Goal: Task Accomplishment & Management: Manage account settings

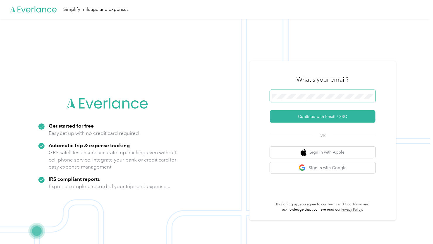
click at [286, 99] on span at bounding box center [322, 96] width 105 height 12
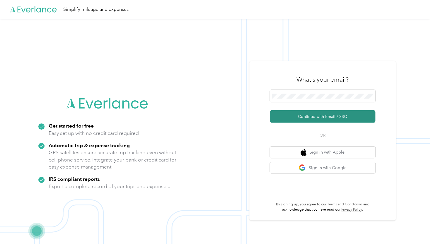
click at [309, 118] on button "Continue with Email / SSO" at bounding box center [322, 116] width 105 height 12
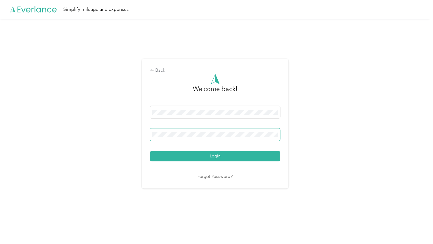
click at [150, 151] on button "Login" at bounding box center [215, 156] width 130 height 10
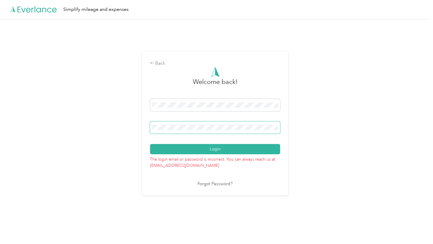
click at [150, 144] on button "Login" at bounding box center [215, 149] width 130 height 10
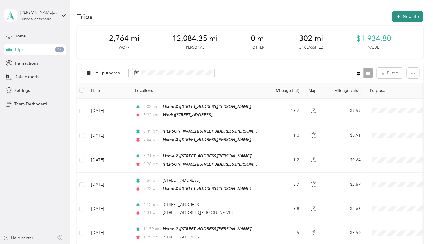
click at [392, 15] on button "New trip" at bounding box center [407, 16] width 31 height 10
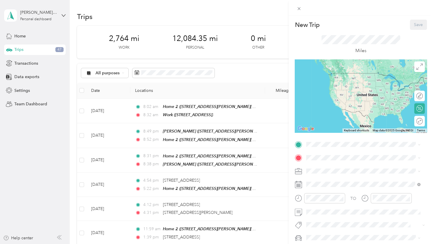
click at [338, 197] on span "2925 Camp Leonard Rd, McFarland, WI, United States , 53558, McFarland, WI, Unit…" at bounding box center [363, 198] width 93 height 17
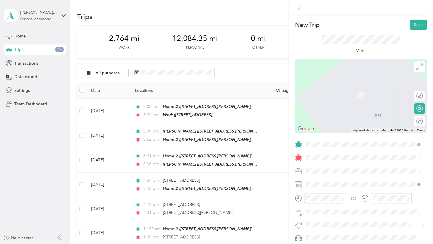
click at [329, 236] on div "New Trip Save This trip cannot be edited because it is either under review, app…" at bounding box center [215, 244] width 430 height 0
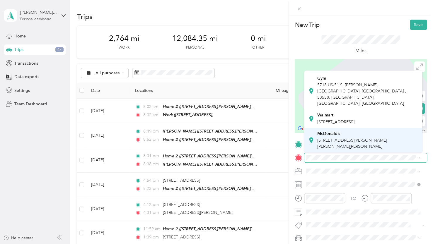
scroll to position [88, 0]
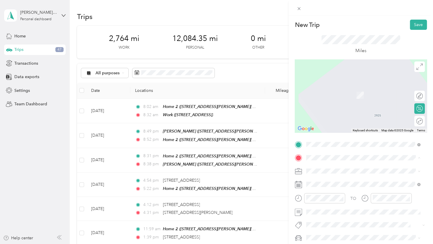
click at [333, 130] on span "4800 Larson Beach Rd, McFarland, WI, United States , 53558, McFarland, WI, Unit…" at bounding box center [352, 133] width 70 height 11
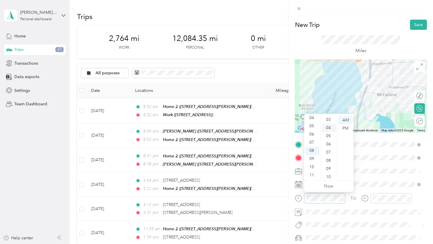
scroll to position [18, 0]
click at [327, 129] on div "03" at bounding box center [329, 127] width 14 height 8
click at [375, 194] on div at bounding box center [390, 198] width 41 height 10
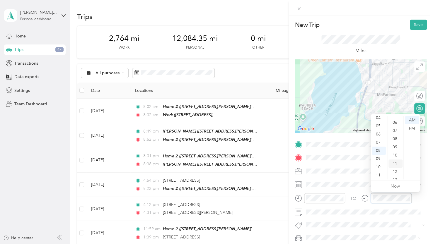
scroll to position [47, 0]
click at [393, 125] on div "06" at bounding box center [395, 123] width 14 height 8
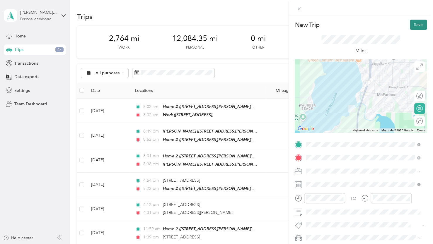
click at [410, 28] on button "Save" at bounding box center [418, 25] width 17 height 10
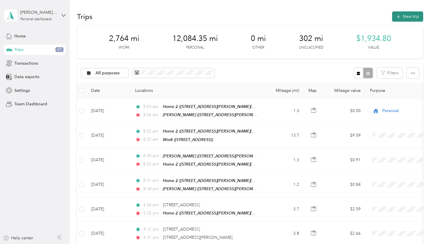
click at [404, 20] on button "New trip" at bounding box center [407, 16] width 31 height 10
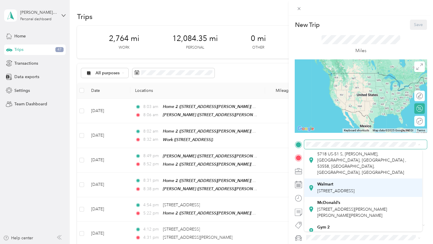
scroll to position [117, 0]
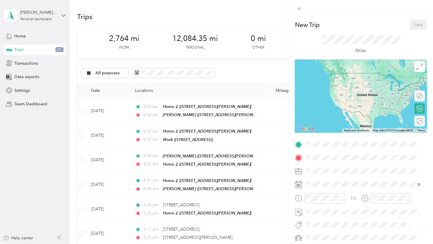
click at [324, 181] on span "4800 Larson Beach Rd, McFarland, WI, United States , 53558, McFarland, WI, Unit…" at bounding box center [352, 183] width 70 height 11
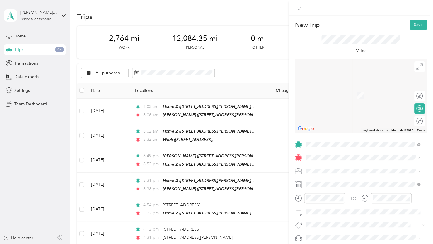
click at [322, 137] on strong "Work" at bounding box center [322, 137] width 10 height 5
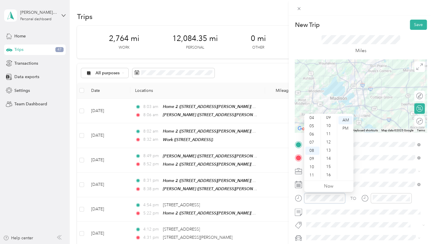
scroll to position [55, 0]
click at [329, 163] on div "12" at bounding box center [329, 164] width 14 height 8
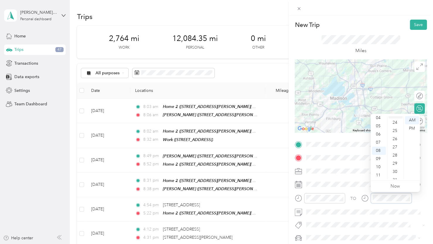
scroll to position [231, 0]
click at [394, 153] on div "32" at bounding box center [395, 152] width 14 height 8
drag, startPoint x: 414, startPoint y: 25, endPoint x: 412, endPoint y: 28, distance: 3.1
click at [415, 25] on button "Save" at bounding box center [418, 25] width 17 height 10
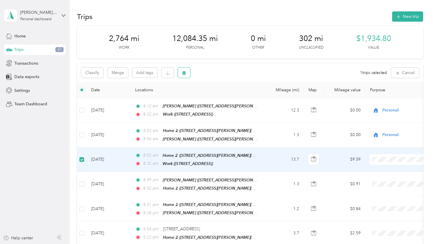
click at [187, 76] on button "button" at bounding box center [184, 73] width 12 height 10
click at [227, 97] on button "Yes" at bounding box center [227, 97] width 11 height 9
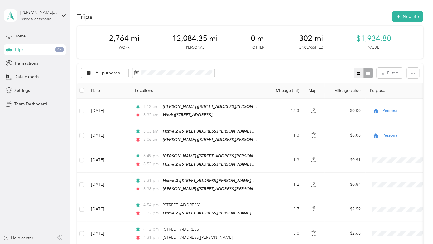
click at [353, 75] on button "button" at bounding box center [358, 73] width 10 height 11
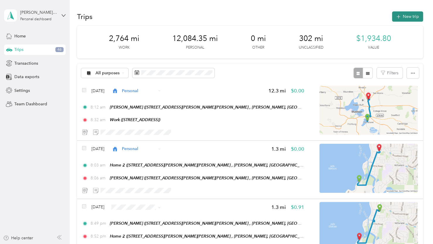
click at [410, 15] on button "New trip" at bounding box center [407, 16] width 31 height 10
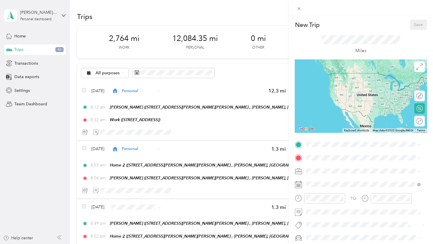
drag, startPoint x: 336, startPoint y: 198, endPoint x: 335, endPoint y: 195, distance: 3.2
click at [337, 199] on span "2925 Camp Leonard Rd, McFarland, WI, United States , 53558, McFarland, WI, Unit…" at bounding box center [363, 198] width 93 height 17
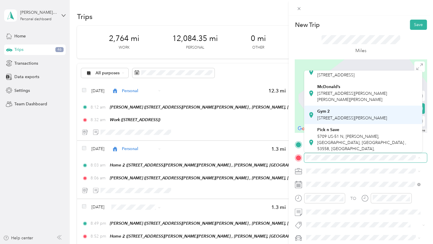
scroll to position [127, 0]
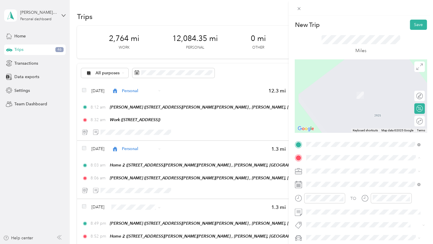
click at [346, 142] on span "5709 US-51 N, McFarland, WI, United States , 53558, McFarland, WI, United States" at bounding box center [361, 143] width 89 height 23
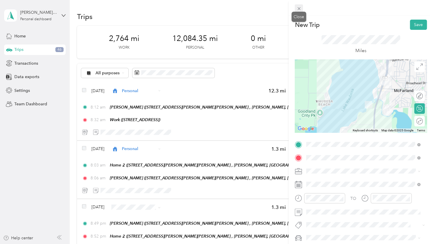
click at [297, 8] on icon at bounding box center [298, 8] width 5 height 5
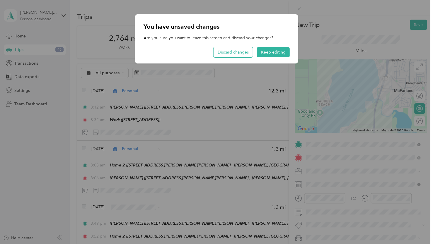
click at [247, 54] on button "Discard changes" at bounding box center [232, 52] width 39 height 10
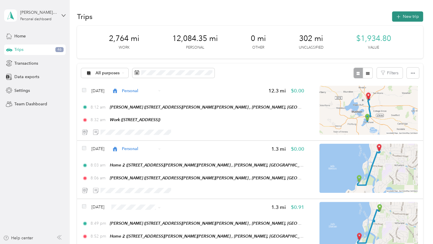
click at [405, 17] on button "New trip" at bounding box center [407, 16] width 31 height 10
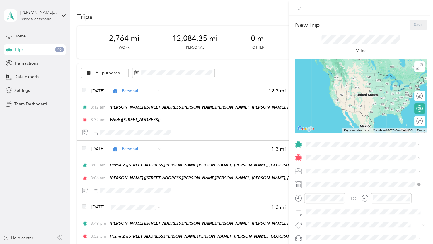
click at [333, 193] on div "Home 2 2925 Camp Leonard Rd, McFarland, WI, United States , 53558, McFarland, W…" at bounding box center [367, 195] width 101 height 25
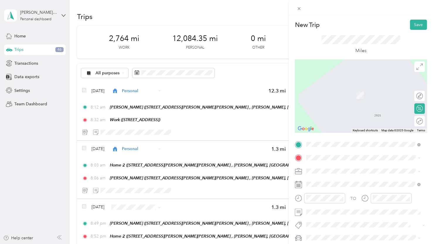
click at [330, 141] on span "5709 US-51 N, McFarland, WI, United States , 53558, McFarland, WI, United States" at bounding box center [361, 143] width 89 height 23
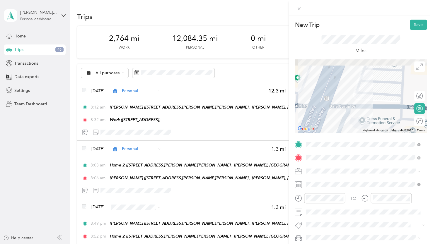
click at [363, 100] on div at bounding box center [361, 95] width 132 height 73
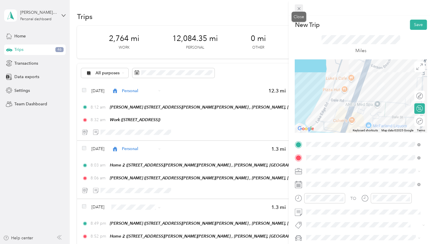
click at [297, 7] on icon at bounding box center [298, 8] width 5 height 5
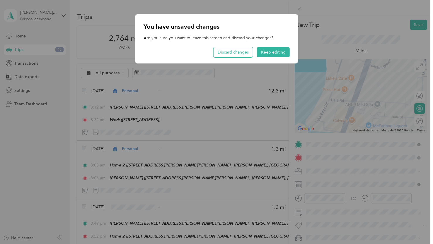
click at [245, 52] on button "Discard changes" at bounding box center [232, 52] width 39 height 10
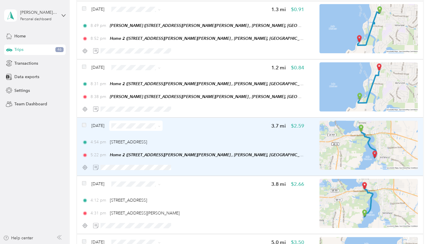
scroll to position [234, 0]
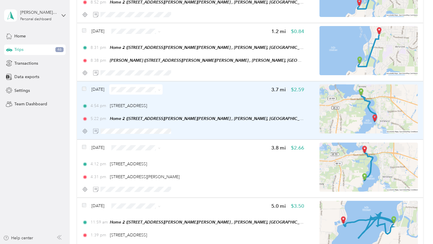
click at [131, 92] on span at bounding box center [135, 89] width 53 height 10
click at [149, 93] on span at bounding box center [135, 89] width 53 height 10
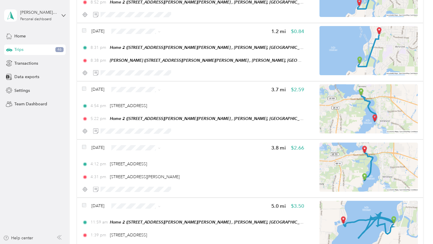
click at [152, 110] on span "Personal" at bounding box center [150, 109] width 35 height 6
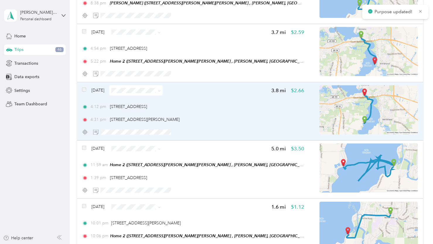
scroll to position [293, 0]
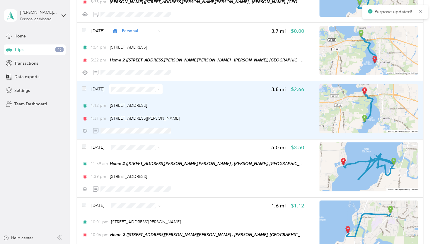
click at [131, 92] on span at bounding box center [135, 89] width 53 height 10
click at [160, 88] on span at bounding box center [159, 89] width 3 height 5
click at [160, 90] on icon at bounding box center [159, 89] width 3 height 3
click at [149, 109] on span "Personal" at bounding box center [150, 110] width 35 height 6
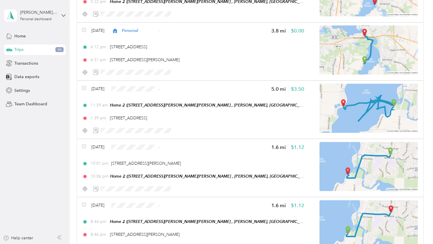
click at [141, 111] on span "Personal" at bounding box center [150, 110] width 35 height 6
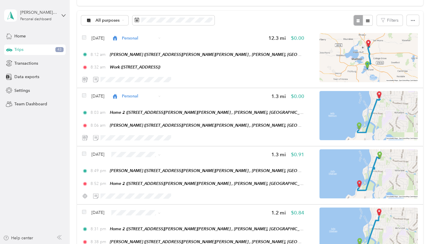
scroll to position [0, 0]
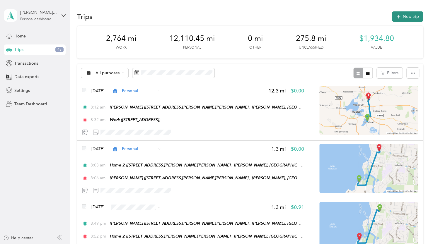
click at [416, 16] on button "New trip" at bounding box center [407, 16] width 31 height 10
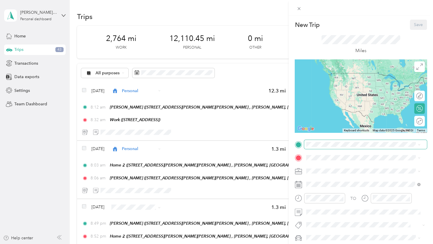
click at [316, 149] on span at bounding box center [365, 144] width 123 height 9
click at [333, 166] on span "5915 Exchange Street McFarland, Wisconsin 53558, United States" at bounding box center [362, 165] width 91 height 5
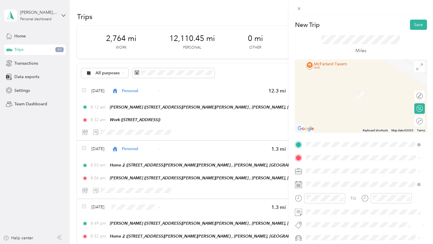
click at [333, 124] on span "2925 Camp Leonard Rd, McFarland, WI, United States , 53558, McFarland, WI, Unit…" at bounding box center [363, 119] width 93 height 17
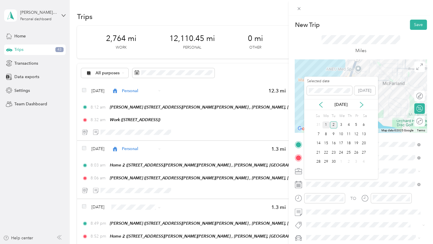
click at [326, 125] on div "1" at bounding box center [326, 125] width 8 height 7
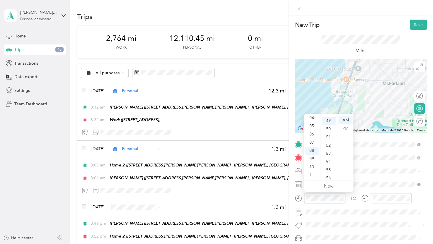
scroll to position [402, 0]
click at [312, 167] on div "10" at bounding box center [312, 167] width 14 height 8
click at [327, 130] on div "01" at bounding box center [329, 128] width 14 height 8
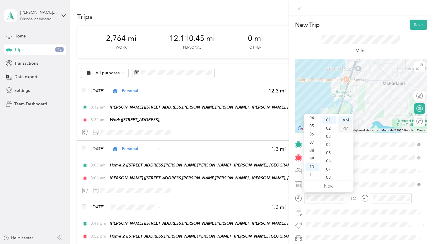
click at [342, 128] on div "PM" at bounding box center [345, 128] width 14 height 8
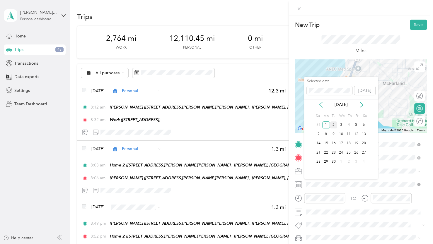
click at [321, 107] on icon at bounding box center [320, 104] width 3 height 5
click at [321, 172] on div "31" at bounding box center [318, 170] width 8 height 7
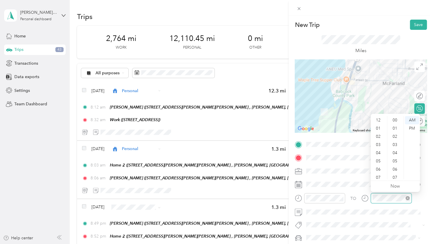
scroll to position [35, 0]
click at [379, 166] on div "10" at bounding box center [379, 167] width 14 height 8
click at [394, 118] on div "06" at bounding box center [395, 119] width 14 height 8
click at [409, 129] on div "PM" at bounding box center [412, 128] width 14 height 8
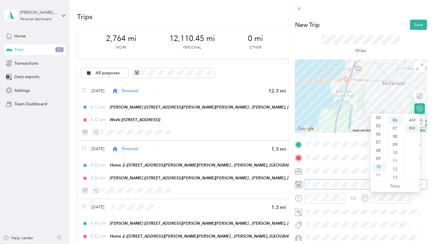
click at [352, 188] on span at bounding box center [365, 184] width 123 height 9
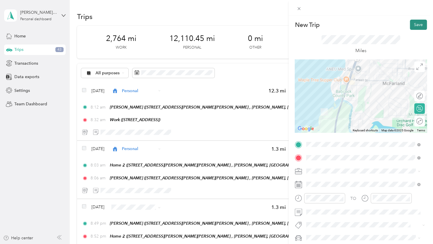
click at [415, 27] on button "Save" at bounding box center [418, 25] width 17 height 10
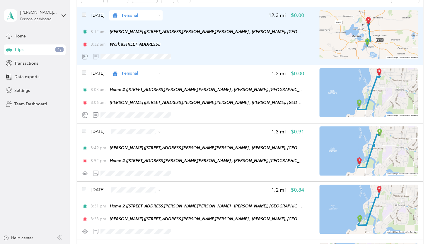
scroll to position [0, 0]
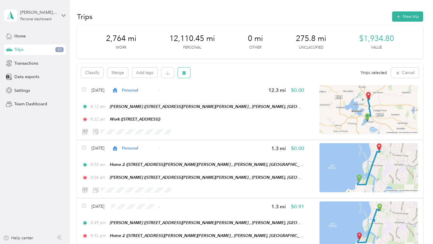
click at [180, 75] on button "button" at bounding box center [184, 73] width 12 height 10
click at [228, 98] on button "Yes" at bounding box center [227, 97] width 11 height 9
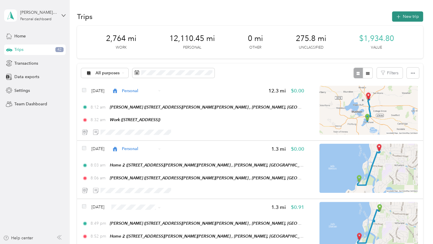
click at [396, 20] on button "New trip" at bounding box center [407, 16] width 31 height 10
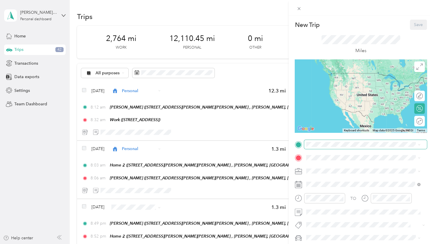
click at [332, 148] on span at bounding box center [365, 144] width 123 height 9
click at [338, 195] on div "Home 2 2925 Camp Leonard Rd, McFarland, WI, United States , 53558, McFarland, W…" at bounding box center [367, 196] width 101 height 25
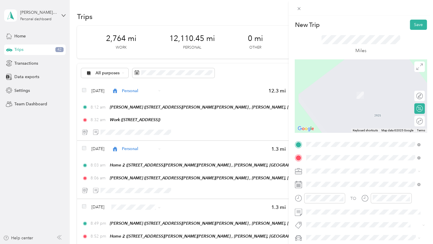
click at [337, 177] on span "5915 Exchange Street McFarland, Wisconsin 53558, United States" at bounding box center [362, 178] width 91 height 5
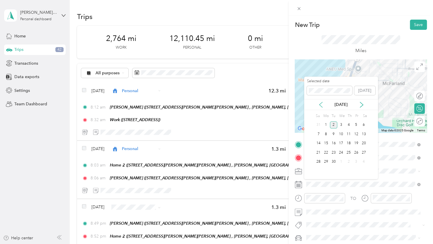
click at [319, 105] on icon at bounding box center [320, 104] width 3 height 5
click at [315, 171] on div "31" at bounding box center [318, 170] width 8 height 7
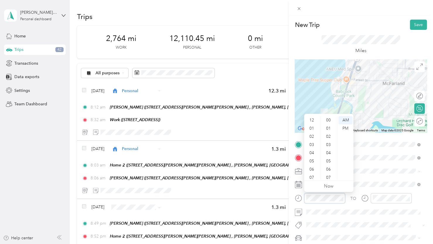
scroll to position [35, 0]
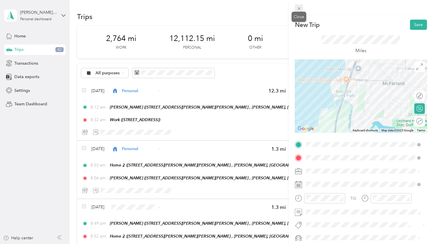
click at [297, 7] on icon at bounding box center [298, 8] width 3 height 3
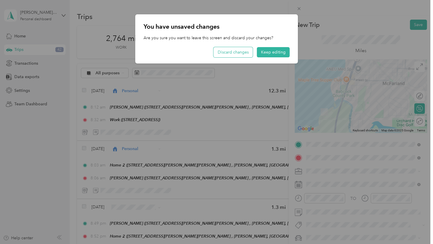
click at [237, 55] on button "Discard changes" at bounding box center [232, 52] width 39 height 10
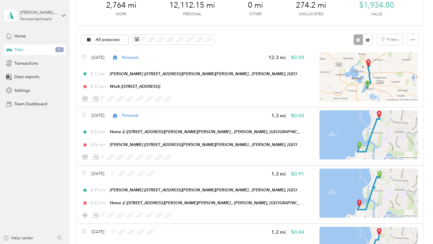
scroll to position [0, 0]
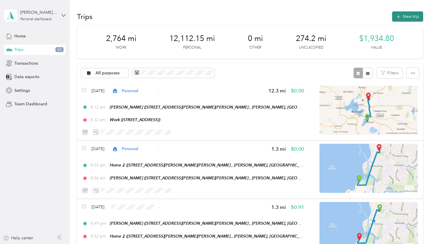
click at [396, 16] on icon "button" at bounding box center [398, 16] width 7 height 7
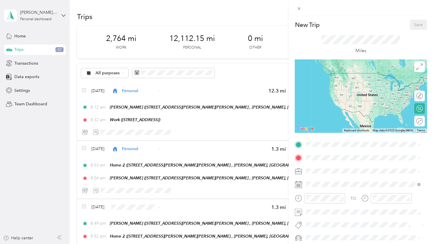
click at [310, 150] on div "TO Add photo" at bounding box center [361, 204] width 132 height 128
click at [332, 196] on span "2925 Camp Leonard Rd, McFarland, WI, United States , 53558, McFarland, WI, Unit…" at bounding box center [363, 198] width 93 height 17
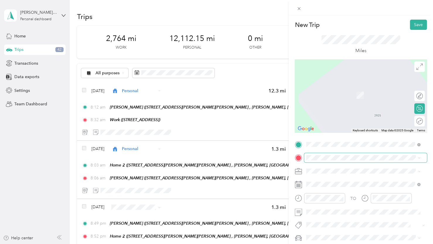
click at [317, 160] on span at bounding box center [365, 157] width 123 height 9
click at [345, 176] on span "5915 Exchange Street McFarland, Wisconsin 53558, United States" at bounding box center [362, 178] width 91 height 5
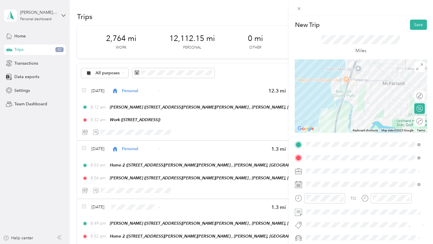
click at [314, 189] on div "TO Add photo" at bounding box center [361, 204] width 132 height 128
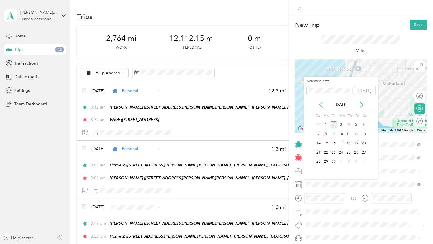
click at [319, 105] on icon at bounding box center [321, 105] width 6 height 6
click at [321, 169] on div "31" at bounding box center [318, 170] width 8 height 7
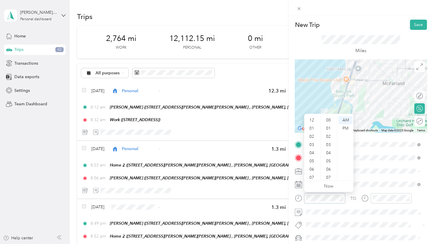
scroll to position [35, 0]
click at [311, 152] on div "08" at bounding box center [312, 151] width 14 height 8
click at [326, 122] on div "44" at bounding box center [329, 121] width 14 height 8
drag, startPoint x: 343, startPoint y: 131, endPoint x: 349, endPoint y: 142, distance: 13.4
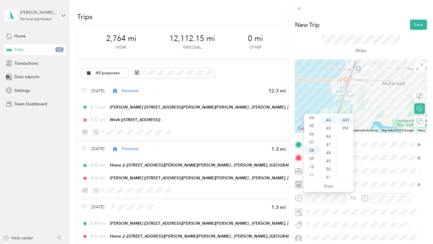
click at [343, 131] on div "PM" at bounding box center [345, 128] width 14 height 8
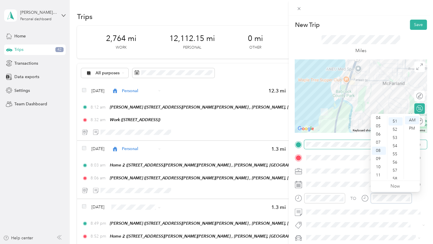
scroll to position [418, 0]
click at [396, 145] on div "47" at bounding box center [395, 146] width 14 height 8
click at [408, 129] on div "PM" at bounding box center [412, 128] width 14 height 8
click at [411, 24] on button "Save" at bounding box center [418, 25] width 17 height 10
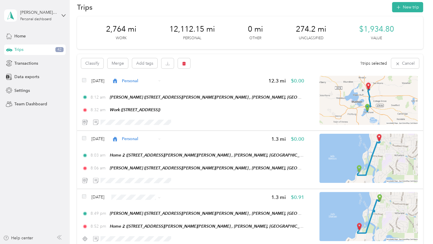
scroll to position [0, 0]
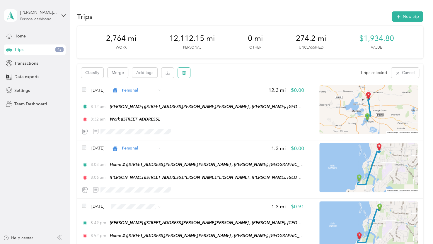
click at [187, 74] on button "button" at bounding box center [184, 73] width 12 height 10
click at [226, 97] on button "Yes" at bounding box center [227, 97] width 11 height 9
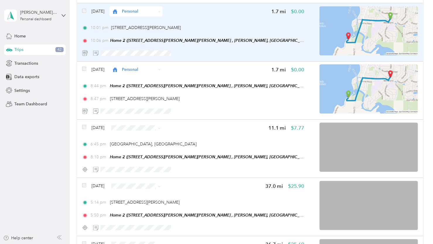
scroll to position [498, 0]
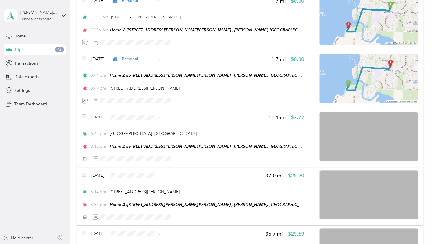
click at [141, 140] on span "Personal" at bounding box center [153, 138] width 35 height 6
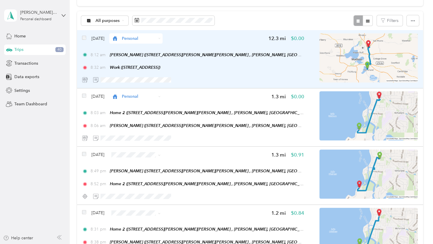
scroll to position [0, 0]
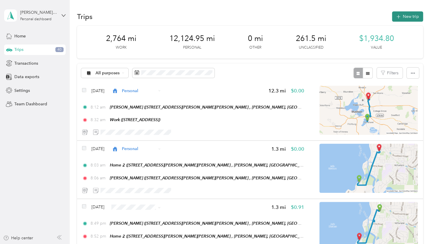
click at [409, 16] on button "New trip" at bounding box center [407, 16] width 31 height 10
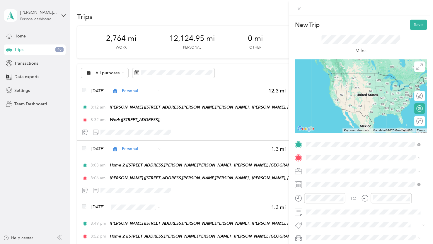
click at [347, 168] on span "7876 Wisconsin Highway 188 Sauk City, Wisconsin 53583, United States" at bounding box center [357, 165] width 80 height 5
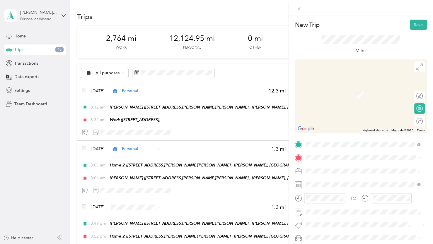
click at [322, 129] on div "Home 2 2925 Camp Leonard Rd, McFarland, WI, United States , 53558, McFarland, W…" at bounding box center [363, 116] width 110 height 27
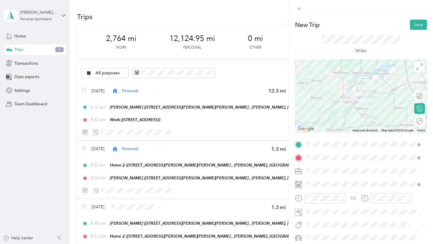
drag, startPoint x: 375, startPoint y: 106, endPoint x: 336, endPoint y: 61, distance: 59.6
click at [337, 63] on div at bounding box center [361, 95] width 132 height 73
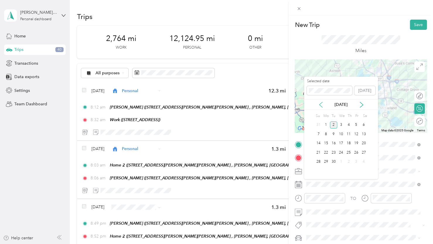
click at [320, 105] on icon at bounding box center [321, 105] width 6 height 6
click at [361, 107] on icon at bounding box center [361, 105] width 6 height 6
click at [320, 172] on div "31" at bounding box center [318, 170] width 8 height 7
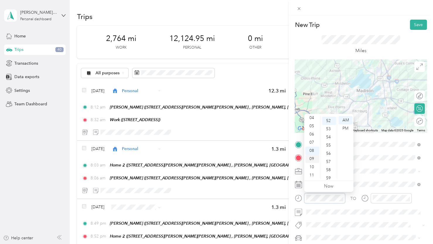
scroll to position [426, 0]
click at [312, 127] on div "05" at bounding box center [312, 126] width 14 height 8
click at [328, 131] on div "14" at bounding box center [329, 131] width 14 height 8
click at [345, 129] on div "PM" at bounding box center [345, 128] width 14 height 8
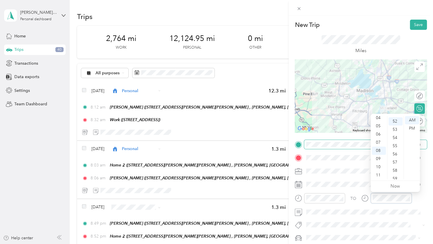
scroll to position [426, 0]
click at [377, 128] on div "05" at bounding box center [379, 126] width 14 height 8
click at [394, 134] on div "50" at bounding box center [395, 133] width 14 height 8
drag, startPoint x: 410, startPoint y: 129, endPoint x: 399, endPoint y: 143, distance: 18.3
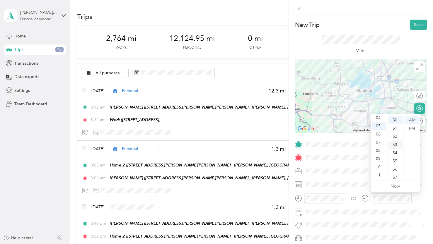
click at [411, 129] on div "PM" at bounding box center [412, 128] width 14 height 8
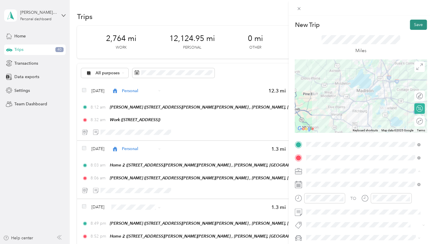
click at [415, 25] on button "Save" at bounding box center [418, 25] width 17 height 10
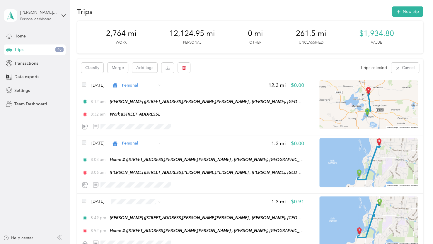
scroll to position [0, 0]
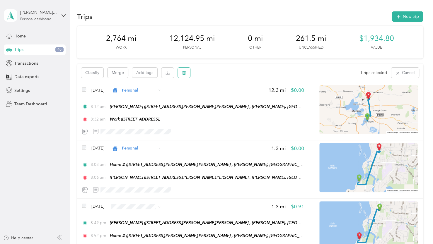
click at [185, 73] on icon "button" at bounding box center [184, 73] width 4 height 4
click at [222, 95] on button "Yes" at bounding box center [227, 97] width 11 height 9
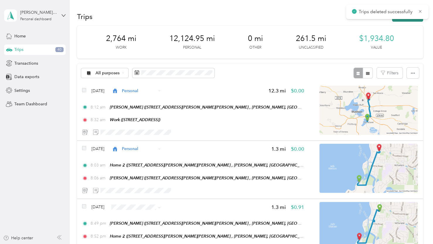
click at [393, 19] on button "New trip" at bounding box center [407, 16] width 31 height 10
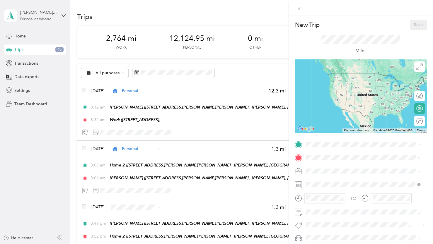
click at [327, 189] on strong "Home 2" at bounding box center [324, 186] width 15 height 5
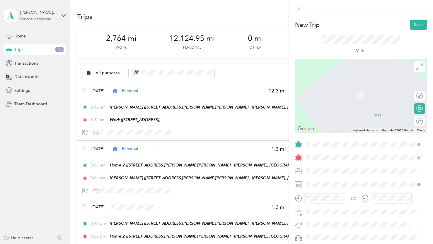
click at [322, 179] on span "7876 Wisconsin Highway 188 Sauk City, Wisconsin 53583, United States" at bounding box center [357, 178] width 80 height 5
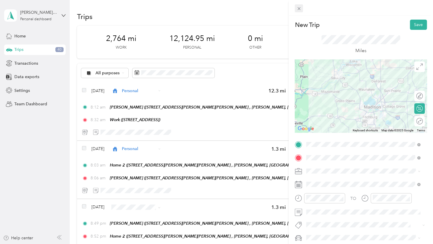
click at [297, 236] on div "New Trip Save This trip cannot be edited because it is either under review, app…" at bounding box center [215, 244] width 430 height 0
click at [299, 9] on icon at bounding box center [298, 8] width 3 height 3
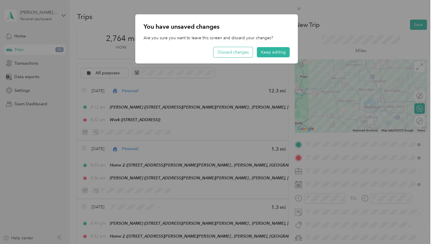
click at [238, 49] on button "Discard changes" at bounding box center [232, 52] width 39 height 10
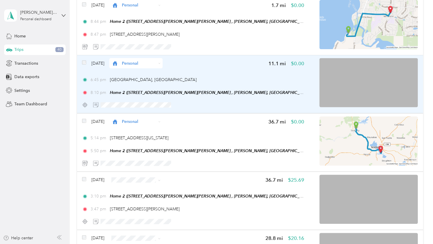
scroll to position [586, 0]
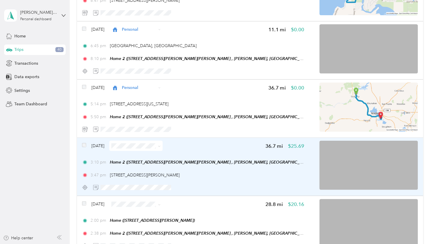
click at [356, 175] on img at bounding box center [368, 165] width 98 height 49
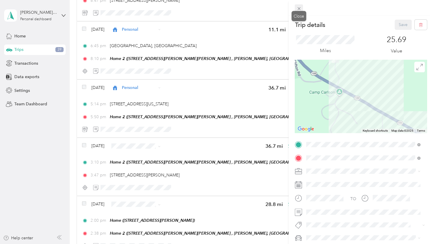
click at [295, 9] on span at bounding box center [299, 8] width 8 height 8
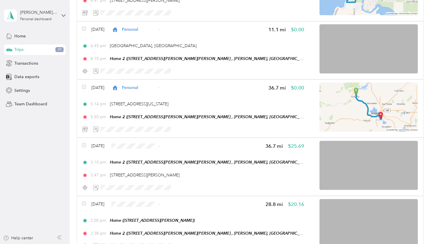
click at [145, 170] on li "Personal" at bounding box center [147, 167] width 53 height 10
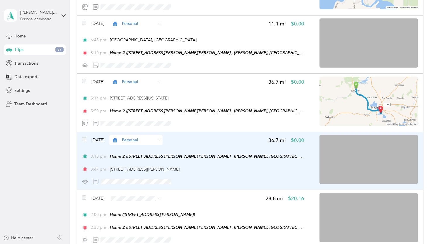
scroll to position [615, 0]
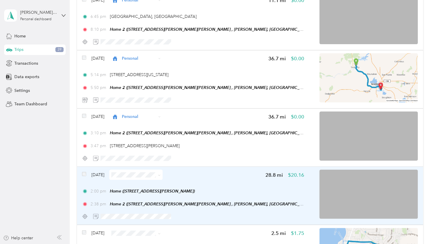
click at [356, 199] on img at bounding box center [368, 194] width 98 height 49
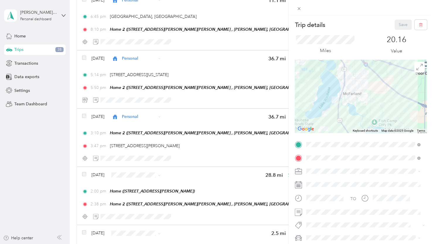
drag, startPoint x: 346, startPoint y: 118, endPoint x: 354, endPoint y: 86, distance: 32.5
click at [354, 86] on div at bounding box center [361, 96] width 132 height 73
click at [298, 9] on icon at bounding box center [298, 8] width 5 height 5
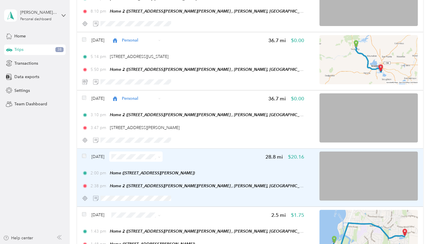
scroll to position [673, 0]
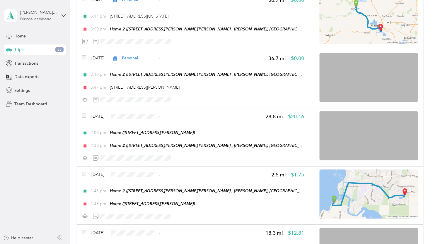
click at [137, 138] on span "Personal" at bounding box center [153, 137] width 35 height 6
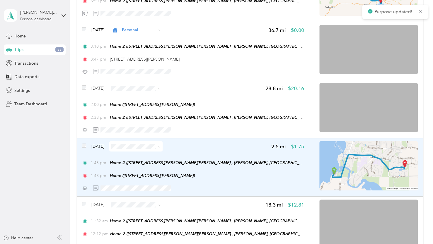
scroll to position [732, 0]
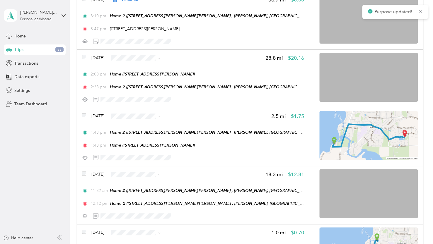
click at [143, 136] on span "Personal" at bounding box center [153, 137] width 35 height 6
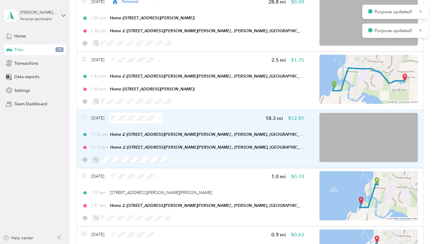
scroll to position [791, 0]
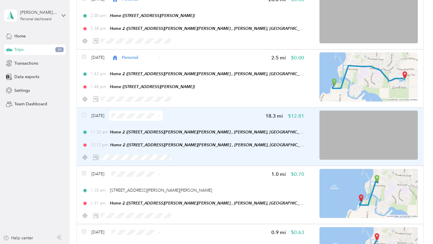
click at [351, 129] on img at bounding box center [368, 135] width 98 height 49
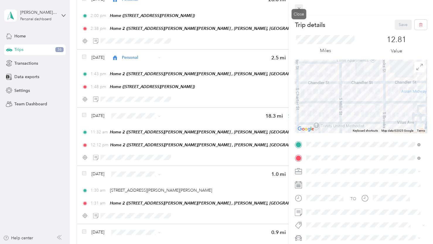
click at [298, 6] on span at bounding box center [299, 8] width 8 height 8
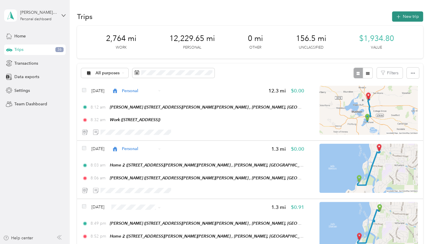
click at [392, 17] on button "New trip" at bounding box center [407, 16] width 31 height 10
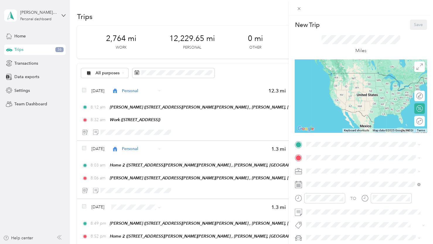
click at [323, 196] on span "2925 Camp Leonard Rd, McFarland, WI, United States , 53558, McFarland, WI, Unit…" at bounding box center [363, 198] width 93 height 17
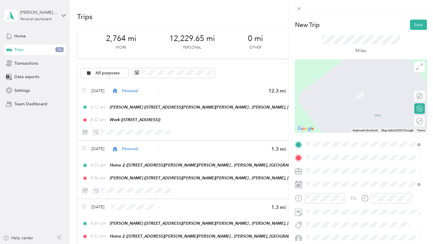
click at [345, 89] on span "1015 Mound Street Madison, Wisconsin 53715, United States" at bounding box center [346, 85] width 59 height 5
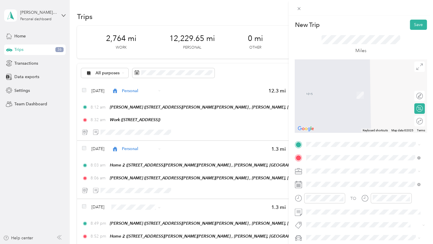
click at [335, 166] on span "1015 Mound Street Madison, Wisconsin 53715, United States" at bounding box center [346, 164] width 59 height 5
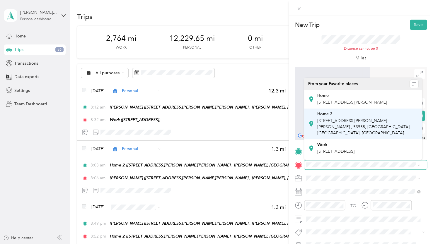
click at [348, 126] on span "2925 Camp Leonard Rd, McFarland, WI, United States , 53558, McFarland, WI, Unit…" at bounding box center [363, 126] width 93 height 17
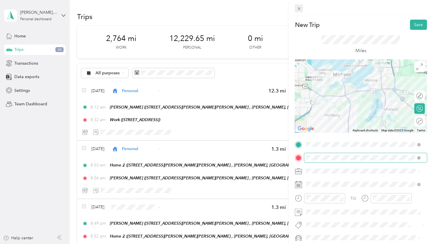
click at [299, 10] on icon at bounding box center [298, 8] width 5 height 5
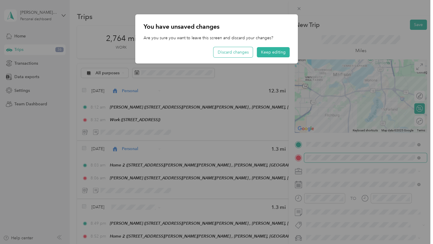
click at [238, 57] on button "Discard changes" at bounding box center [232, 52] width 39 height 10
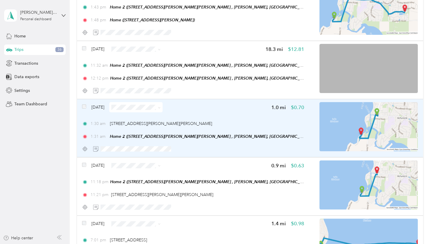
scroll to position [878, 0]
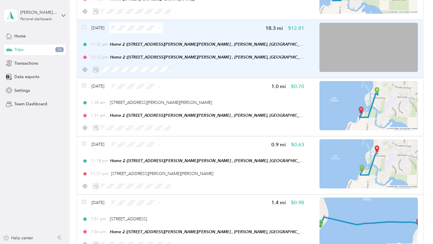
click at [387, 42] on img at bounding box center [368, 47] width 98 height 49
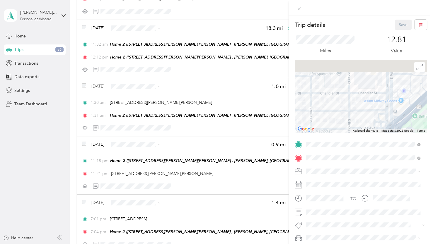
drag, startPoint x: 316, startPoint y: 68, endPoint x: 331, endPoint y: 118, distance: 52.4
click at [331, 118] on div at bounding box center [361, 96] width 132 height 73
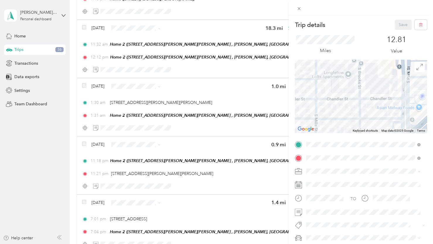
drag, startPoint x: 333, startPoint y: 107, endPoint x: 332, endPoint y: 74, distance: 32.5
click at [333, 75] on div at bounding box center [361, 96] width 132 height 73
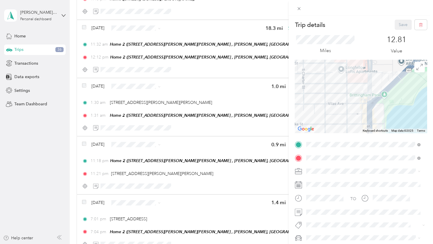
drag, startPoint x: 351, startPoint y: 124, endPoint x: 346, endPoint y: 54, distance: 69.3
click at [347, 67] on div at bounding box center [361, 96] width 132 height 73
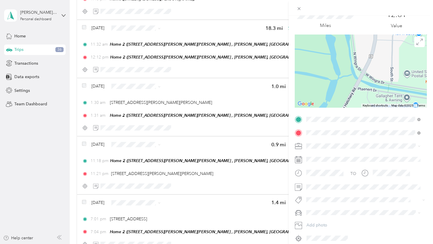
scroll to position [49, 0]
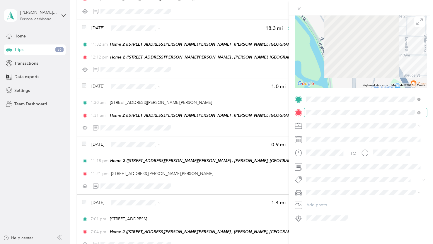
drag, startPoint x: 372, startPoint y: 37, endPoint x: 346, endPoint y: 123, distance: 89.6
click at [350, 236] on div "Trip details Save This trip cannot be edited because it is either under review,…" at bounding box center [215, 244] width 430 height 0
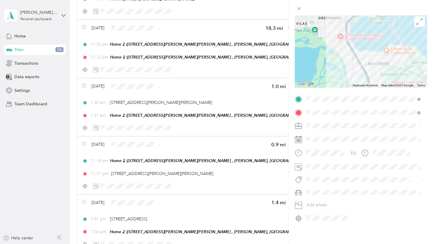
drag, startPoint x: 385, startPoint y: 64, endPoint x: 334, endPoint y: 35, distance: 58.5
click at [334, 35] on div at bounding box center [361, 50] width 132 height 73
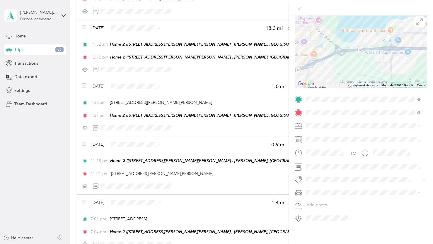
drag, startPoint x: 371, startPoint y: 52, endPoint x: 286, endPoint y: 47, distance: 84.8
click at [286, 48] on div "Trip details Save This trip cannot be edited because it is either under review,…" at bounding box center [216, 122] width 433 height 244
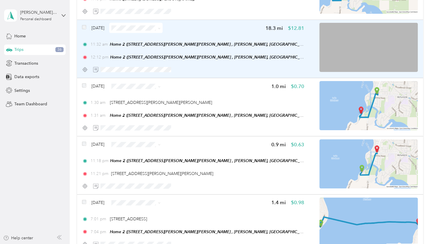
click at [364, 50] on img at bounding box center [368, 47] width 98 height 49
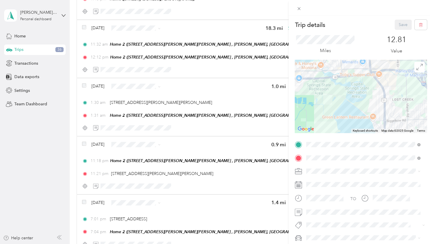
drag, startPoint x: 376, startPoint y: 93, endPoint x: 371, endPoint y: 49, distance: 43.6
click at [371, 52] on div "Trip details Save This trip cannot be edited because it is either under review,…" at bounding box center [361, 144] width 132 height 249
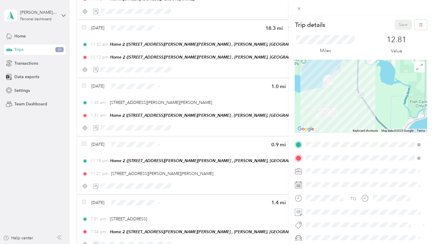
drag, startPoint x: 370, startPoint y: 92, endPoint x: 379, endPoint y: 114, distance: 24.0
click at [379, 116] on div at bounding box center [361, 96] width 132 height 73
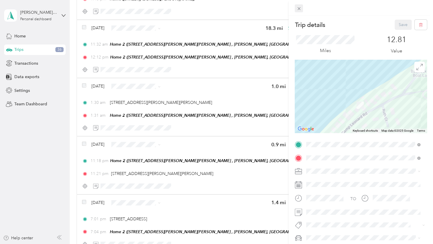
click at [297, 8] on icon at bounding box center [298, 8] width 5 height 5
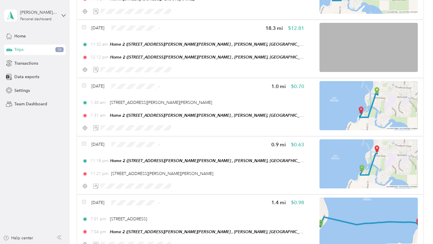
click at [141, 49] on span "Personal" at bounding box center [153, 49] width 35 height 6
click at [150, 164] on span "Personal" at bounding box center [153, 165] width 35 height 6
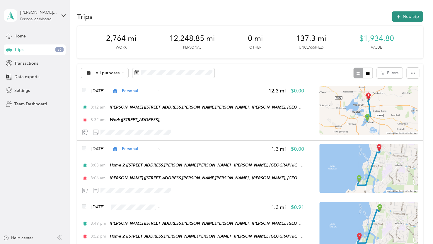
click at [411, 17] on button "New trip" at bounding box center [407, 16] width 31 height 10
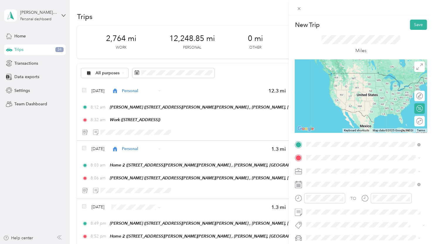
drag, startPoint x: 333, startPoint y: 172, endPoint x: 327, endPoint y: 166, distance: 9.5
click at [333, 172] on span "4711 Farwell Street McFarland, Wisconsin 53558, United States" at bounding box center [367, 168] width 101 height 10
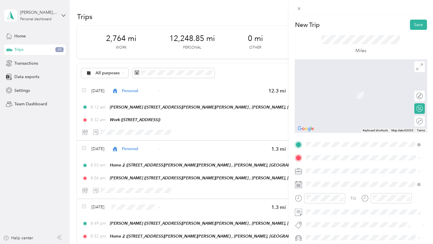
click at [333, 119] on span "2925 Camp Leonard Rd, McFarland, WI, United States , 53558, McFarland, WI, Unit…" at bounding box center [363, 119] width 93 height 17
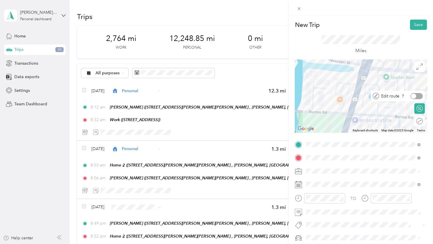
click at [413, 96] on div at bounding box center [416, 96] width 12 height 6
drag, startPoint x: 369, startPoint y: 69, endPoint x: 364, endPoint y: 117, distance: 48.2
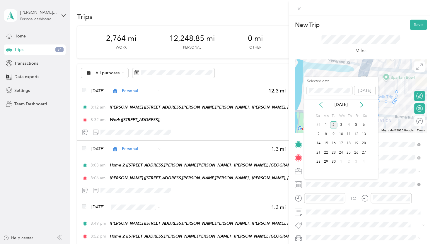
click at [320, 103] on icon at bounding box center [321, 105] width 6 height 6
click at [363, 162] on div "30" at bounding box center [364, 161] width 8 height 7
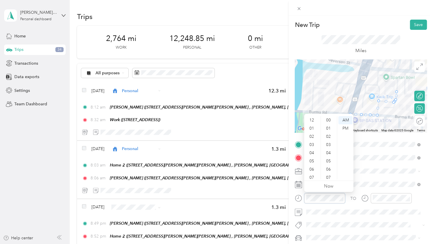
scroll to position [429, 0]
click at [311, 125] on div "01" at bounding box center [312, 123] width 14 height 8
click at [329, 136] on div "29" at bounding box center [329, 134] width 14 height 8
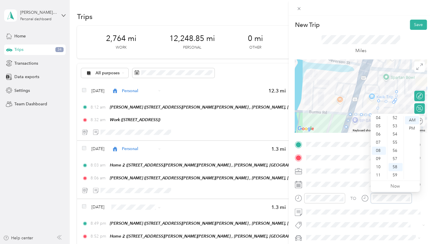
scroll to position [0, 0]
click at [377, 131] on div "01" at bounding box center [379, 128] width 14 height 8
click at [394, 150] on div "31" at bounding box center [395, 151] width 14 height 8
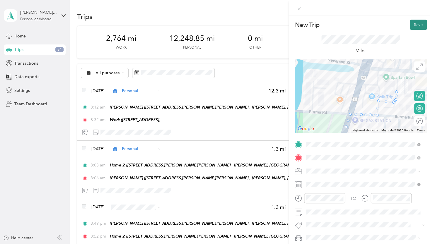
click at [411, 23] on button "Save" at bounding box center [418, 25] width 17 height 10
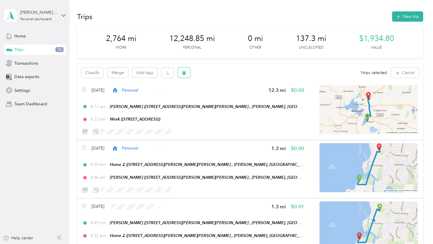
click at [186, 76] on button "button" at bounding box center [184, 73] width 12 height 10
click at [226, 97] on button "Yes" at bounding box center [227, 97] width 11 height 9
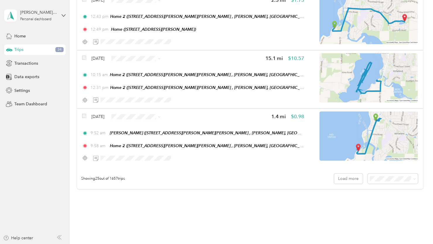
scroll to position [1376, 0]
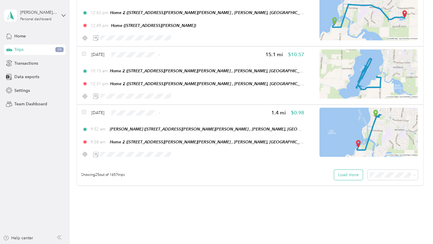
click at [338, 178] on button "Load more" at bounding box center [348, 175] width 29 height 10
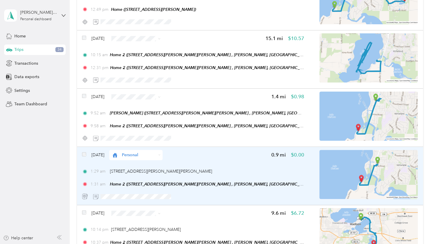
scroll to position [1405, 0]
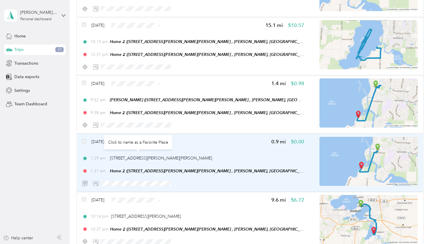
click at [96, 143] on span "[DATE]" at bounding box center [97, 142] width 13 height 6
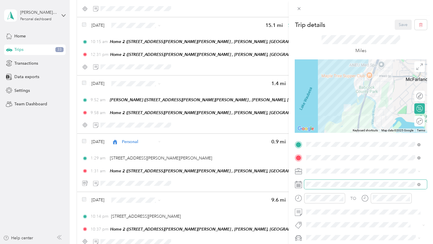
click at [319, 187] on span at bounding box center [365, 184] width 123 height 9
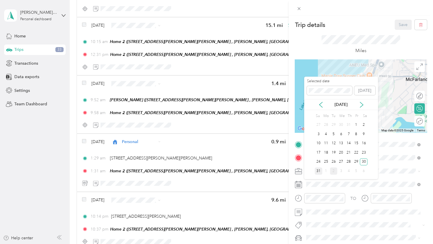
click at [320, 172] on div "31" at bounding box center [318, 170] width 8 height 7
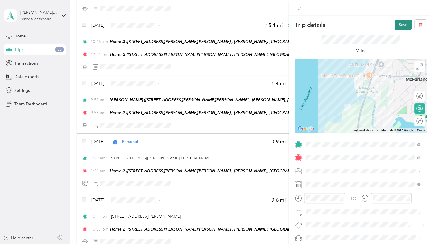
click at [397, 24] on button "Save" at bounding box center [402, 25] width 17 height 10
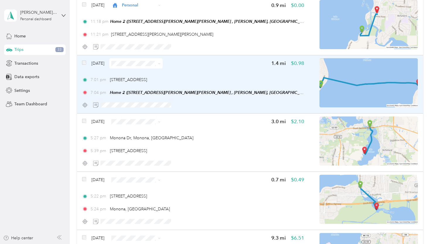
scroll to position [1028, 0]
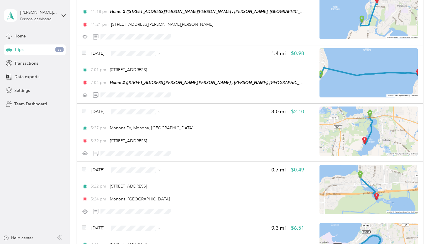
click at [146, 74] on span "Personal" at bounding box center [153, 74] width 35 height 6
click at [141, 130] on span "Personal" at bounding box center [153, 131] width 35 height 6
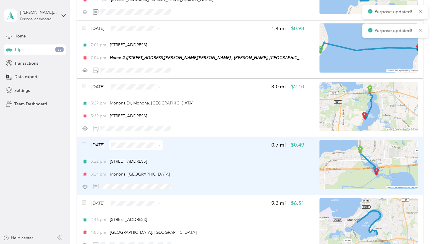
scroll to position [1086, 0]
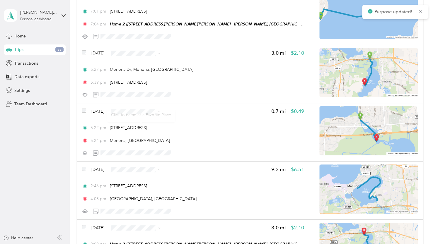
click at [139, 110] on div "Click to name as a Favorite Place" at bounding box center [141, 115] width 68 height 14
click at [139, 131] on span "Personal" at bounding box center [153, 132] width 35 height 6
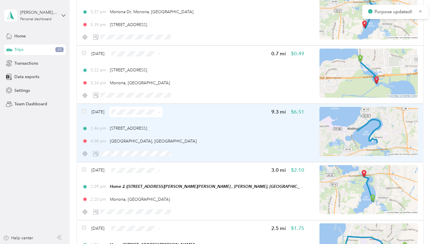
scroll to position [1145, 0]
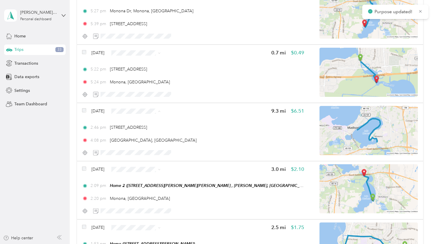
click at [148, 132] on span "Personal" at bounding box center [153, 132] width 35 height 6
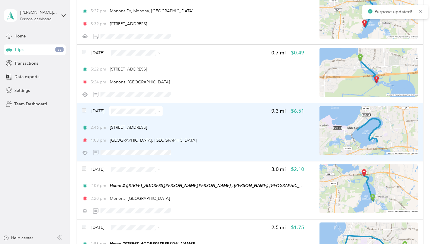
scroll to position [1174, 0]
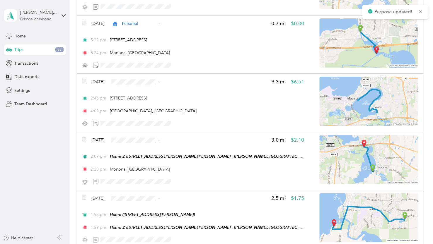
click at [144, 160] on span "Personal" at bounding box center [153, 161] width 35 height 6
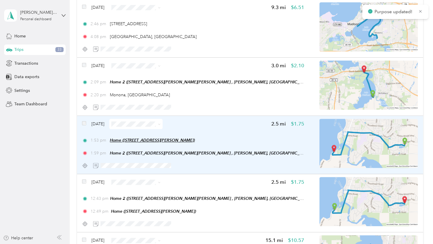
scroll to position [1262, 0]
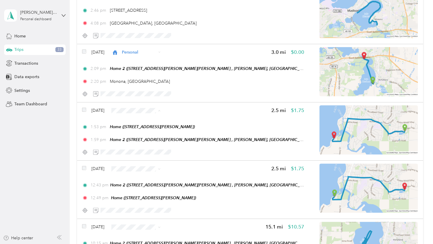
click at [133, 132] on span "Personal" at bounding box center [147, 131] width 45 height 6
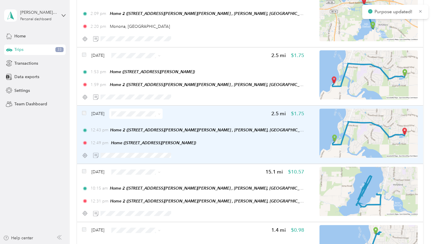
scroll to position [1320, 0]
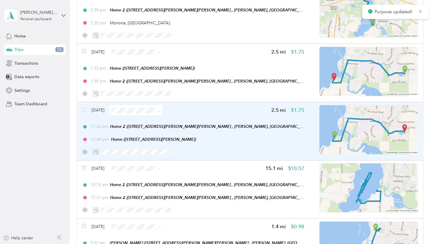
click at [136, 113] on span at bounding box center [135, 110] width 53 height 10
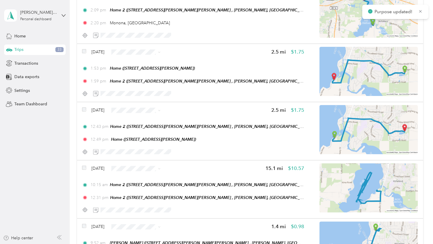
click at [143, 131] on span "Personal" at bounding box center [153, 130] width 35 height 6
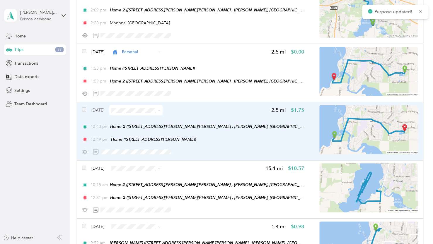
scroll to position [1350, 0]
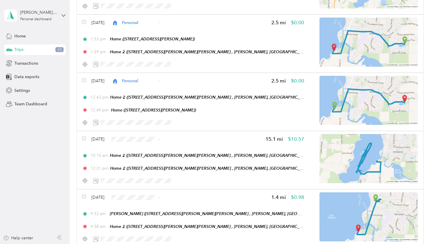
click at [136, 160] on span "Personal" at bounding box center [153, 160] width 35 height 6
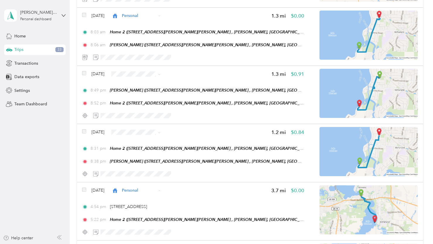
scroll to position [0, 0]
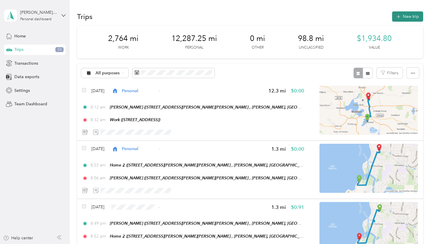
click at [409, 15] on button "New trip" at bounding box center [407, 16] width 31 height 10
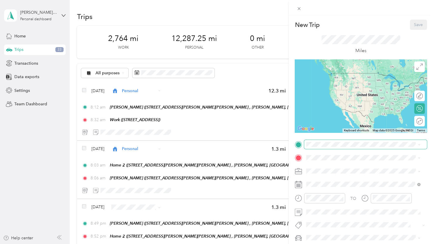
click at [319, 149] on span at bounding box center [365, 144] width 123 height 9
click at [328, 189] on strong "Home 2" at bounding box center [324, 186] width 15 height 5
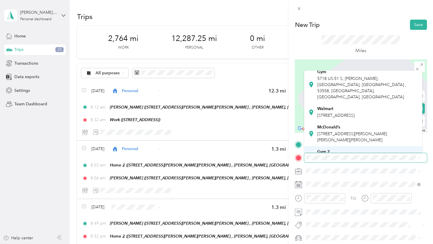
scroll to position [117, 0]
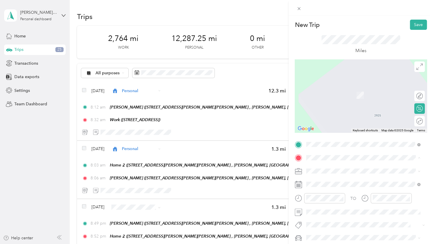
click at [333, 108] on span "4800 Larson Beach Rd, McFarland, WI, United States , 53558, McFarland, WI, Unit…" at bounding box center [352, 104] width 70 height 11
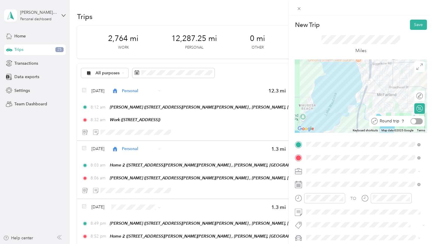
click at [413, 122] on div at bounding box center [416, 121] width 12 height 6
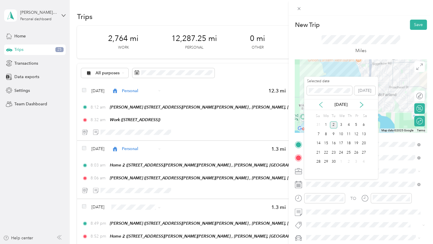
click at [320, 103] on icon at bounding box center [321, 105] width 6 height 6
click at [318, 173] on div "31" at bounding box center [318, 170] width 8 height 7
click at [362, 159] on div "30" at bounding box center [364, 161] width 8 height 7
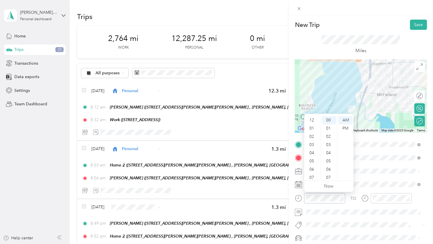
scroll to position [35, 0]
click at [327, 135] on div "48" at bounding box center [329, 133] width 14 height 8
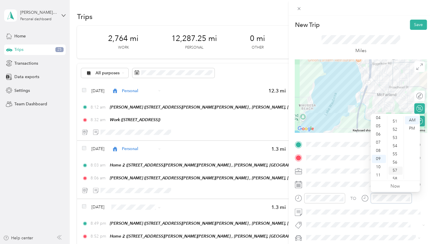
scroll to position [429, 0]
click at [395, 168] on div "58" at bounding box center [395, 167] width 14 height 8
click at [337, 181] on span at bounding box center [365, 184] width 123 height 9
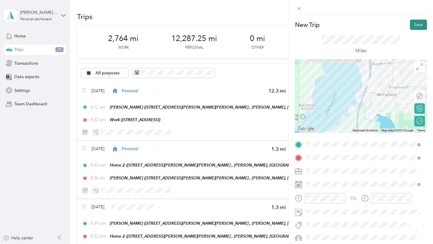
click at [412, 25] on button "Save" at bounding box center [418, 25] width 17 height 10
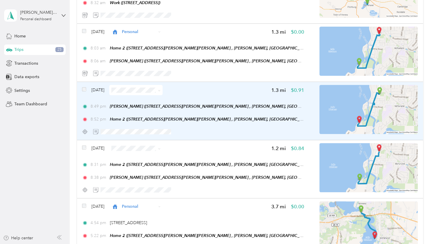
scroll to position [0, 0]
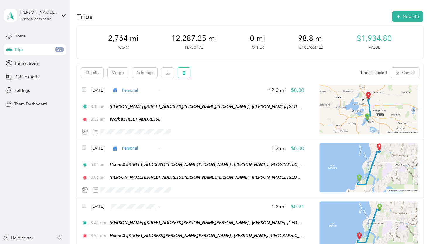
click at [180, 75] on button "button" at bounding box center [184, 73] width 12 height 10
click at [227, 97] on button "Yes" at bounding box center [227, 97] width 11 height 9
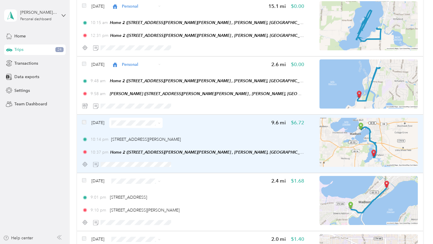
scroll to position [1493, 0]
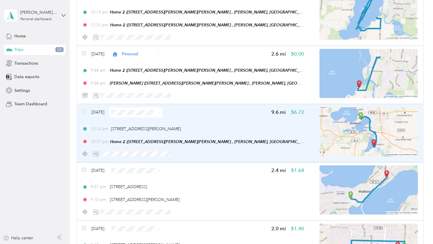
click at [385, 141] on img at bounding box center [368, 131] width 98 height 49
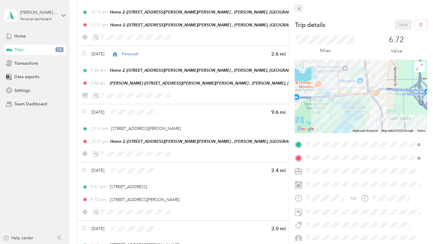
click at [298, 10] on icon at bounding box center [298, 8] width 5 height 5
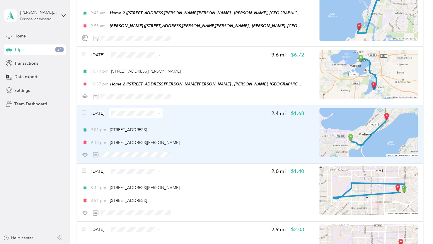
scroll to position [1552, 0]
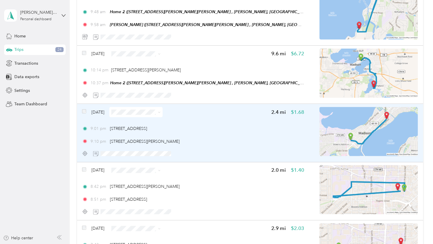
click at [348, 141] on img at bounding box center [368, 131] width 98 height 49
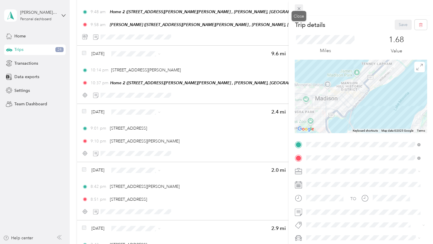
click at [300, 7] on icon at bounding box center [298, 8] width 5 height 5
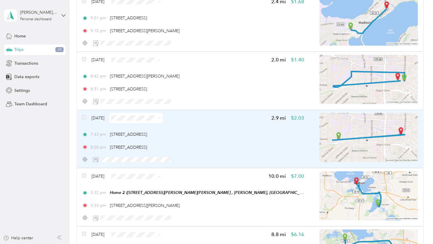
scroll to position [1669, 0]
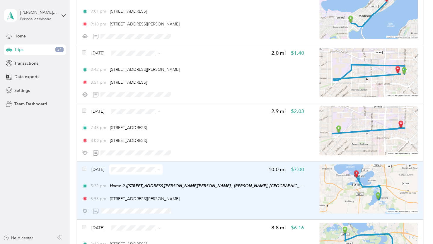
click at [348, 178] on img at bounding box center [368, 189] width 98 height 49
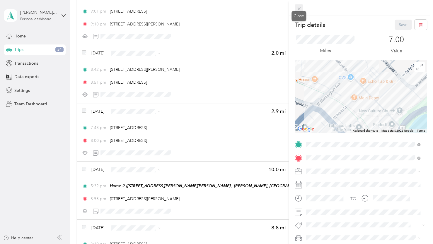
click at [299, 10] on icon at bounding box center [298, 8] width 5 height 5
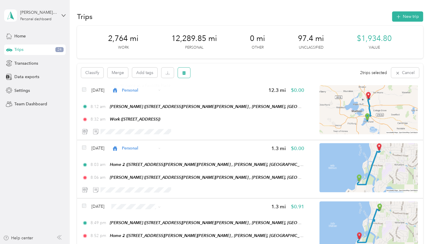
click at [187, 71] on button "button" at bounding box center [184, 73] width 12 height 10
click at [226, 97] on button "Yes" at bounding box center [227, 97] width 11 height 9
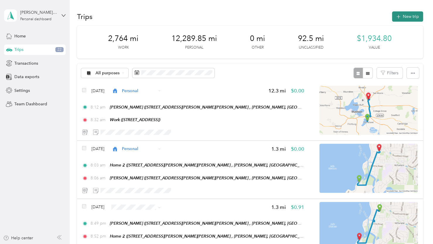
click at [412, 13] on button "New trip" at bounding box center [407, 16] width 31 height 10
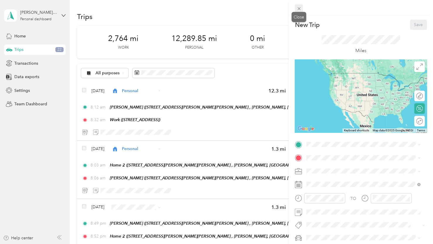
click at [299, 9] on icon at bounding box center [298, 8] width 3 height 3
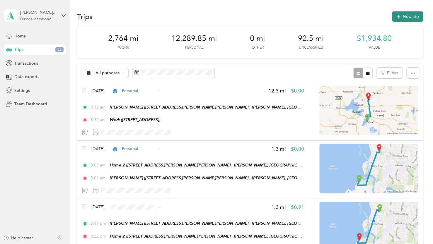
click at [407, 12] on button "New trip" at bounding box center [407, 16] width 31 height 10
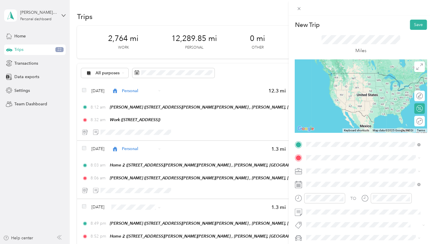
click at [342, 191] on ol "From your Favorite places Home 6109 Brunet Island Court, McFarland, WI, United …" at bounding box center [363, 191] width 118 height 82
click at [299, 9] on icon at bounding box center [298, 8] width 3 height 3
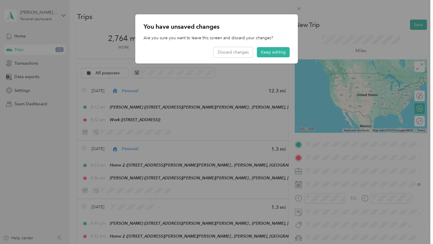
drag, startPoint x: 273, startPoint y: 52, endPoint x: 274, endPoint y: 56, distance: 4.2
click at [273, 52] on button "Keep editing" at bounding box center [273, 52] width 33 height 10
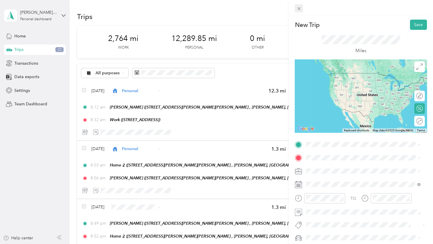
click at [301, 5] on span at bounding box center [299, 8] width 8 height 8
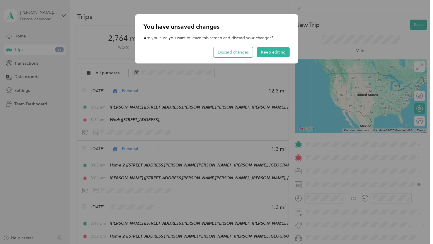
click at [245, 52] on button "Discard changes" at bounding box center [232, 52] width 39 height 10
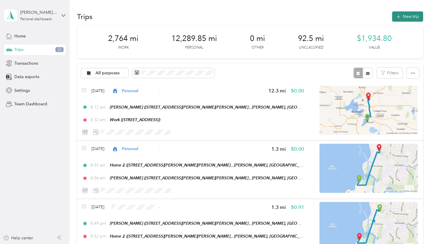
click at [410, 16] on button "New trip" at bounding box center [407, 16] width 31 height 10
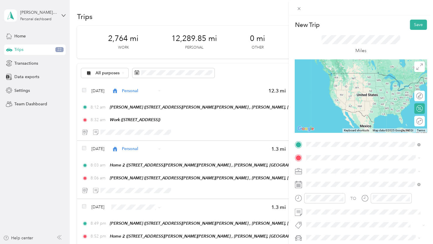
click at [333, 165] on span "1380 Williamson Street Madison, Wisconsin 53703, United States" at bounding box center [362, 165] width 91 height 5
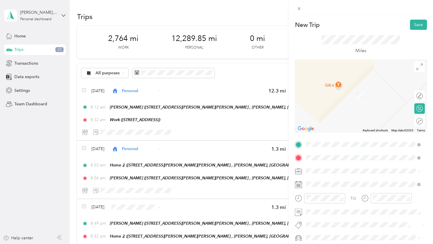
click at [341, 194] on span "1 Collins Court Madison, Wisconsin 53716, United States" at bounding box center [362, 190] width 91 height 5
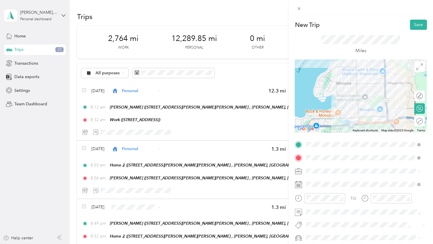
drag, startPoint x: 372, startPoint y: 107, endPoint x: 353, endPoint y: 89, distance: 26.5
click at [353, 89] on div at bounding box center [361, 95] width 132 height 73
click at [415, 97] on div at bounding box center [416, 96] width 12 height 6
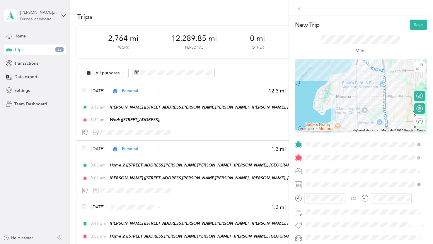
drag, startPoint x: 345, startPoint y: 92, endPoint x: 345, endPoint y: 105, distance: 13.5
click at [345, 107] on div at bounding box center [361, 95] width 132 height 73
drag, startPoint x: 377, startPoint y: 72, endPoint x: 353, endPoint y: 126, distance: 58.5
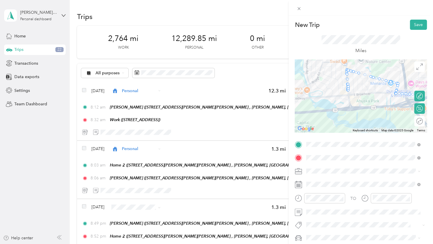
drag, startPoint x: 372, startPoint y: 103, endPoint x: 369, endPoint y: 64, distance: 39.3
click at [369, 64] on div at bounding box center [361, 95] width 132 height 73
drag, startPoint x: 362, startPoint y: 75, endPoint x: 370, endPoint y: 109, distance: 34.7
drag, startPoint x: 350, startPoint y: 71, endPoint x: 344, endPoint y: 92, distance: 21.5
click at [296, 11] on icon at bounding box center [298, 8] width 5 height 5
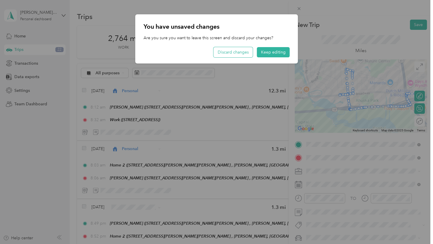
click at [227, 55] on button "Discard changes" at bounding box center [232, 52] width 39 height 10
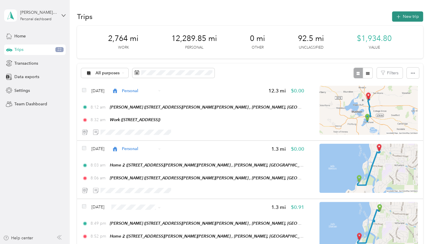
click at [406, 16] on button "New trip" at bounding box center [407, 16] width 31 height 10
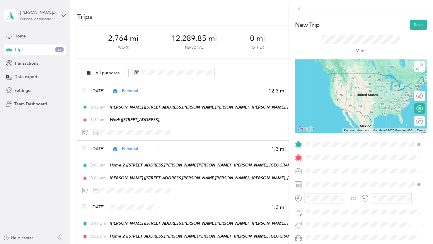
click at [344, 161] on li "1380 Williamson Street Madison, Wisconsin 53703, United States" at bounding box center [363, 166] width 118 height 12
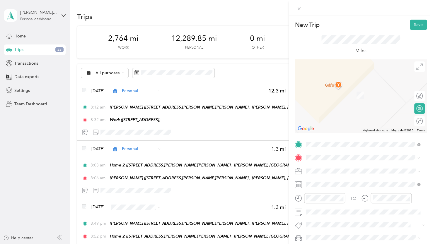
click at [336, 195] on div "1 Collins Court Madison, Wisconsin 53716, United States" at bounding box center [363, 191] width 110 height 8
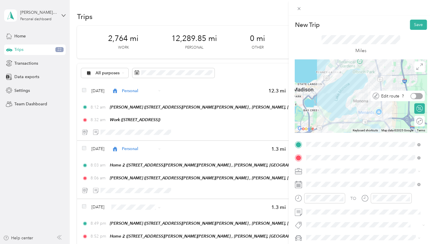
click at [416, 96] on div at bounding box center [416, 96] width 12 height 6
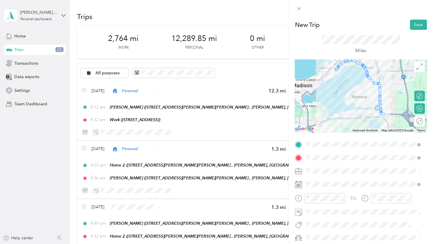
drag, startPoint x: 365, startPoint y: 118, endPoint x: 362, endPoint y: 106, distance: 13.0
click at [363, 106] on div at bounding box center [361, 95] width 132 height 73
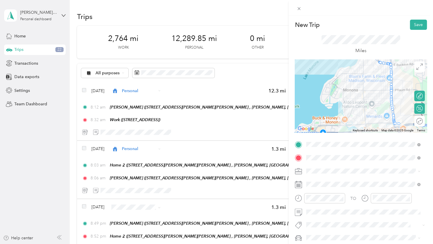
drag, startPoint x: 363, startPoint y: 110, endPoint x: 361, endPoint y: 123, distance: 12.7
click at [361, 123] on div at bounding box center [361, 95] width 132 height 73
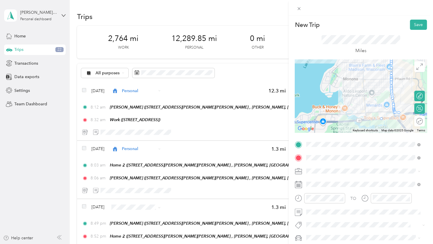
drag, startPoint x: 377, startPoint y: 63, endPoint x: 375, endPoint y: 119, distance: 56.3
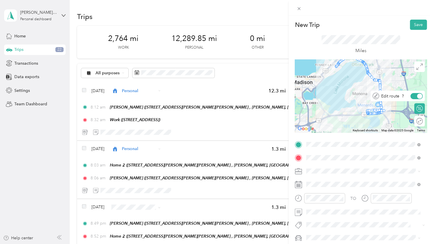
click at [411, 97] on div at bounding box center [416, 96] width 12 height 6
click at [338, 99] on div at bounding box center [361, 95] width 132 height 73
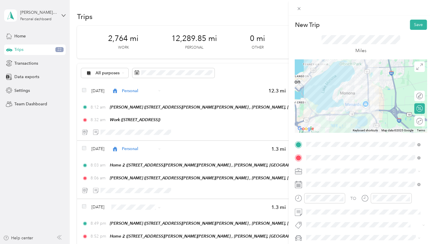
drag, startPoint x: 369, startPoint y: 110, endPoint x: 358, endPoint y: 107, distance: 11.7
click at [356, 109] on div at bounding box center [361, 95] width 132 height 73
click at [301, 9] on span at bounding box center [299, 8] width 8 height 8
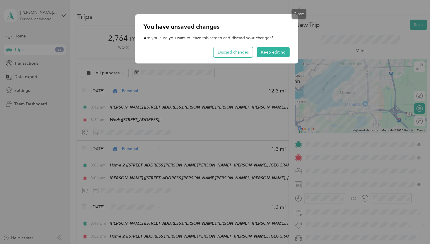
click at [242, 53] on button "Discard changes" at bounding box center [232, 52] width 39 height 10
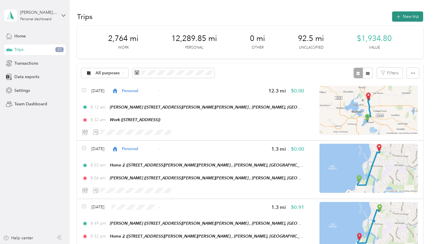
click at [408, 11] on div "Trips New trip" at bounding box center [250, 16] width 346 height 12
click at [408, 14] on button "New trip" at bounding box center [407, 16] width 31 height 10
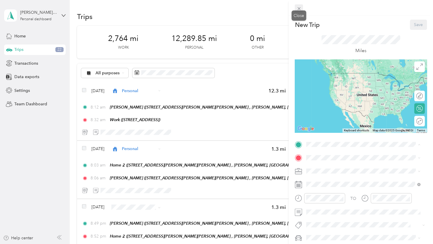
click at [299, 7] on icon at bounding box center [298, 8] width 5 height 5
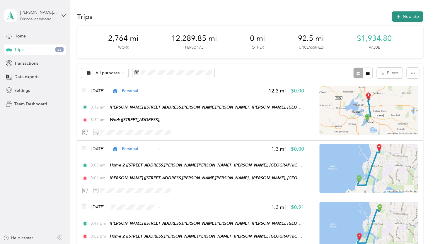
click at [395, 17] on icon "button" at bounding box center [398, 16] width 7 height 7
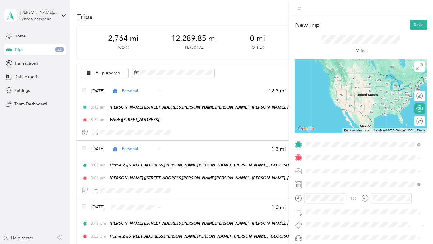
click at [341, 166] on span "1380 Williamson Street Madison, Wisconsin 53703, United States" at bounding box center [362, 165] width 91 height 5
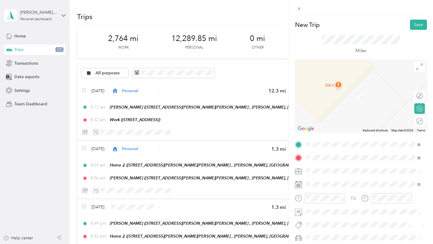
click at [342, 89] on span "6309 Monona Drive Monona, Wisconsin 53716, United States" at bounding box center [346, 86] width 59 height 5
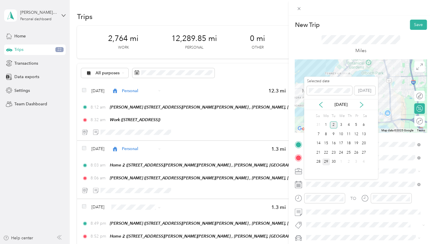
click at [324, 160] on div "29" at bounding box center [326, 161] width 8 height 7
click at [321, 104] on icon at bounding box center [321, 105] width 6 height 6
click at [356, 162] on div "29" at bounding box center [356, 161] width 8 height 7
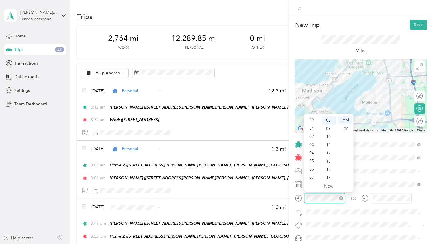
scroll to position [35, 0]
click at [312, 167] on div "10" at bounding box center [312, 167] width 14 height 8
click at [330, 170] on div "14" at bounding box center [329, 169] width 14 height 8
click at [347, 128] on div "PM" at bounding box center [345, 128] width 14 height 8
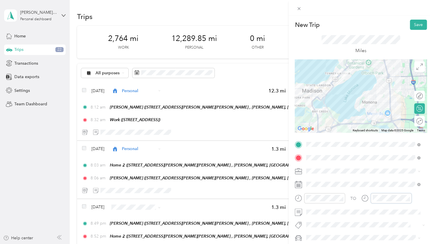
scroll to position [66, 0]
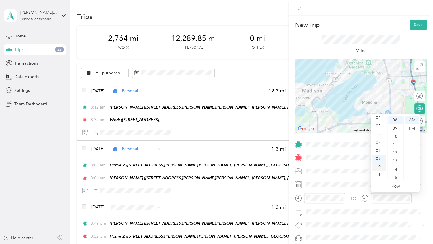
click at [378, 168] on div "10" at bounding box center [379, 167] width 14 height 8
click at [395, 165] on div "24" at bounding box center [395, 164] width 14 height 8
click at [410, 131] on div "PM" at bounding box center [412, 128] width 14 height 8
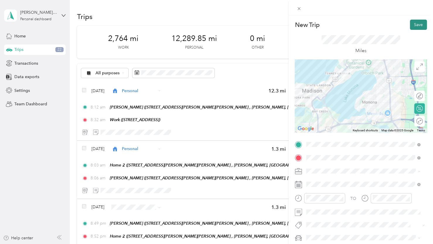
click at [413, 26] on button "Save" at bounding box center [418, 25] width 17 height 10
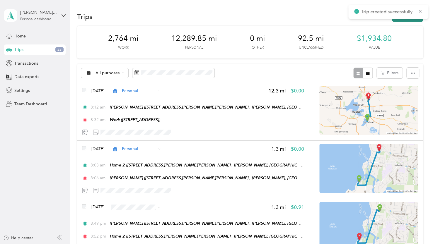
click at [398, 21] on button "New trip" at bounding box center [407, 16] width 31 height 10
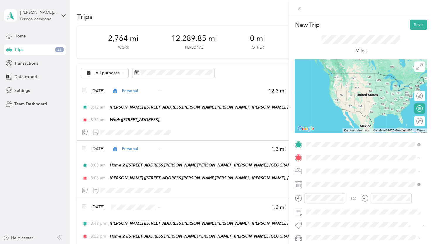
click at [331, 165] on span "6309 Monona Drive Monona, Wisconsin 53716, United States" at bounding box center [346, 165] width 59 height 5
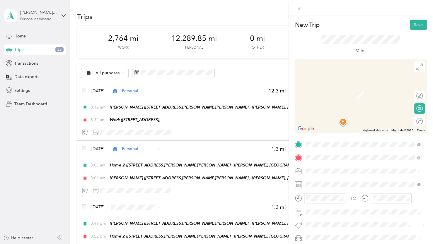
click at [337, 194] on span "1 Collins Court Madison, Wisconsin 53716, United States" at bounding box center [362, 190] width 91 height 5
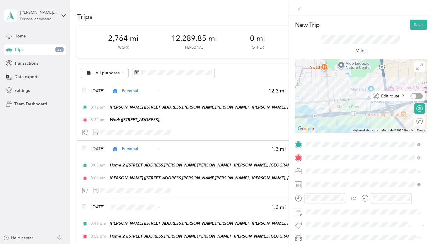
click at [413, 97] on div at bounding box center [416, 96] width 12 height 6
drag, startPoint x: 347, startPoint y: 99, endPoint x: 348, endPoint y: 114, distance: 14.4
click at [301, 10] on span at bounding box center [299, 8] width 8 height 8
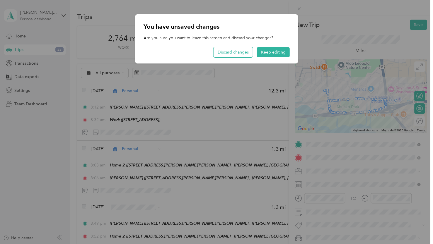
click at [237, 54] on button "Discard changes" at bounding box center [232, 52] width 39 height 10
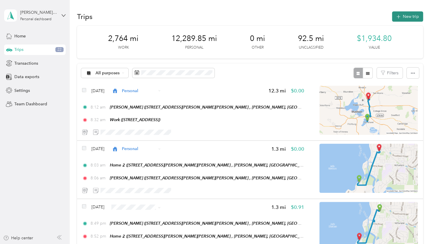
click at [403, 18] on button "New trip" at bounding box center [407, 16] width 31 height 10
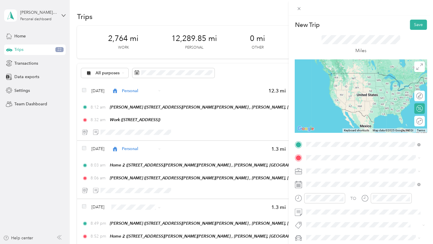
click at [344, 167] on span "6309 Monona Drive Monona, Wisconsin 53716, United States" at bounding box center [346, 165] width 59 height 5
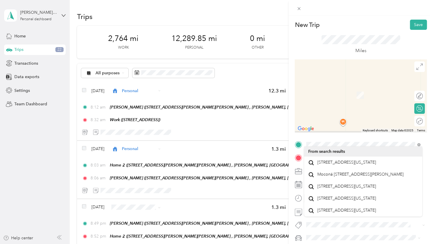
click at [329, 163] on div "TO Add photo" at bounding box center [361, 204] width 132 height 128
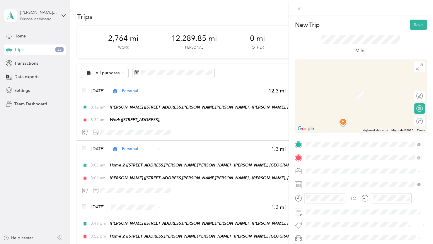
click at [341, 194] on span "1 Collins Court Madison, Wisconsin 53716, United States" at bounding box center [362, 190] width 91 height 5
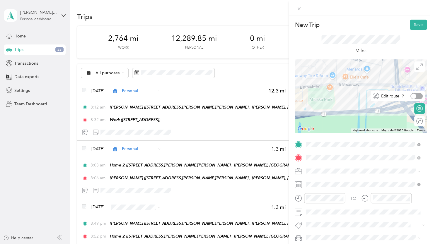
click at [413, 97] on div at bounding box center [416, 96] width 12 height 6
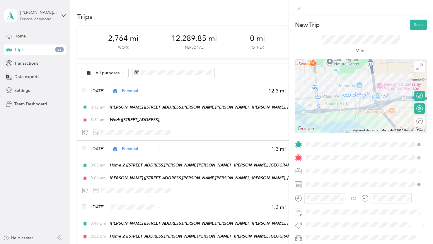
drag, startPoint x: 322, startPoint y: 97, endPoint x: 312, endPoint y: 107, distance: 13.9
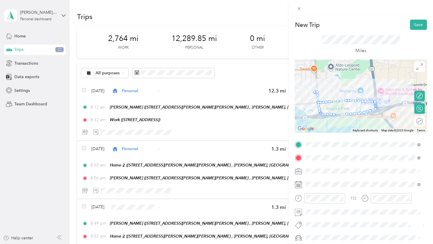
drag, startPoint x: 366, startPoint y: 101, endPoint x: 367, endPoint y: 115, distance: 14.1
drag, startPoint x: 343, startPoint y: 100, endPoint x: 348, endPoint y: 125, distance: 24.8
drag, startPoint x: 364, startPoint y: 99, endPoint x: 362, endPoint y: 116, distance: 16.8
drag, startPoint x: 361, startPoint y: 101, endPoint x: 360, endPoint y: 115, distance: 14.4
drag, startPoint x: 358, startPoint y: 103, endPoint x: 360, endPoint y: 120, distance: 16.8
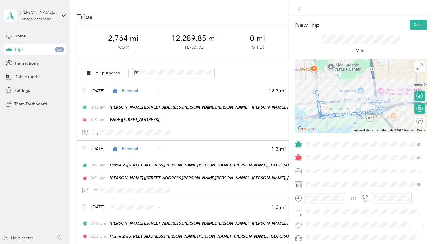
drag, startPoint x: 354, startPoint y: 103, endPoint x: 356, endPoint y: 118, distance: 15.0
click at [298, 12] on div at bounding box center [360, 8] width 144 height 16
click at [299, 9] on icon at bounding box center [298, 8] width 3 height 3
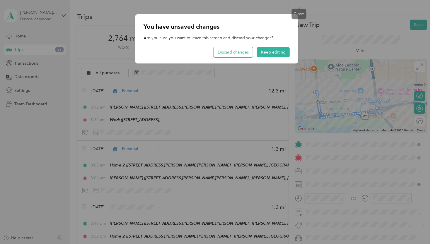
click at [242, 50] on button "Discard changes" at bounding box center [232, 52] width 39 height 10
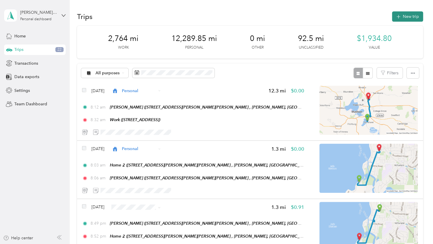
click at [401, 18] on button "New trip" at bounding box center [407, 16] width 31 height 10
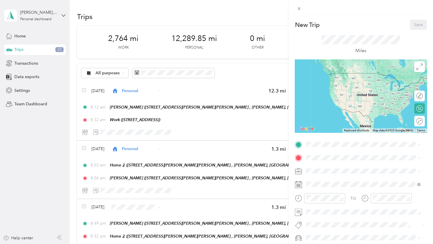
click at [331, 139] on div "New Trip Save This trip cannot be edited because it is either under review, app…" at bounding box center [361, 144] width 132 height 248
drag, startPoint x: 356, startPoint y: 174, endPoint x: 345, endPoint y: 167, distance: 12.7
click at [355, 172] on li "6309 Monona Drive Monona, Wisconsin 53716, United States" at bounding box center [363, 166] width 118 height 12
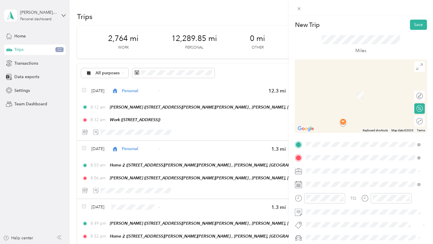
click at [336, 194] on span "1 Collins Court Madison, Wisconsin 53716, United States" at bounding box center [362, 190] width 91 height 5
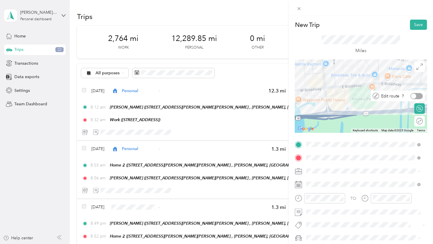
click at [413, 96] on div at bounding box center [416, 96] width 12 height 6
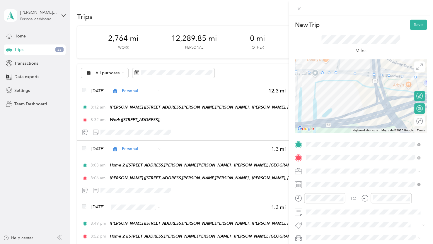
drag, startPoint x: 386, startPoint y: 103, endPoint x: 343, endPoint y: 103, distance: 42.8
click at [344, 104] on div at bounding box center [361, 95] width 132 height 73
drag, startPoint x: 351, startPoint y: 74, endPoint x: 385, endPoint y: 124, distance: 60.3
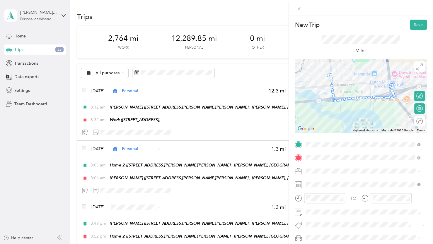
drag, startPoint x: 319, startPoint y: 93, endPoint x: 366, endPoint y: 94, distance: 46.3
click at [366, 94] on div at bounding box center [361, 95] width 132 height 73
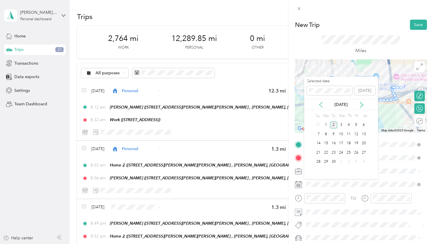
click at [319, 104] on icon at bounding box center [320, 104] width 3 height 5
click at [354, 162] on div "29" at bounding box center [356, 161] width 8 height 7
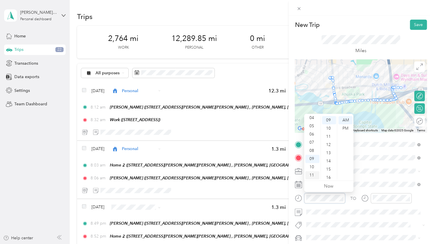
scroll to position [74, 0]
click at [311, 165] on div "10" at bounding box center [312, 167] width 14 height 8
click at [327, 151] on div "25" at bounding box center [329, 150] width 14 height 8
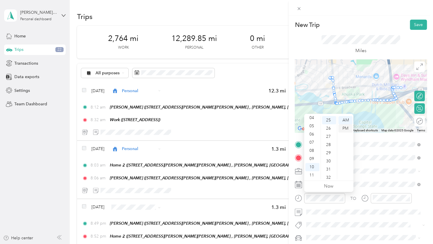
click at [346, 129] on div "PM" at bounding box center [345, 128] width 14 height 8
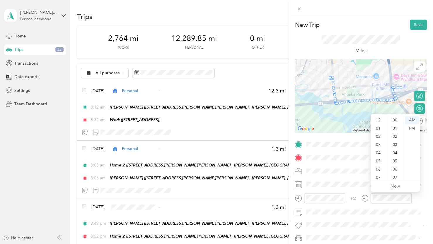
scroll to position [35, 0]
click at [377, 167] on div "10" at bounding box center [379, 167] width 14 height 8
click at [395, 169] on div "29" at bounding box center [395, 167] width 14 height 8
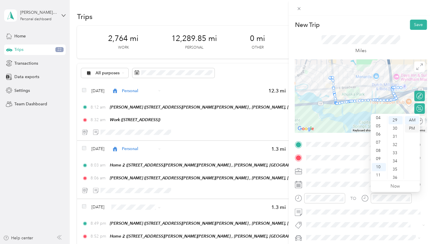
click at [410, 131] on div "PM" at bounding box center [412, 128] width 14 height 8
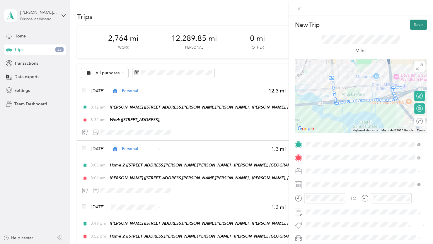
click at [410, 25] on button "Save" at bounding box center [418, 25] width 17 height 10
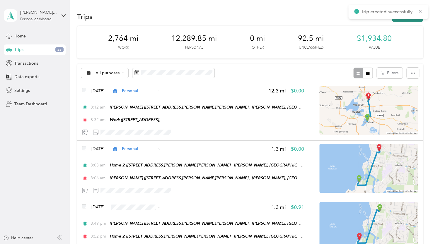
click at [404, 20] on button "New trip" at bounding box center [407, 16] width 31 height 10
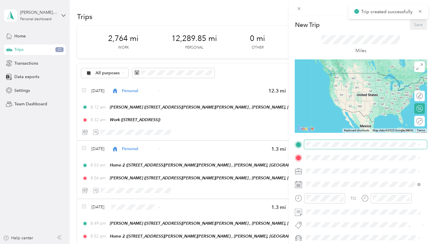
click at [308, 147] on span at bounding box center [365, 144] width 123 height 9
click at [333, 180] on span "1 Collins Court Madison, Wisconsin 53716, United States" at bounding box center [362, 177] width 91 height 5
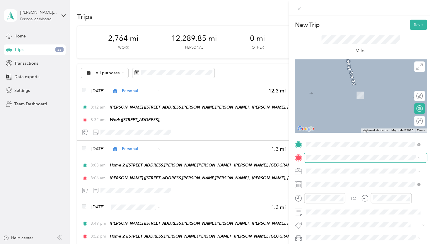
click at [323, 161] on span at bounding box center [365, 157] width 123 height 9
click at [336, 125] on span "2925 Camp Leonard Rd, McFarland, WI, United States , 53558, McFarland, WI, Unit…" at bounding box center [363, 119] width 93 height 17
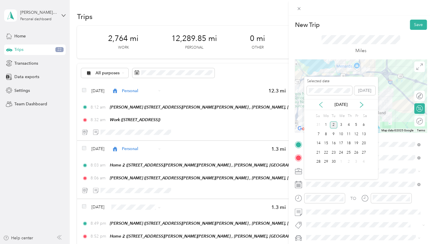
click at [319, 105] on icon at bounding box center [321, 105] width 6 height 6
click at [356, 162] on div "29" at bounding box center [356, 161] width 8 height 7
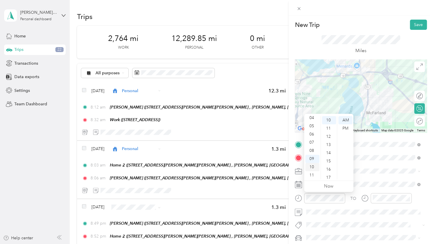
click at [312, 170] on div "10" at bounding box center [312, 167] width 14 height 8
click at [328, 167] on div "30" at bounding box center [329, 167] width 14 height 8
click at [345, 130] on div "PM" at bounding box center [345, 128] width 14 height 8
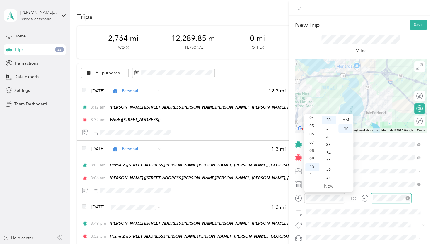
click at [386, 193] on div at bounding box center [390, 198] width 41 height 10
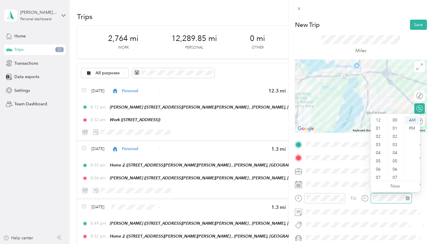
scroll to position [35, 0]
click at [376, 167] on div "10" at bounding box center [379, 167] width 14 height 8
click at [394, 139] on div "37" at bounding box center [395, 137] width 14 height 8
click at [410, 129] on div "PM" at bounding box center [412, 128] width 14 height 8
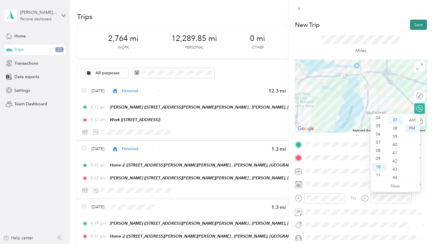
click at [415, 22] on button "Save" at bounding box center [418, 25] width 17 height 10
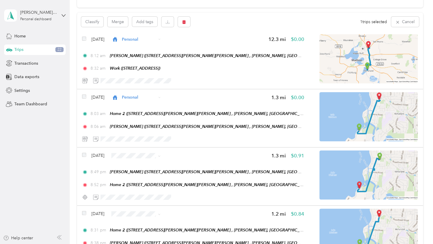
scroll to position [0, 0]
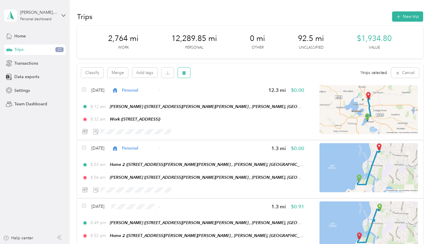
click at [180, 72] on button "button" at bounding box center [184, 73] width 12 height 10
click at [224, 98] on button "Yes" at bounding box center [227, 97] width 11 height 9
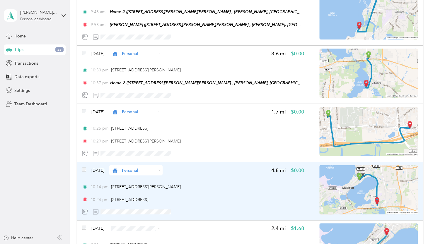
scroll to position [1640, 0]
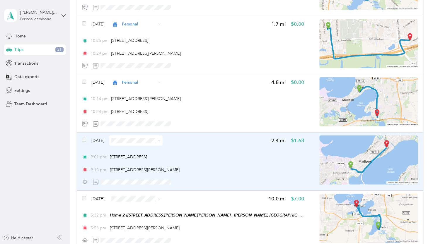
click at [356, 169] on img at bounding box center [368, 160] width 98 height 49
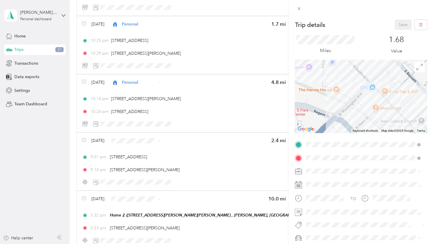
drag, startPoint x: 369, startPoint y: 113, endPoint x: 331, endPoint y: 85, distance: 46.8
click at [332, 86] on div at bounding box center [361, 96] width 132 height 73
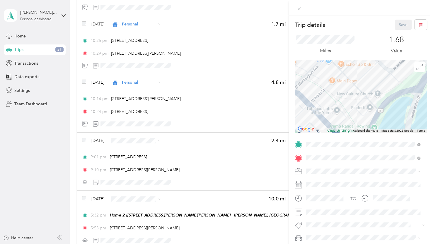
drag, startPoint x: 368, startPoint y: 106, endPoint x: 323, endPoint y: 78, distance: 53.5
click at [323, 78] on div at bounding box center [361, 96] width 132 height 73
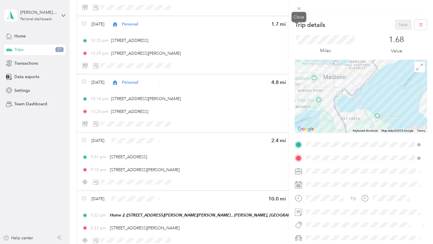
drag, startPoint x: 297, startPoint y: 9, endPoint x: 300, endPoint y: 18, distance: 9.4
click at [297, 9] on icon at bounding box center [298, 8] width 5 height 5
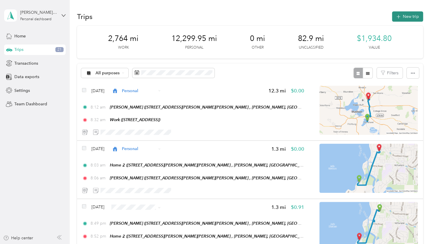
click at [406, 15] on button "New trip" at bounding box center [407, 16] width 31 height 10
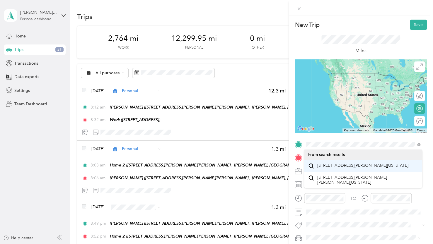
click at [358, 166] on span "111 North Frances Street Madison, Wisconsin 53703, United States" at bounding box center [362, 165] width 91 height 5
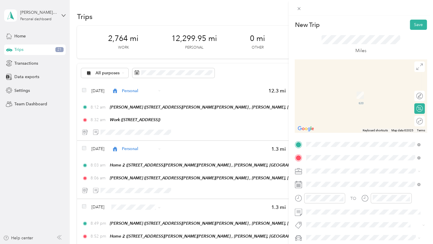
click at [341, 181] on span "1380 Williamson Street Madison, Wisconsin 53703, United States" at bounding box center [362, 178] width 91 height 5
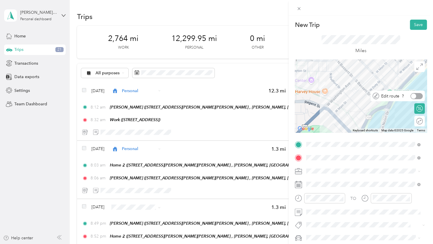
click at [413, 97] on div at bounding box center [416, 96] width 12 height 6
click at [350, 104] on div at bounding box center [361, 95] width 132 height 73
drag, startPoint x: 362, startPoint y: 90, endPoint x: 348, endPoint y: 101, distance: 17.4
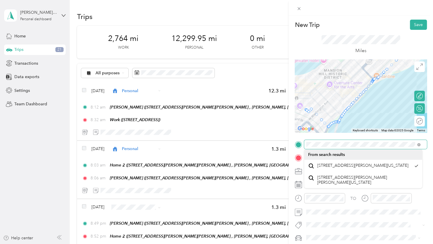
drag, startPoint x: 374, startPoint y: 87, endPoint x: 337, endPoint y: 110, distance: 43.3
click at [343, 93] on div at bounding box center [361, 95] width 132 height 73
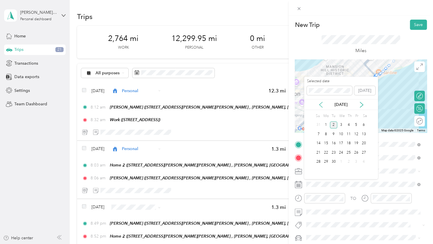
click at [319, 106] on icon at bounding box center [321, 105] width 6 height 6
click at [357, 164] on div "29" at bounding box center [356, 161] width 8 height 7
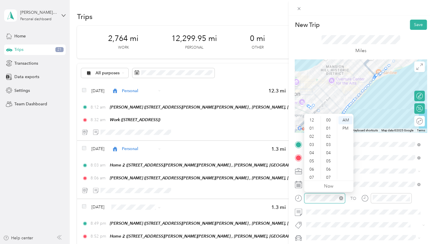
scroll to position [35, 0]
click at [328, 134] on div "10" at bounding box center [329, 133] width 14 height 8
click at [343, 129] on div "PM" at bounding box center [345, 128] width 14 height 8
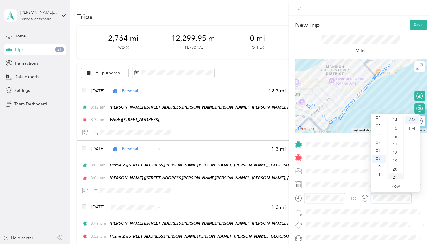
scroll to position [128, 0]
click at [393, 165] on div "21" at bounding box center [395, 165] width 14 height 8
click at [408, 129] on div "PM" at bounding box center [412, 128] width 14 height 8
click at [418, 24] on button "Save" at bounding box center [418, 25] width 17 height 10
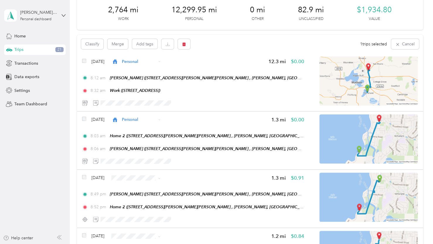
scroll to position [0, 0]
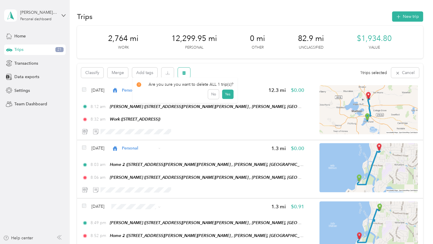
click at [186, 73] on button "button" at bounding box center [184, 73] width 12 height 10
click at [226, 96] on button "Yes" at bounding box center [227, 97] width 11 height 9
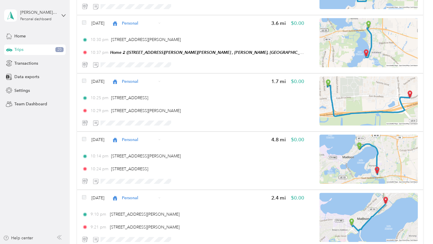
scroll to position [1727, 0]
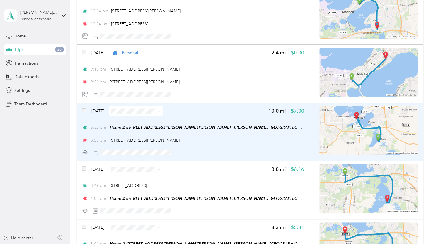
click at [391, 129] on img at bounding box center [368, 130] width 98 height 49
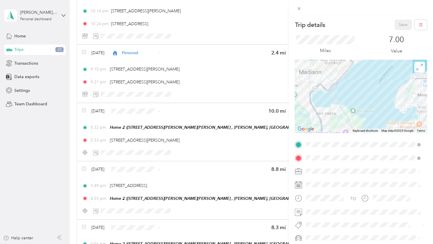
drag, startPoint x: 314, startPoint y: 87, endPoint x: 322, endPoint y: 103, distance: 18.5
click at [322, 103] on div at bounding box center [361, 96] width 132 height 73
click at [302, 10] on span at bounding box center [299, 8] width 8 height 8
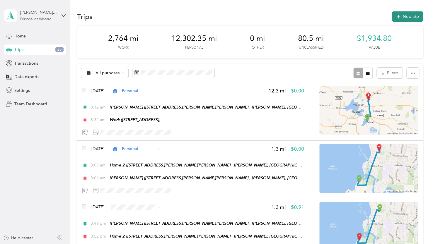
click at [405, 13] on button "New trip" at bounding box center [407, 16] width 31 height 10
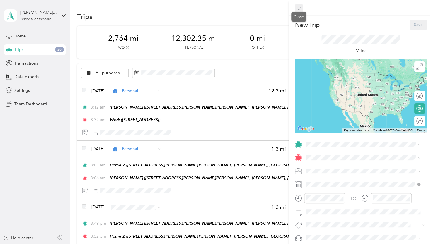
click at [300, 9] on icon at bounding box center [298, 8] width 5 height 5
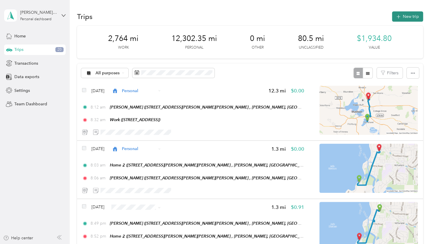
click at [400, 18] on button "New trip" at bounding box center [407, 16] width 31 height 10
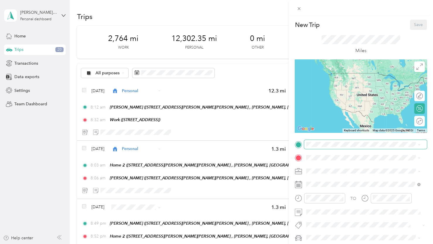
click at [316, 148] on span at bounding box center [365, 144] width 123 height 9
click at [316, 140] on span at bounding box center [365, 144] width 123 height 9
click at [332, 189] on div "Home 2" at bounding box center [367, 186] width 101 height 5
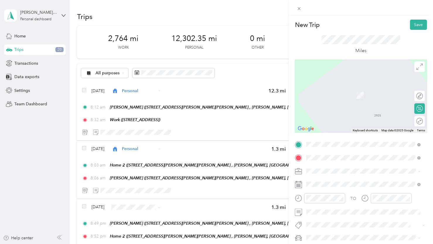
click at [341, 194] on span "1 Collins Court Madison, Wisconsin 53716, United States" at bounding box center [362, 190] width 91 height 5
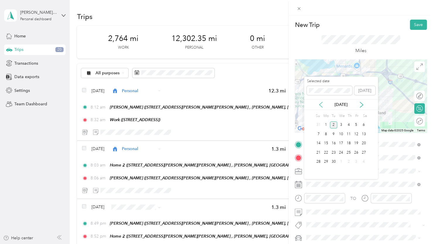
click at [318, 103] on icon at bounding box center [321, 105] width 6 height 6
click at [356, 162] on div "29" at bounding box center [356, 161] width 8 height 7
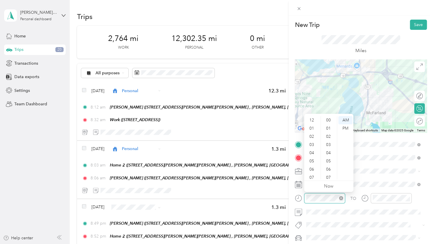
scroll to position [35, 0]
click at [312, 128] on div "05" at bounding box center [312, 126] width 14 height 8
click at [328, 177] on div "32" at bounding box center [329, 178] width 14 height 8
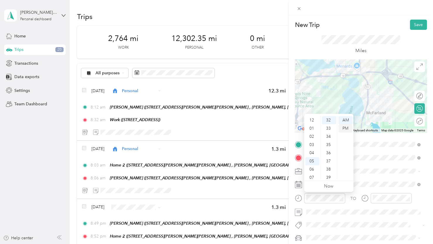
click at [343, 128] on div "PM" at bounding box center [345, 128] width 14 height 8
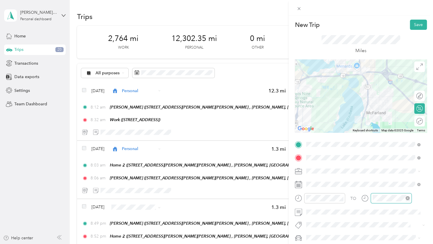
scroll to position [35, 0]
click at [377, 127] on div "05" at bounding box center [379, 126] width 14 height 8
click at [396, 169] on div "39" at bounding box center [395, 171] width 14 height 8
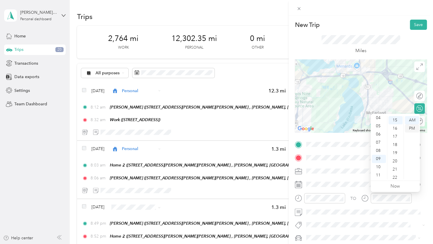
click at [410, 129] on div "PM" at bounding box center [412, 128] width 14 height 8
click at [378, 128] on div "05" at bounding box center [379, 126] width 14 height 8
click at [394, 142] on div "39" at bounding box center [395, 141] width 14 height 8
click at [348, 181] on span at bounding box center [365, 184] width 123 height 9
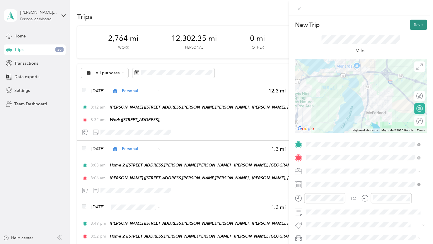
click at [410, 27] on button "Save" at bounding box center [418, 25] width 17 height 10
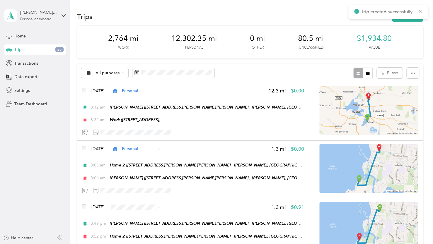
click at [397, 22] on div "Trips New trip" at bounding box center [250, 16] width 346 height 12
click at [397, 20] on button "New trip" at bounding box center [407, 16] width 31 height 10
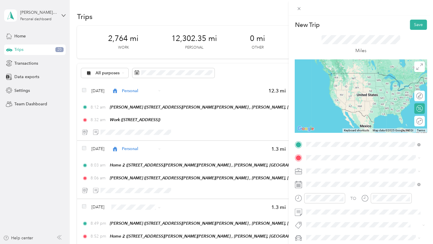
click at [334, 178] on li "1 Collins Court Madison, Wisconsin 53716, United States" at bounding box center [363, 178] width 118 height 12
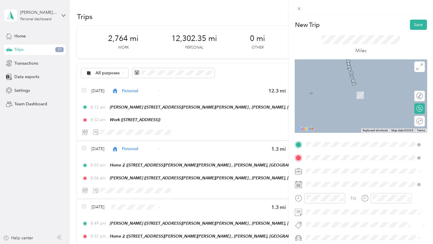
click at [334, 182] on span "111 North Frances Street Madison, Wisconsin 53703, United States" at bounding box center [362, 178] width 91 height 5
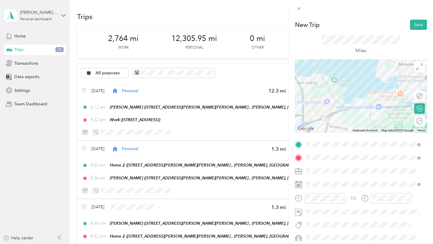
drag, startPoint x: 349, startPoint y: 115, endPoint x: 305, endPoint y: 61, distance: 69.7
click at [305, 61] on div at bounding box center [361, 95] width 132 height 73
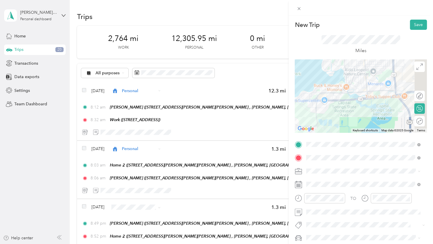
drag, startPoint x: 375, startPoint y: 101, endPoint x: 319, endPoint y: 102, distance: 56.5
click at [319, 102] on div at bounding box center [361, 95] width 132 height 73
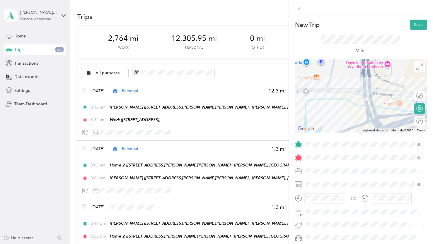
drag, startPoint x: 390, startPoint y: 87, endPoint x: 355, endPoint y: 86, distance: 35.2
click at [355, 86] on div at bounding box center [361, 95] width 132 height 73
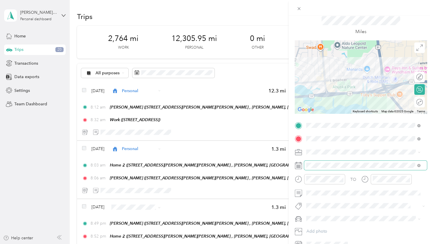
scroll to position [29, 0]
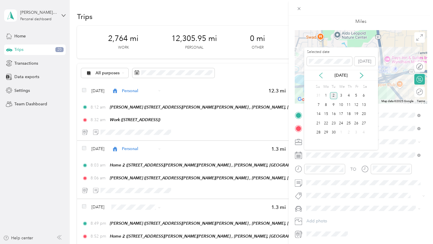
click at [320, 78] on div "[DATE]" at bounding box center [341, 75] width 74 height 11
click at [319, 76] on icon at bounding box center [320, 75] width 3 height 5
click at [354, 132] on div "29" at bounding box center [356, 132] width 8 height 7
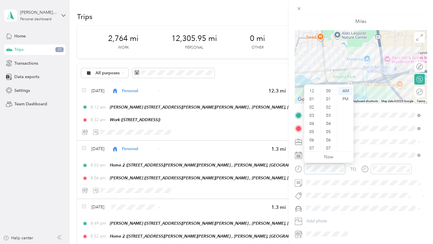
scroll to position [35, 0]
click at [312, 98] on div "05" at bounding box center [312, 97] width 14 height 8
click at [310, 97] on div "05" at bounding box center [312, 97] width 14 height 8
click at [327, 140] on div "40" at bounding box center [329, 141] width 14 height 8
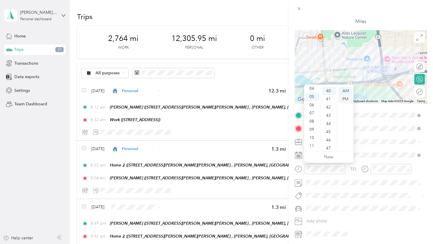
click at [344, 100] on div "PM" at bounding box center [345, 99] width 14 height 8
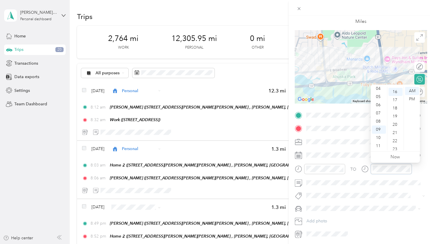
scroll to position [131, 0]
click at [377, 97] on div "05" at bounding box center [379, 97] width 14 height 8
click at [393, 97] on div "53" at bounding box center [395, 97] width 14 height 8
click at [410, 100] on div "PM" at bounding box center [412, 99] width 14 height 8
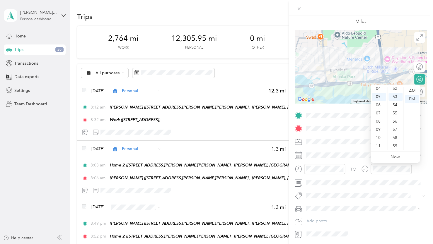
click at [355, 190] on div "TO Add photo" at bounding box center [361, 175] width 132 height 128
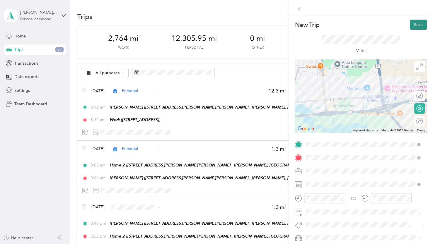
click at [412, 27] on button "Save" at bounding box center [418, 25] width 17 height 10
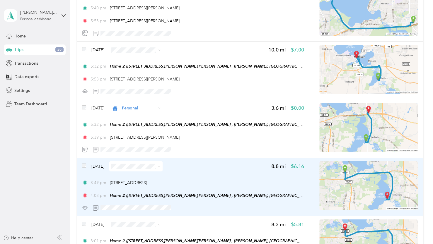
scroll to position [1815, 0]
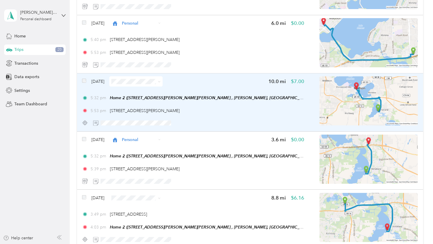
click at [80, 80] on div "Aug 29, 2025 10.0 mi $7.00 5:32 pm Home 2 (2925 Camp Leonard Rd, McFarland, WI,…" at bounding box center [250, 102] width 346 height 58
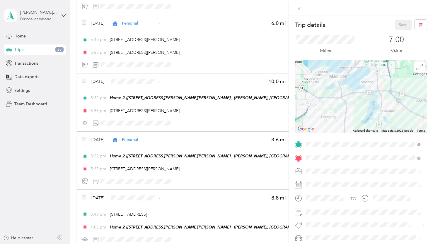
click at [84, 81] on div "Trip details Save This trip cannot be edited because it is either under review,…" at bounding box center [216, 122] width 433 height 244
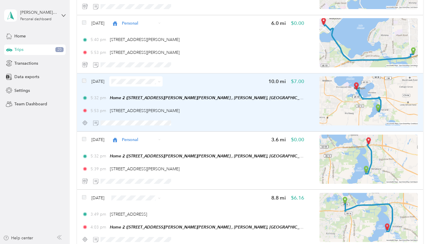
click at [376, 99] on img at bounding box center [368, 100] width 98 height 49
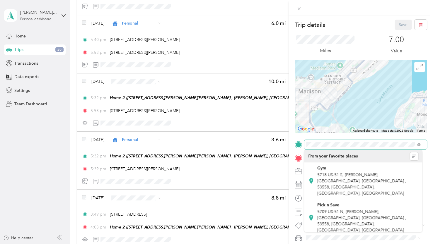
drag, startPoint x: 315, startPoint y: 98, endPoint x: 419, endPoint y: 155, distance: 118.2
click at [420, 236] on div "Trip details Save This trip cannot be edited because it is either under review,…" at bounding box center [215, 244] width 430 height 0
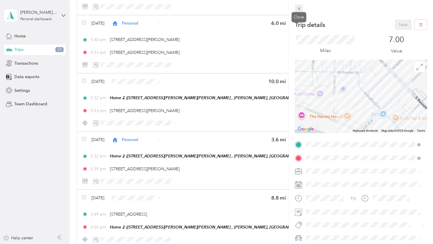
click at [297, 9] on icon at bounding box center [298, 8] width 5 height 5
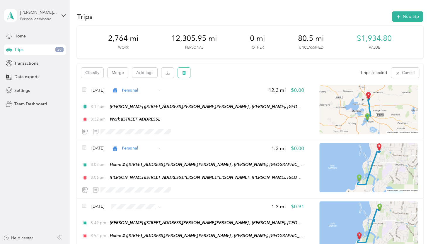
click at [184, 71] on icon "button" at bounding box center [184, 73] width 4 height 4
click at [224, 98] on button "Yes" at bounding box center [227, 97] width 11 height 9
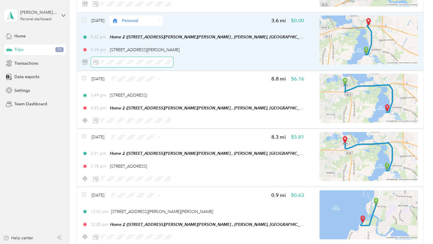
scroll to position [1845, 0]
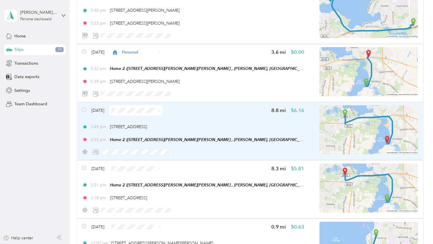
click at [342, 117] on img at bounding box center [368, 129] width 98 height 49
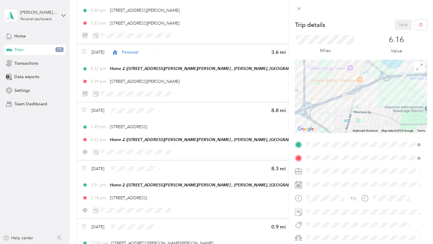
drag, startPoint x: 315, startPoint y: 81, endPoint x: 341, endPoint y: 89, distance: 27.3
click at [341, 89] on div at bounding box center [361, 96] width 132 height 73
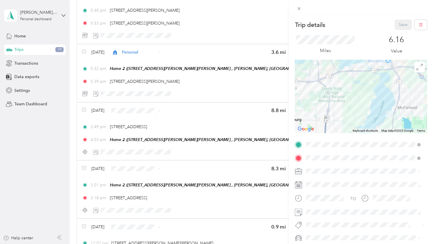
drag, startPoint x: 373, startPoint y: 111, endPoint x: 354, endPoint y: 89, distance: 28.5
click at [354, 89] on div at bounding box center [361, 96] width 132 height 73
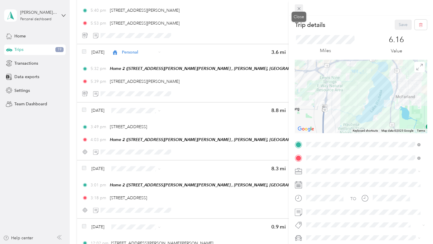
click at [298, 8] on icon at bounding box center [298, 8] width 3 height 3
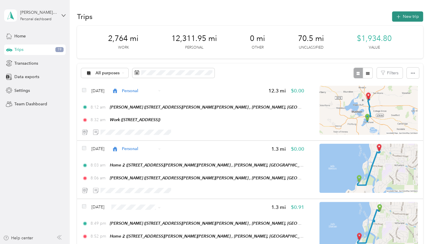
click at [414, 15] on button "New trip" at bounding box center [407, 16] width 31 height 10
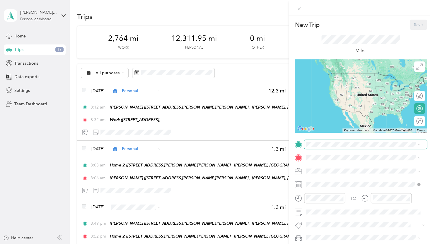
click at [329, 141] on span at bounding box center [365, 144] width 123 height 9
click at [359, 165] on span "1900 South Park Street Madison, Wisconsin 53713, United States" at bounding box center [346, 165] width 59 height 5
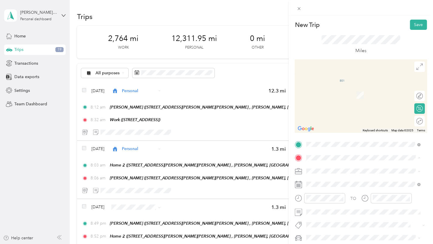
click at [328, 126] on span "2925 Camp Leonard Rd, McFarland, WI, United States , 53558, McFarland, WI, Unit…" at bounding box center [363, 119] width 93 height 17
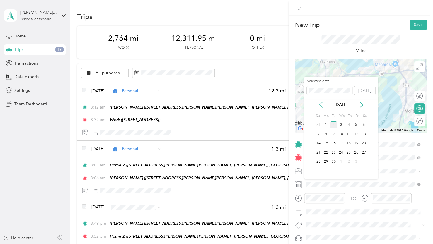
click at [318, 105] on icon at bounding box center [321, 105] width 6 height 6
click at [353, 162] on div "29" at bounding box center [356, 161] width 8 height 7
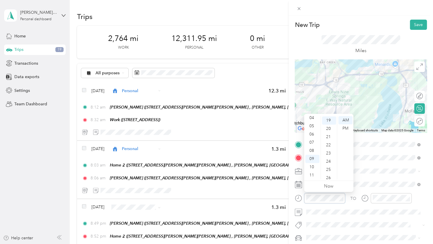
scroll to position [156, 0]
click at [311, 140] on div "03" at bounding box center [312, 139] width 14 height 8
click at [329, 150] on div "49" at bounding box center [329, 152] width 14 height 8
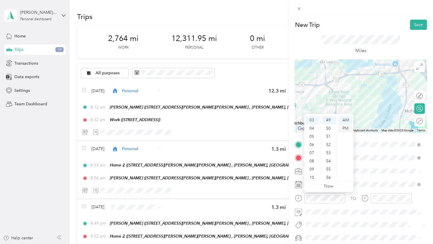
click at [341, 127] on div "PM" at bounding box center [345, 128] width 14 height 8
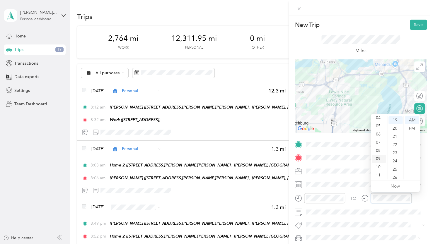
scroll to position [156, 0]
click at [377, 117] on div "04" at bounding box center [379, 118] width 14 height 8
click at [397, 143] on div "03" at bounding box center [395, 145] width 14 height 8
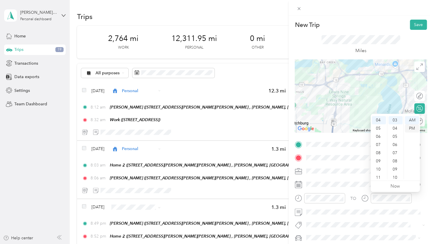
drag, startPoint x: 410, startPoint y: 128, endPoint x: 391, endPoint y: 158, distance: 35.6
click at [410, 128] on div "PM" at bounding box center [412, 128] width 14 height 8
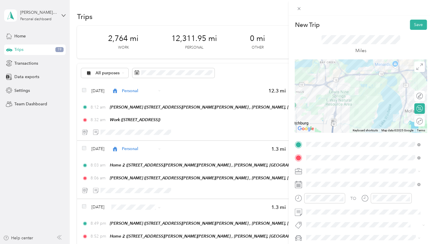
drag, startPoint x: 414, startPoint y: 25, endPoint x: 408, endPoint y: 33, distance: 10.0
click at [414, 25] on button "Save" at bounding box center [418, 25] width 17 height 10
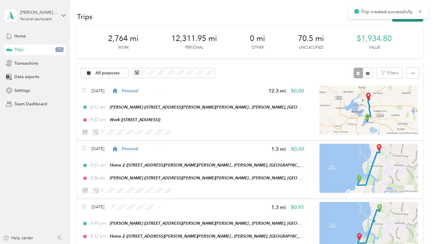
click at [399, 19] on button "New trip" at bounding box center [407, 16] width 31 height 10
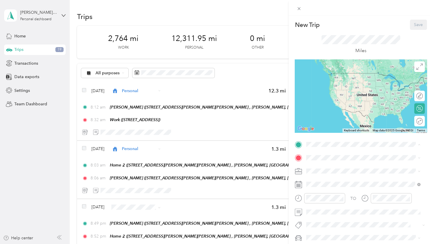
click at [331, 199] on span "2925 Camp Leonard Rd, McFarland, WI, United States , 53558, McFarland, WI, Unit…" at bounding box center [363, 198] width 93 height 17
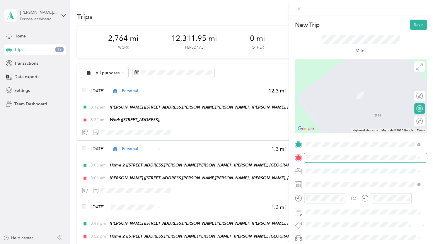
click at [310, 154] on span at bounding box center [365, 157] width 123 height 9
click at [295, 5] on span at bounding box center [299, 8] width 8 height 8
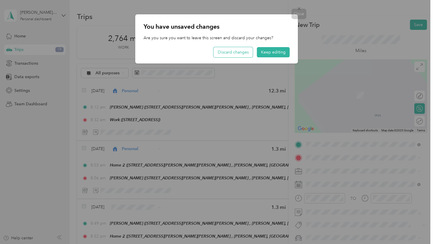
click at [241, 54] on button "Discard changes" at bounding box center [232, 52] width 39 height 10
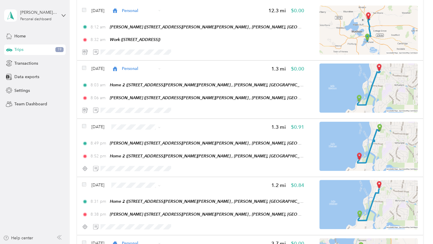
scroll to position [0, 0]
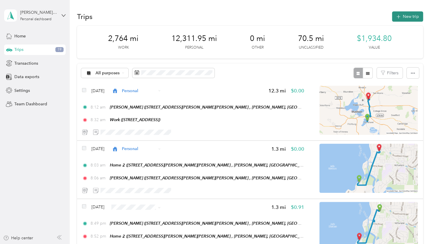
click at [414, 19] on button "New trip" at bounding box center [407, 16] width 31 height 10
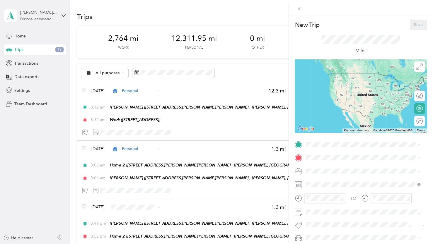
click at [342, 197] on span "2925 Camp Leonard Rd, McFarland, WI, United States , 53558, McFarland, WI, Unit…" at bounding box center [363, 198] width 93 height 17
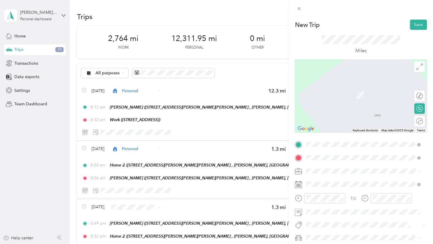
click at [343, 182] on span "1900 South Park Street Madison, Wisconsin 53713, United States" at bounding box center [346, 178] width 59 height 5
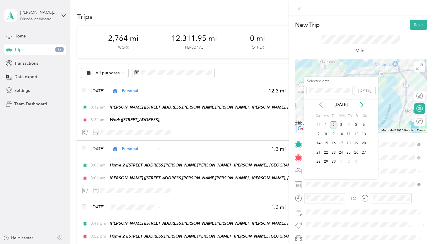
click at [320, 105] on icon at bounding box center [321, 105] width 6 height 6
click at [355, 163] on div "29" at bounding box center [356, 161] width 8 height 7
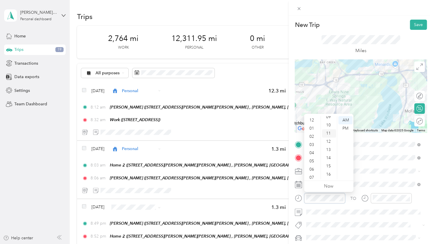
scroll to position [76, 0]
click at [313, 145] on div "03" at bounding box center [312, 145] width 14 height 8
click at [329, 129] on div "01" at bounding box center [329, 128] width 14 height 8
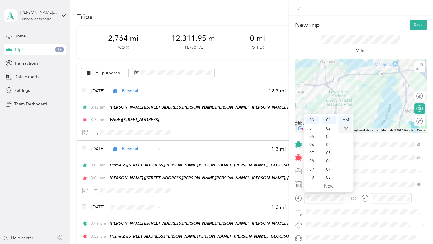
click at [344, 130] on div "PM" at bounding box center [345, 128] width 14 height 8
click at [312, 145] on div "03" at bounding box center [312, 145] width 14 height 8
click at [328, 128] on div "01" at bounding box center [329, 128] width 14 height 8
drag, startPoint x: 345, startPoint y: 128, endPoint x: 351, endPoint y: 142, distance: 15.5
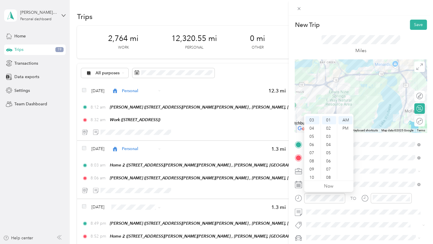
click at [345, 129] on div "PM" at bounding box center [345, 128] width 14 height 8
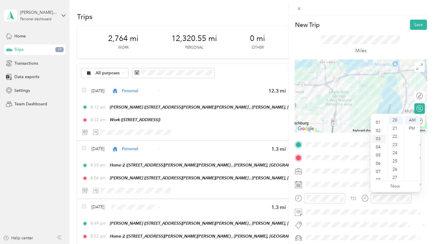
click at [379, 139] on div "03" at bounding box center [379, 139] width 14 height 8
click at [394, 134] on div "18" at bounding box center [395, 133] width 14 height 8
click at [413, 131] on div "PM" at bounding box center [412, 128] width 14 height 8
click at [346, 216] on span at bounding box center [365, 212] width 123 height 9
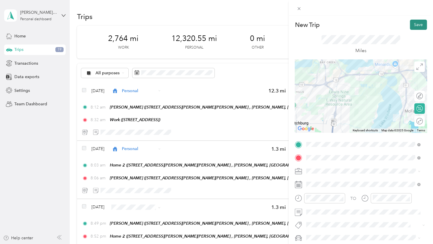
drag, startPoint x: 411, startPoint y: 24, endPoint x: 313, endPoint y: 86, distance: 115.4
click at [411, 24] on button "Save" at bounding box center [418, 25] width 17 height 10
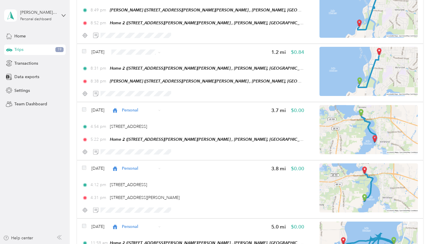
scroll to position [146, 0]
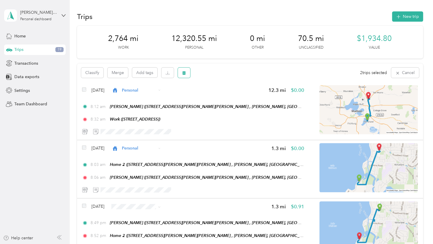
click at [187, 72] on button "button" at bounding box center [184, 73] width 12 height 10
click at [226, 95] on button "Yes" at bounding box center [227, 97] width 11 height 9
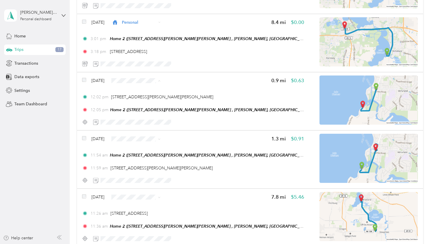
click at [140, 104] on li "Personal" at bounding box center [147, 102] width 53 height 10
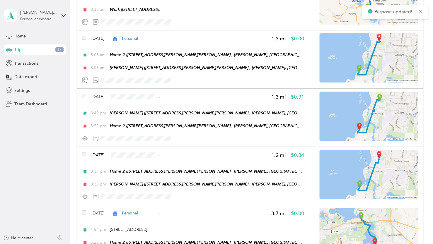
scroll to position [0, 0]
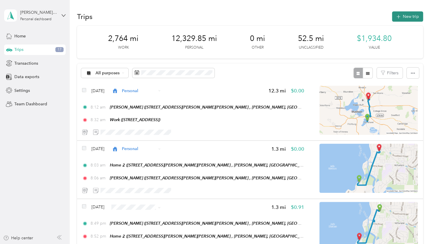
click at [401, 20] on button "New trip" at bounding box center [407, 16] width 31 height 10
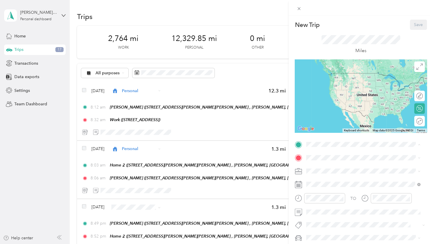
click at [324, 198] on span "2925 Camp Leonard Rd, McFarland, WI, United States , 53558, McFarland, WI, Unit…" at bounding box center [363, 198] width 93 height 17
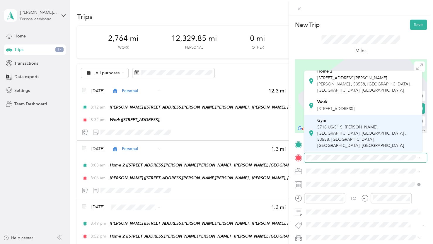
scroll to position [59, 0]
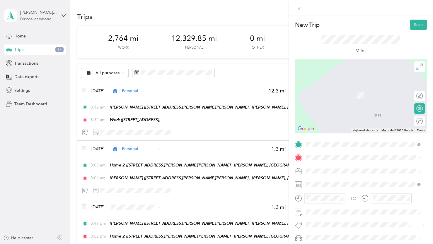
click at [339, 107] on div "Gym 5718 US-51 S, McFarland, WI, United States , 53558, McFarland, WI, United S…" at bounding box center [367, 110] width 101 height 31
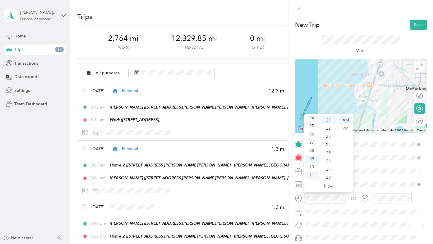
scroll to position [172, 0]
click at [312, 177] on div "11" at bounding box center [312, 175] width 14 height 8
click at [329, 156] on div "54" at bounding box center [329, 157] width 14 height 8
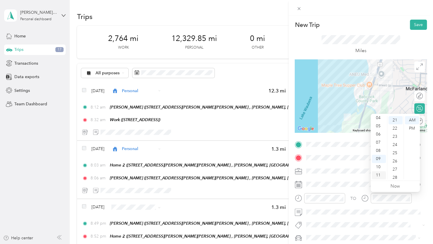
click at [379, 174] on div "11" at bounding box center [379, 175] width 14 height 8
click at [395, 160] on div "57" at bounding box center [395, 159] width 14 height 8
click at [340, 190] on div "TO Add photo" at bounding box center [361, 204] width 132 height 128
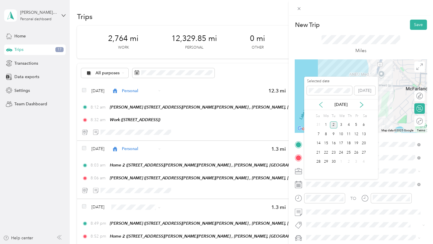
click at [321, 102] on icon at bounding box center [321, 105] width 6 height 6
click at [355, 161] on div "29" at bounding box center [356, 161] width 8 height 7
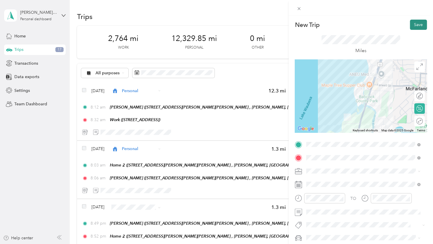
click at [415, 26] on button "Save" at bounding box center [418, 25] width 17 height 10
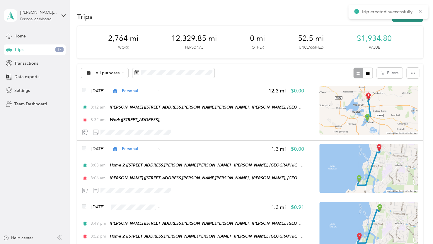
click at [397, 20] on icon "button" at bounding box center [398, 16] width 7 height 7
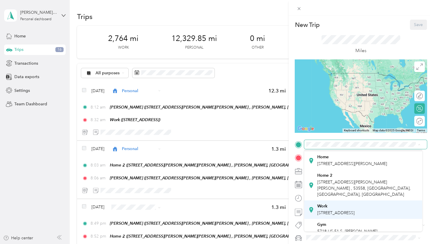
scroll to position [29, 0]
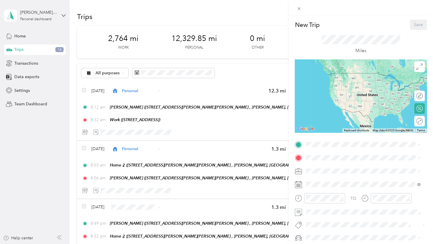
click at [330, 216] on span "5718 US-51 S, McFarland, WI, United States , 53558, McFarland, WI, United States" at bounding box center [361, 221] width 89 height 23
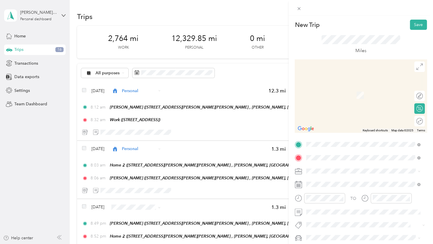
click at [327, 181] on span "4701 Farwell Street McFarland, Wisconsin 53558, United States" at bounding box center [367, 181] width 101 height 10
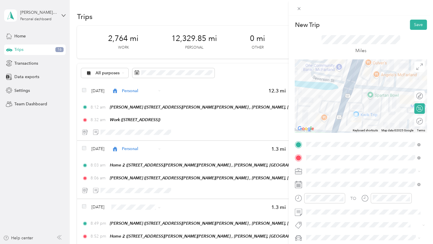
drag, startPoint x: 356, startPoint y: 102, endPoint x: 370, endPoint y: 92, distance: 17.2
click at [370, 92] on div at bounding box center [361, 95] width 132 height 73
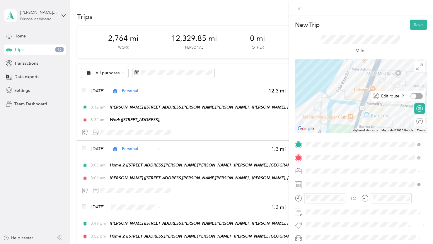
click at [415, 96] on div at bounding box center [416, 96] width 12 height 6
drag, startPoint x: 376, startPoint y: 109, endPoint x: 357, endPoint y: 111, distance: 18.5
click at [297, 11] on icon at bounding box center [298, 8] width 5 height 5
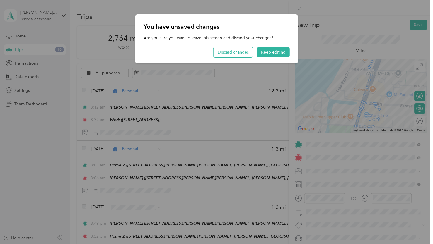
click at [246, 54] on button "Discard changes" at bounding box center [232, 52] width 39 height 10
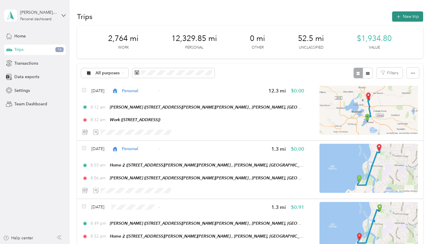
click at [398, 11] on button "New trip" at bounding box center [407, 16] width 31 height 10
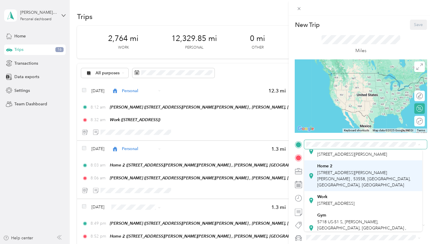
scroll to position [29, 0]
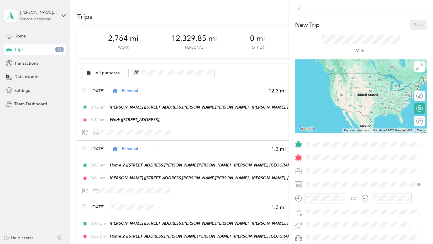
click at [328, 215] on div "Gym 5718 US-51 S, McFarland, WI, United States , 53558, McFarland, WI, United S…" at bounding box center [367, 218] width 101 height 31
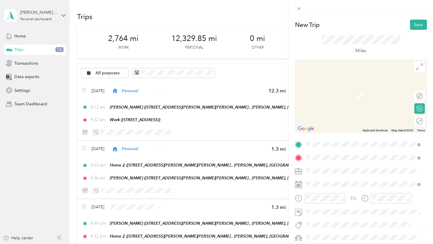
click at [336, 181] on span "4701 Farwell Street McFarland, Wisconsin 53558, United States" at bounding box center [367, 181] width 101 height 10
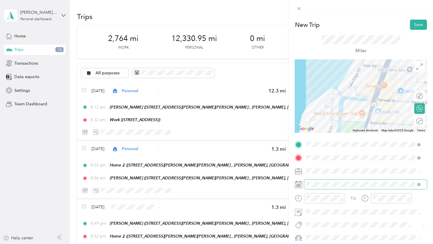
click at [327, 187] on span at bounding box center [365, 184] width 123 height 9
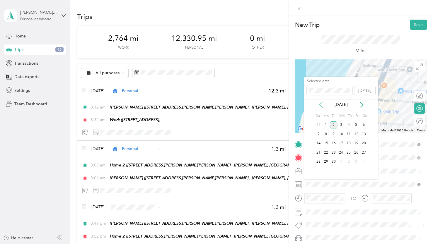
click at [322, 106] on icon at bounding box center [321, 105] width 6 height 6
drag, startPoint x: 356, startPoint y: 162, endPoint x: 355, endPoint y: 169, distance: 7.0
click at [357, 162] on div "29" at bounding box center [356, 161] width 8 height 7
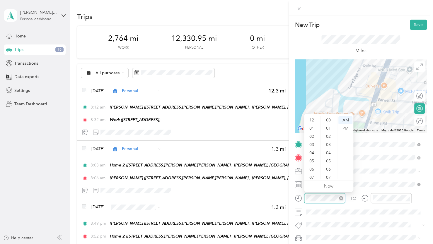
scroll to position [35, 0]
click at [312, 175] on div "11" at bounding box center [312, 175] width 14 height 8
click at [329, 167] on div "58" at bounding box center [329, 167] width 14 height 8
click at [343, 129] on div "PM" at bounding box center [345, 128] width 14 height 8
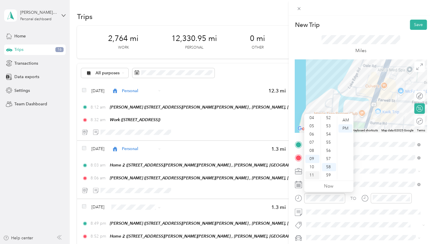
click at [309, 176] on div "11" at bounding box center [312, 175] width 14 height 8
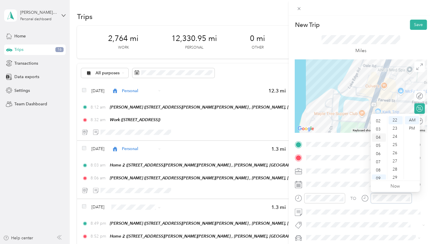
scroll to position [0, 0]
click at [376, 121] on div "12" at bounding box center [379, 120] width 14 height 8
click at [396, 122] on div "00" at bounding box center [395, 120] width 14 height 8
click at [413, 129] on div "PM" at bounding box center [412, 128] width 14 height 8
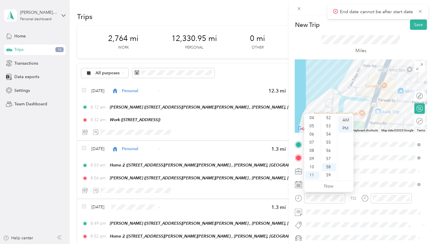
click at [343, 120] on div "AM" at bounding box center [345, 120] width 14 height 8
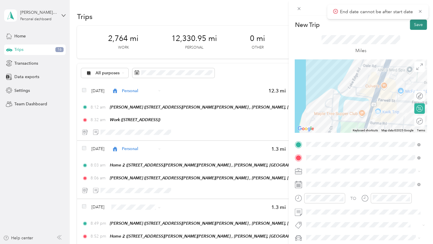
click at [412, 25] on button "Save" at bounding box center [418, 25] width 17 height 10
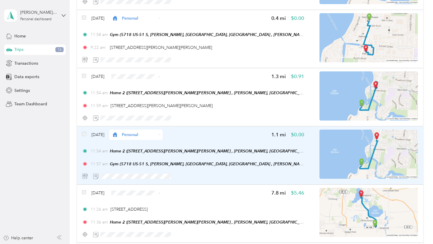
scroll to position [2050, 0]
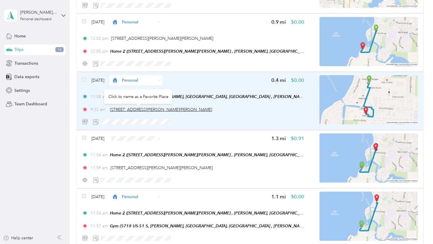
click at [138, 110] on span "[STREET_ADDRESS][PERSON_NAME][PERSON_NAME]" at bounding box center [161, 109] width 102 height 5
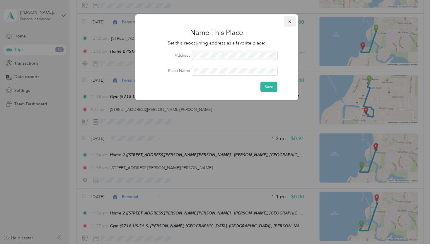
click at [289, 22] on icon "button" at bounding box center [290, 22] width 4 height 4
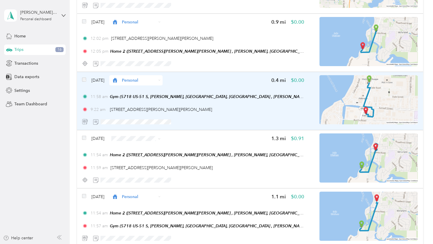
click at [86, 121] on icon at bounding box center [86, 121] width 1 height 5
click at [216, 84] on div "Aug 29, 2025 Personal 0.4 mi $0.00" at bounding box center [193, 80] width 222 height 10
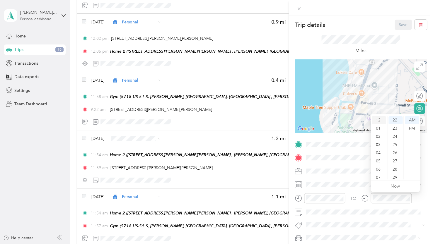
click at [380, 121] on div "12" at bounding box center [379, 120] width 14 height 8
click at [394, 121] on div "00" at bounding box center [395, 120] width 14 height 8
click at [413, 129] on div "PM" at bounding box center [412, 128] width 14 height 8
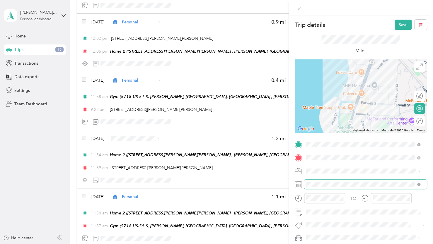
click at [341, 180] on span at bounding box center [365, 184] width 123 height 9
click at [401, 20] on button "Save" at bounding box center [402, 25] width 17 height 10
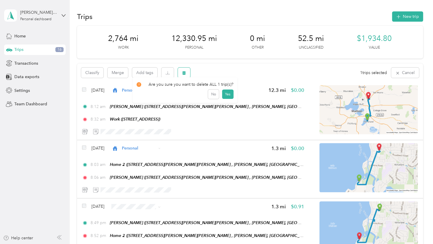
click at [184, 73] on icon "button" at bounding box center [184, 73] width 4 height 4
click at [226, 95] on button "Yes" at bounding box center [227, 97] width 11 height 9
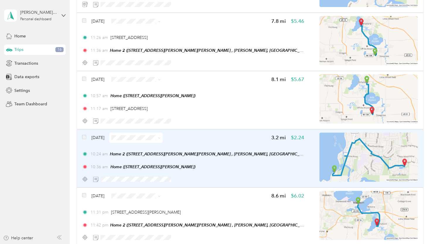
scroll to position [2196, 0]
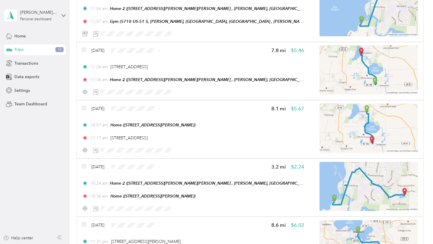
click at [146, 73] on span "Personal" at bounding box center [153, 70] width 35 height 6
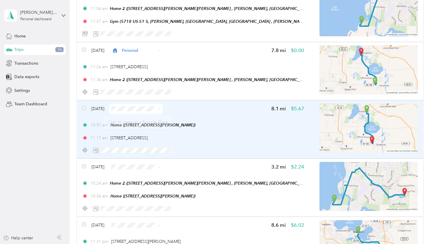
click at [361, 123] on img at bounding box center [368, 128] width 98 height 49
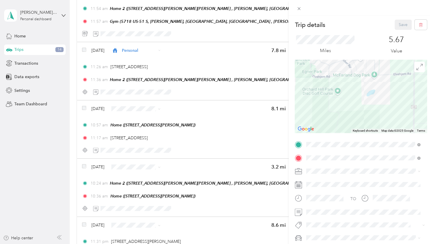
drag, startPoint x: 369, startPoint y: 82, endPoint x: 362, endPoint y: 117, distance: 35.5
click at [363, 122] on div at bounding box center [361, 96] width 132 height 73
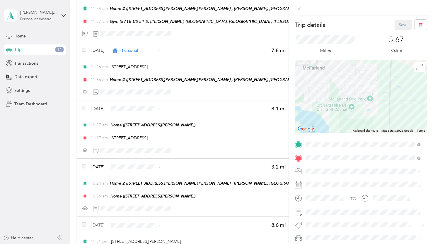
drag, startPoint x: 364, startPoint y: 126, endPoint x: 358, endPoint y: 78, distance: 47.8
click at [359, 81] on div at bounding box center [361, 96] width 132 height 73
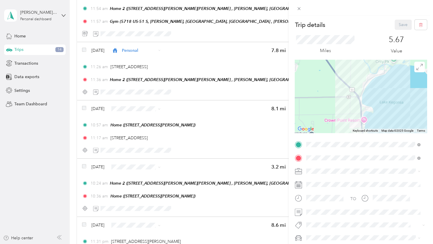
drag, startPoint x: 353, startPoint y: 101, endPoint x: 365, endPoint y: 57, distance: 45.8
click at [365, 59] on div "Trip details Save This trip cannot be edited because it is either under review,…" at bounding box center [361, 144] width 132 height 249
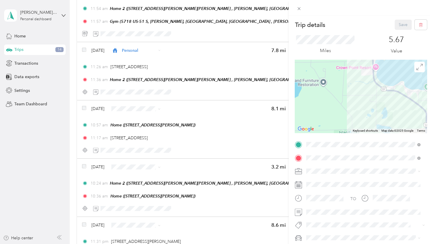
drag, startPoint x: 349, startPoint y: 80, endPoint x: 331, endPoint y: 58, distance: 28.9
click at [332, 60] on div at bounding box center [361, 96] width 132 height 73
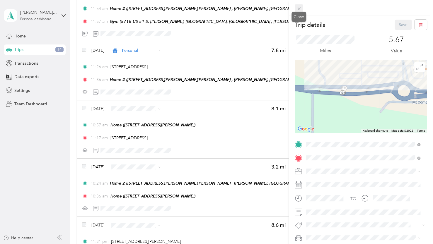
click at [301, 9] on icon at bounding box center [298, 8] width 5 height 5
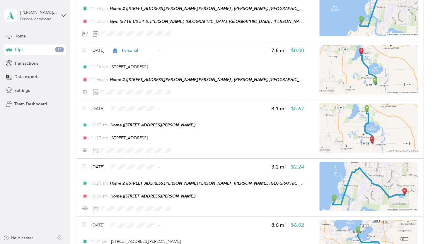
click at [148, 132] on li "Personal" at bounding box center [147, 128] width 53 height 10
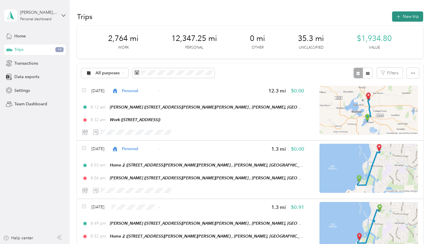
click at [403, 17] on button "New trip" at bounding box center [407, 16] width 31 height 10
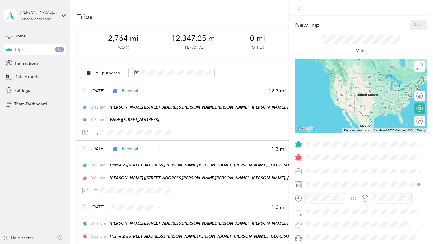
click at [323, 189] on strong "Home 2" at bounding box center [324, 185] width 15 height 5
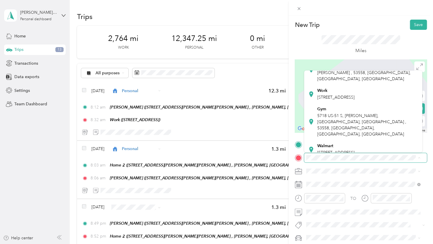
scroll to position [127, 0]
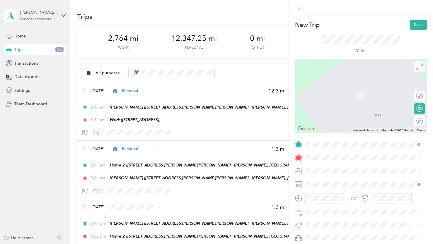
click at [338, 95] on span "4800 Larson Beach Rd, McFarland, WI, United States , 53558, McFarland, WI, Unit…" at bounding box center [352, 94] width 70 height 11
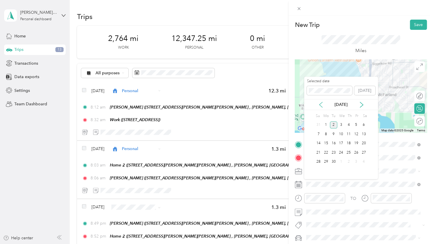
click at [319, 103] on icon at bounding box center [321, 105] width 6 height 6
click at [355, 161] on div "29" at bounding box center [356, 161] width 8 height 7
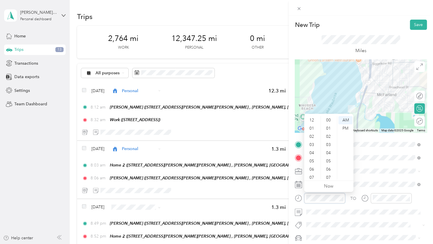
scroll to position [35, 0]
click at [295, 8] on span at bounding box center [299, 8] width 8 height 8
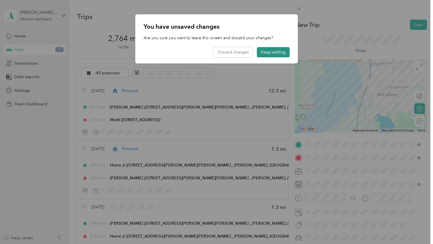
click at [277, 50] on button "Keep editing" at bounding box center [273, 52] width 33 height 10
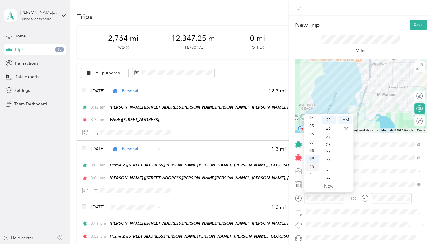
click at [312, 163] on div "10" at bounding box center [312, 167] width 14 height 8
click at [328, 141] on div "24" at bounding box center [329, 141] width 14 height 8
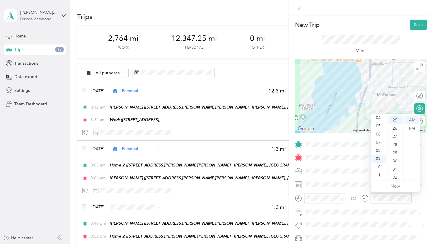
scroll to position [205, 0]
click at [375, 168] on div "10" at bounding box center [379, 167] width 14 height 8
click at [396, 166] on div "27" at bounding box center [395, 166] width 14 height 8
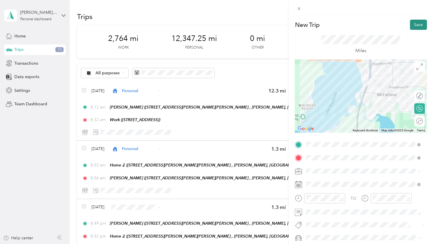
click at [416, 23] on button "Save" at bounding box center [418, 25] width 17 height 10
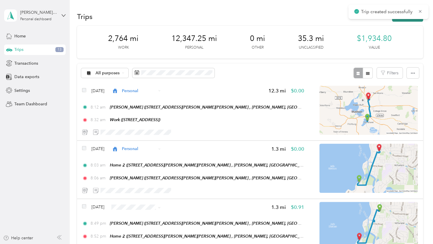
click at [403, 20] on button "New trip" at bounding box center [407, 16] width 31 height 10
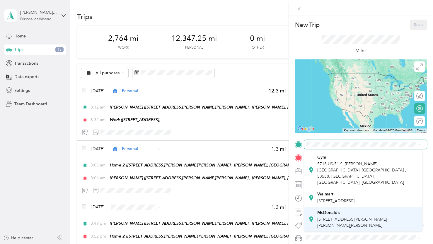
scroll to position [88, 0]
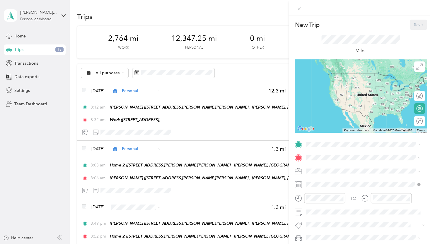
click at [329, 208] on span "4800 Larson Beach Rd, McFarland, WI, United States , 53558, McFarland, WI, Unit…" at bounding box center [352, 212] width 70 height 11
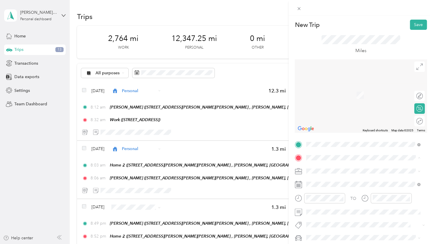
click at [336, 106] on ol "From your Favorite places Home 6109 Brunet Island Court, McFarland, WI, United …" at bounding box center [363, 112] width 118 height 82
click at [321, 155] on span at bounding box center [365, 157] width 123 height 9
click at [314, 164] on div "TO Add photo" at bounding box center [361, 204] width 132 height 128
click at [334, 98] on div "Home 6109 Brunet Island Court, McFarland, WI, United States" at bounding box center [352, 92] width 70 height 12
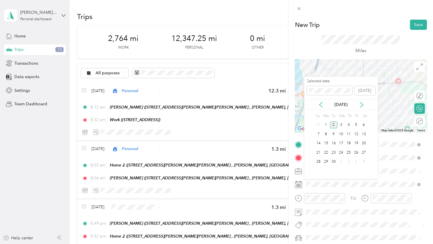
click at [317, 102] on div "[DATE]" at bounding box center [341, 105] width 74 height 6
click at [320, 104] on icon at bounding box center [321, 105] width 6 height 6
click at [355, 162] on div "29" at bounding box center [356, 161] width 8 height 7
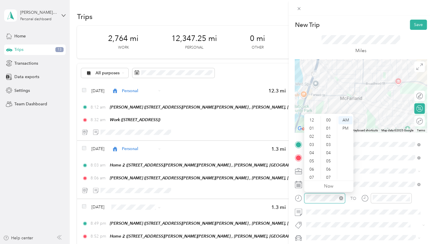
scroll to position [35, 0]
click at [313, 167] on div "10" at bounding box center [312, 167] width 14 height 8
click at [328, 153] on div "29" at bounding box center [329, 153] width 14 height 8
click at [343, 129] on div "PM" at bounding box center [345, 128] width 14 height 8
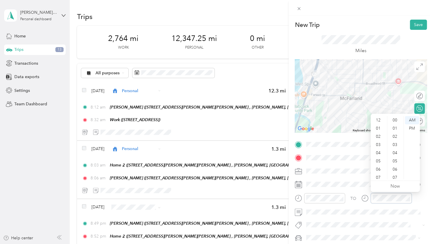
scroll to position [35, 0]
click at [378, 167] on div "10" at bounding box center [379, 167] width 14 height 8
click at [395, 145] on div "35" at bounding box center [395, 144] width 14 height 8
click at [409, 127] on div "PM" at bounding box center [412, 128] width 14 height 8
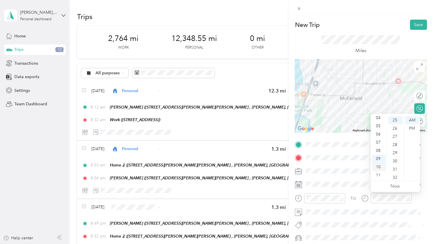
click at [377, 166] on div "10" at bounding box center [379, 167] width 14 height 8
click at [395, 172] on div "35" at bounding box center [395, 173] width 14 height 8
click at [410, 128] on div "PM" at bounding box center [412, 128] width 14 height 8
click at [326, 180] on span at bounding box center [365, 184] width 123 height 9
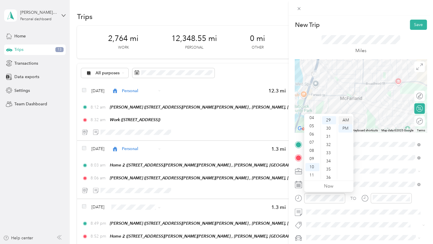
click at [345, 121] on div "AM" at bounding box center [345, 120] width 14 height 8
click at [380, 193] on div "TO Add photo" at bounding box center [361, 204] width 132 height 128
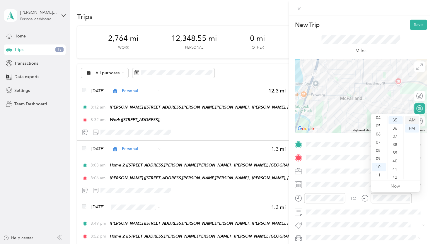
click at [411, 120] on div "AM" at bounding box center [412, 120] width 14 height 8
click at [417, 23] on button "Save" at bounding box center [418, 25] width 17 height 10
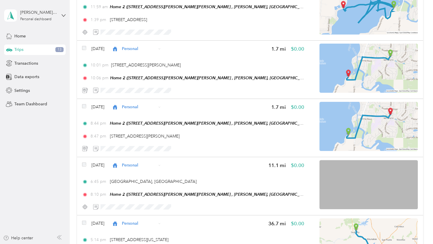
scroll to position [0, 0]
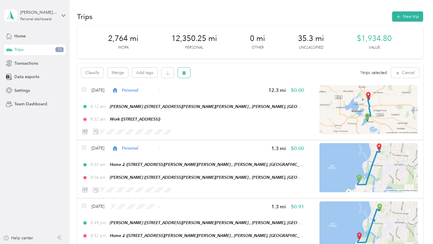
click at [188, 74] on button "button" at bounding box center [184, 73] width 12 height 10
click at [228, 99] on button "Yes" at bounding box center [227, 97] width 11 height 9
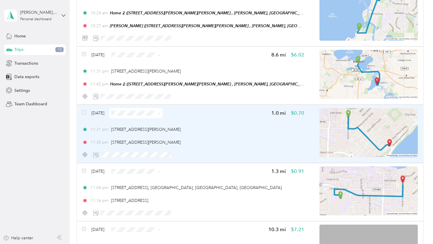
scroll to position [2459, 0]
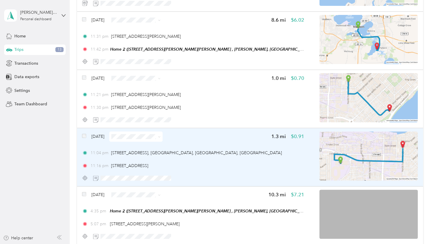
click at [403, 151] on img at bounding box center [368, 155] width 98 height 49
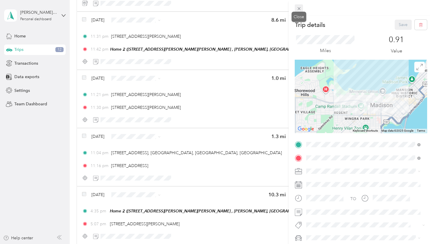
click at [297, 9] on icon at bounding box center [298, 8] width 5 height 5
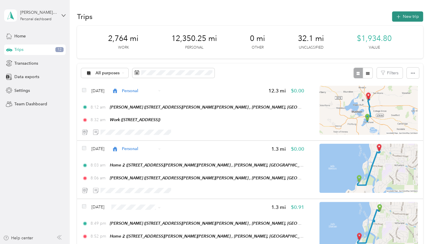
click at [405, 12] on button "New trip" at bounding box center [407, 16] width 31 height 10
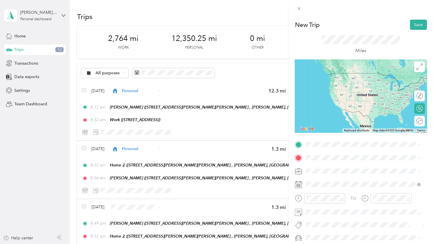
click at [358, 167] on span "623 State Street Madison, Wisconsin 53703, United States" at bounding box center [346, 164] width 59 height 5
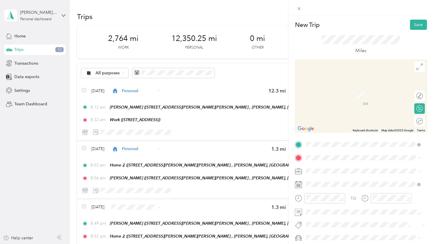
click at [326, 119] on span "2925 Camp Leonard Rd, McFarland, WI, United States , 53558, McFarland, WI, Unit…" at bounding box center [363, 119] width 93 height 17
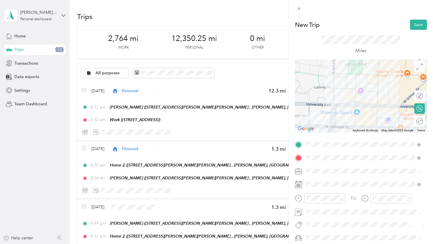
drag, startPoint x: 386, startPoint y: 90, endPoint x: 370, endPoint y: 97, distance: 17.0
click at [370, 97] on div at bounding box center [361, 95] width 132 height 73
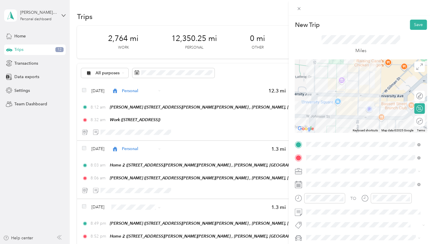
drag, startPoint x: 388, startPoint y: 97, endPoint x: 377, endPoint y: 80, distance: 19.7
click at [377, 80] on div at bounding box center [361, 95] width 132 height 73
click at [300, 9] on icon at bounding box center [298, 8] width 5 height 5
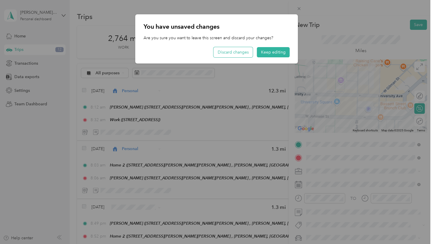
click at [235, 54] on button "Discard changes" at bounding box center [232, 52] width 39 height 10
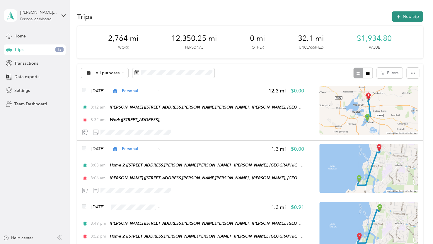
click at [403, 18] on button "New trip" at bounding box center [407, 16] width 31 height 10
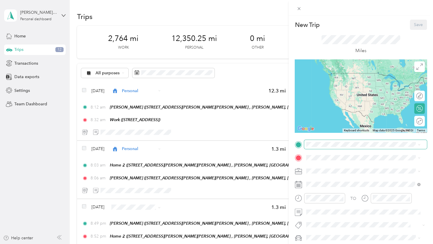
click at [317, 148] on span at bounding box center [365, 144] width 123 height 9
drag, startPoint x: 344, startPoint y: 169, endPoint x: 342, endPoint y: 160, distance: 9.0
click at [344, 168] on span "430 North Frances Street Madison, Wisconsin 53703, United States" at bounding box center [362, 165] width 91 height 5
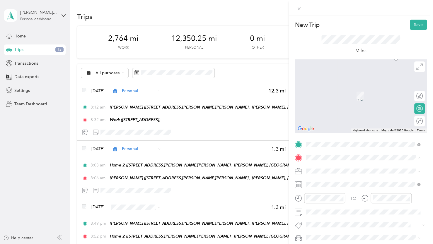
click at [343, 119] on span "2925 Camp Leonard Rd, McFarland, WI, United States , 53558, McFarland, WI, Unit…" at bounding box center [363, 119] width 93 height 17
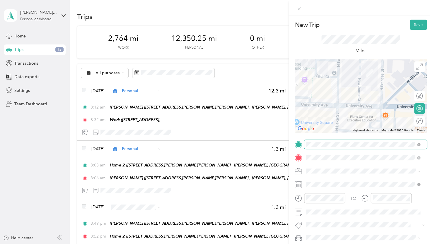
click at [314, 141] on span at bounding box center [365, 144] width 123 height 9
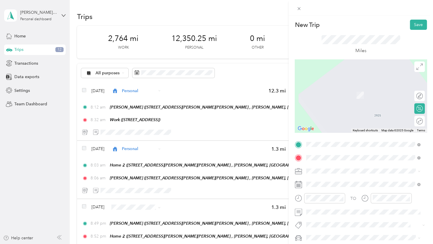
click at [325, 165] on span "437 North Frances Street Madison, Wisconsin 53703, United States" at bounding box center [362, 165] width 91 height 5
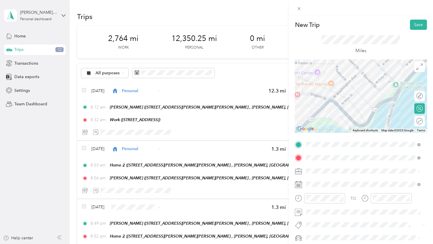
drag, startPoint x: 342, startPoint y: 93, endPoint x: 332, endPoint y: 79, distance: 17.2
click at [333, 80] on div at bounding box center [361, 95] width 132 height 73
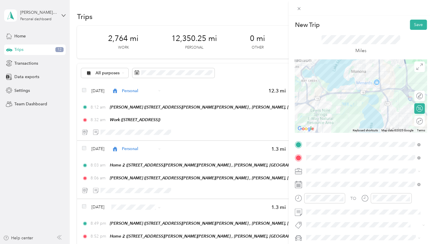
drag, startPoint x: 382, startPoint y: 95, endPoint x: 356, endPoint y: 84, distance: 27.6
click at [356, 71] on div at bounding box center [361, 95] width 132 height 73
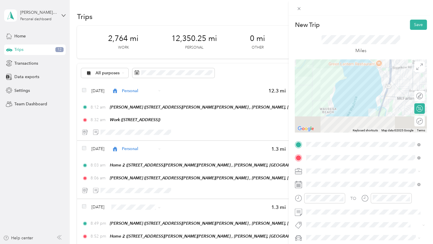
drag, startPoint x: 366, startPoint y: 119, endPoint x: 360, endPoint y: 61, distance: 58.3
click at [360, 59] on div "New Trip Save This trip cannot be edited because it is either under review, app…" at bounding box center [361, 144] width 132 height 248
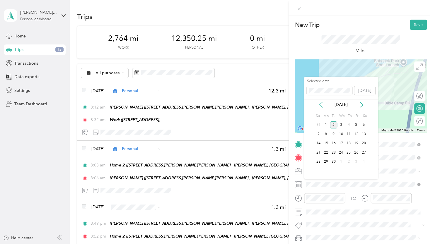
click at [319, 106] on icon at bounding box center [321, 105] width 6 height 6
click at [320, 106] on icon at bounding box center [321, 105] width 6 height 6
drag, startPoint x: 360, startPoint y: 106, endPoint x: 361, endPoint y: 112, distance: 6.0
click at [360, 106] on icon at bounding box center [361, 105] width 6 height 6
click at [350, 162] on div "28" at bounding box center [349, 161] width 8 height 7
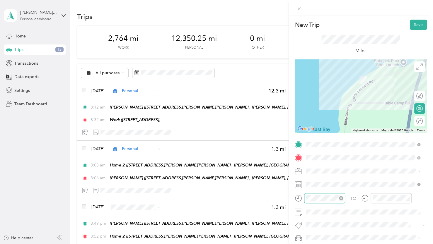
click at [312, 202] on div at bounding box center [324, 198] width 41 height 10
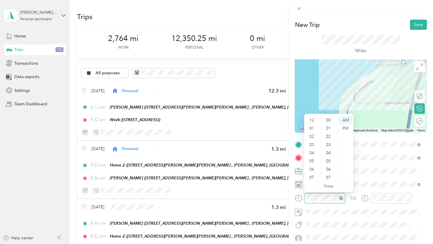
scroll to position [35, 0]
click at [312, 175] on div "11" at bounding box center [312, 175] width 14 height 8
click at [326, 125] on div "26" at bounding box center [329, 125] width 14 height 8
click at [340, 128] on div "PM" at bounding box center [345, 128] width 14 height 8
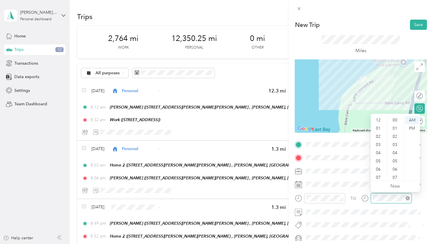
scroll to position [35, 0]
click at [376, 179] on div "11" at bounding box center [379, 175] width 14 height 8
click at [395, 141] on div "42" at bounding box center [395, 139] width 14 height 8
click at [410, 130] on div "PM" at bounding box center [412, 128] width 14 height 8
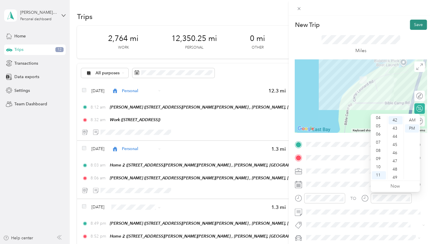
click at [417, 26] on button "Save" at bounding box center [418, 25] width 17 height 10
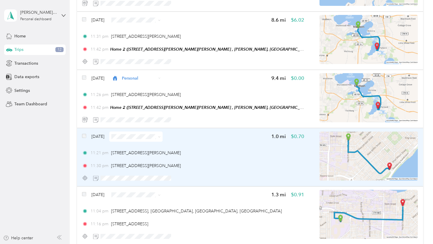
scroll to position [2430, 0]
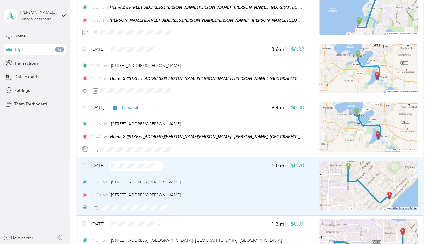
click at [86, 164] on div "[DATE]" at bounding box center [122, 166] width 81 height 10
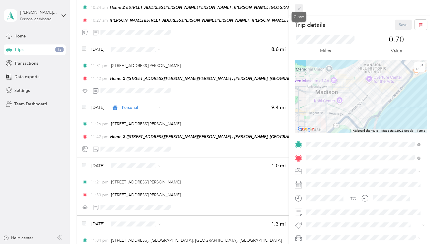
drag, startPoint x: 301, startPoint y: 7, endPoint x: 306, endPoint y: 31, distance: 23.9
click at [302, 7] on span at bounding box center [299, 8] width 8 height 8
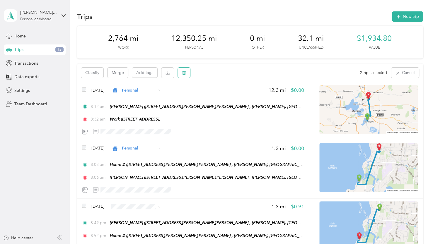
click at [180, 71] on button "button" at bounding box center [184, 73] width 12 height 10
click at [226, 99] on button "Yes" at bounding box center [227, 97] width 11 height 9
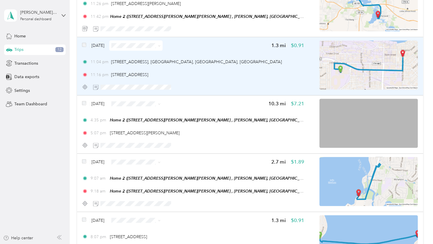
scroll to position [2459, 0]
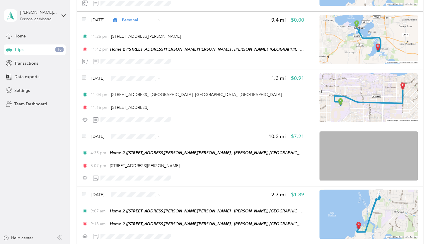
click at [141, 100] on span "Personal" at bounding box center [153, 99] width 35 height 6
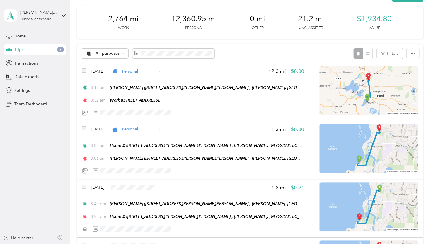
scroll to position [0, 0]
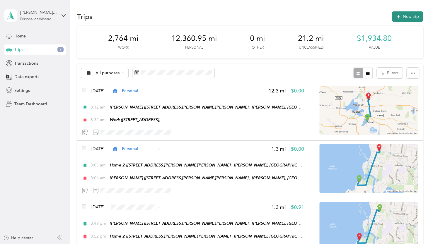
click at [412, 13] on button "New trip" at bounding box center [407, 16] width 31 height 10
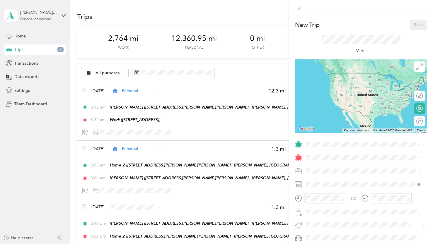
click at [360, 200] on div "Home 2 2925 Camp Leonard Rd, McFarland, WI, United States , 53558, McFarland, W…" at bounding box center [367, 195] width 101 height 25
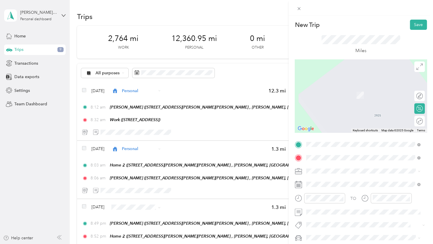
click at [360, 89] on span "1525 Engineering Drive Madison, Wisconsin 53711, United States" at bounding box center [346, 86] width 59 height 5
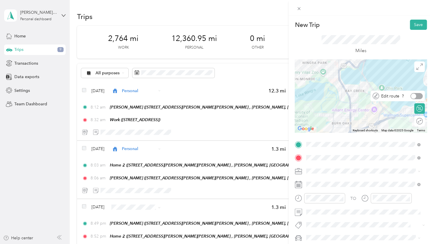
click at [413, 97] on div at bounding box center [416, 96] width 12 height 6
drag, startPoint x: 357, startPoint y: 64, endPoint x: 358, endPoint y: 89, distance: 24.9
click at [298, 8] on icon at bounding box center [298, 8] width 3 height 3
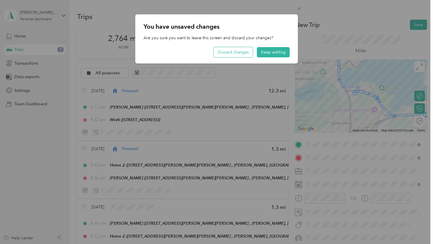
click at [246, 55] on button "Discard changes" at bounding box center [232, 52] width 39 height 10
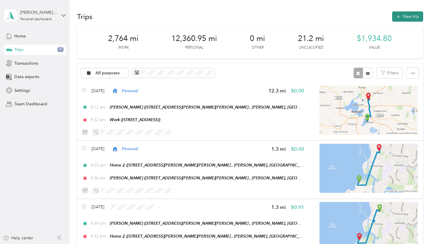
click at [410, 16] on button "New trip" at bounding box center [407, 16] width 31 height 10
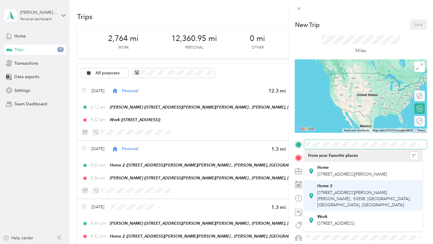
scroll to position [29, 0]
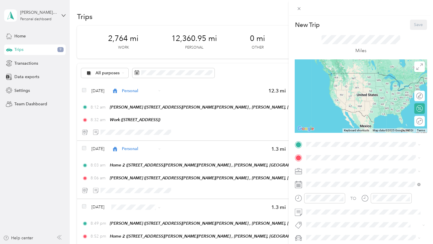
click at [328, 175] on span "2925 Camp Leonard Rd, McFarland, WI, United States , 53558, McFarland, WI, Unit…" at bounding box center [363, 168] width 93 height 17
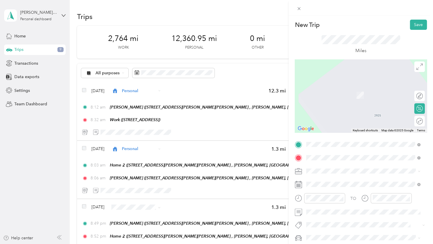
click at [345, 89] on span "1525 Engineering Drive Madison, Wisconsin 53711, United States" at bounding box center [346, 86] width 59 height 5
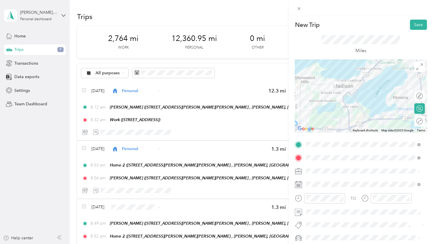
drag, startPoint x: 341, startPoint y: 100, endPoint x: 344, endPoint y: 104, distance: 4.6
click at [344, 104] on div at bounding box center [361, 95] width 132 height 73
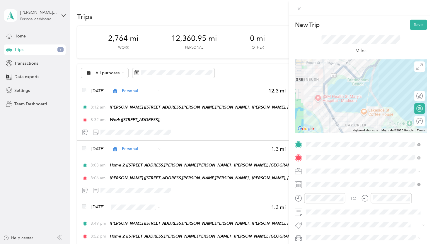
drag, startPoint x: 369, startPoint y: 110, endPoint x: 349, endPoint y: 109, distance: 20.2
click at [349, 109] on div at bounding box center [361, 95] width 132 height 73
click at [416, 97] on div at bounding box center [416, 96] width 12 height 6
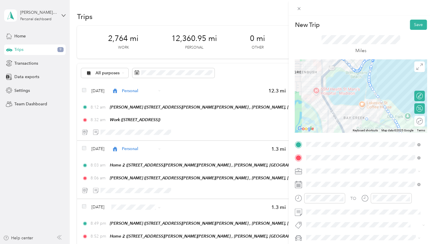
drag, startPoint x: 376, startPoint y: 103, endPoint x: 367, endPoint y: 123, distance: 21.3
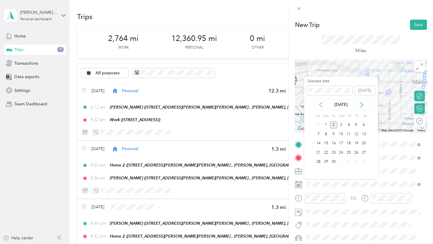
click at [321, 106] on icon at bounding box center [321, 105] width 6 height 6
click at [347, 161] on div "28" at bounding box center [349, 161] width 8 height 7
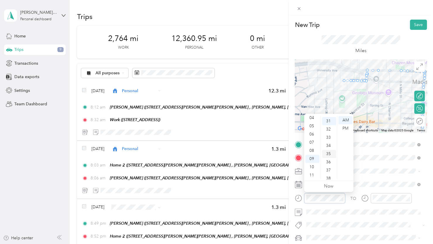
scroll to position [254, 0]
click at [311, 119] on div "04" at bounding box center [312, 118] width 14 height 8
click at [328, 153] on div "35" at bounding box center [329, 153] width 14 height 8
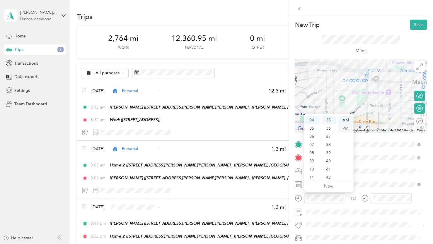
click at [343, 129] on div "PM" at bounding box center [345, 128] width 14 height 8
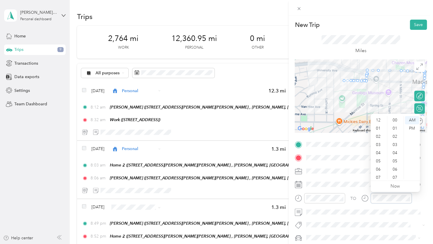
scroll to position [35, 0]
click at [377, 127] on div "05" at bounding box center [379, 126] width 14 height 8
click at [395, 148] on div "07" at bounding box center [395, 148] width 14 height 8
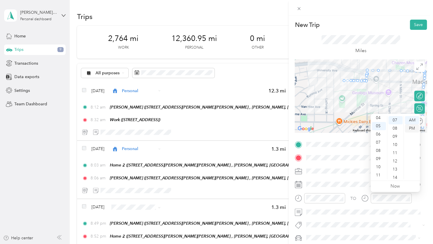
click at [409, 129] on div "PM" at bounding box center [412, 128] width 14 height 8
click at [414, 24] on button "Save" at bounding box center [418, 25] width 17 height 10
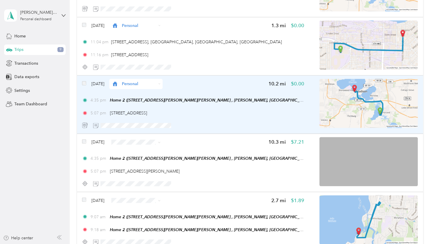
scroll to position [2547, 0]
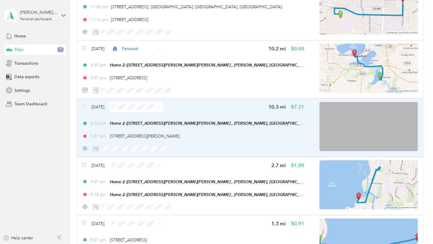
click at [86, 107] on div "[DATE]" at bounding box center [122, 107] width 81 height 10
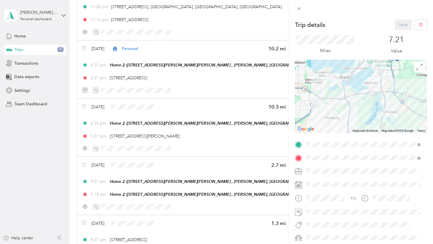
click at [83, 106] on div "Trip details Save This trip cannot be edited because it is either under review,…" at bounding box center [216, 122] width 433 height 244
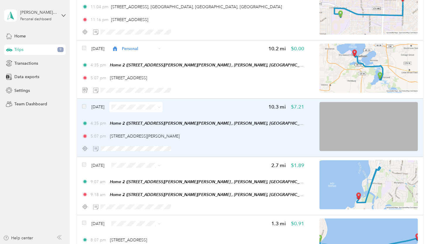
click at [81, 109] on div "Aug 28, 2025 10.3 mi $7.21 4:35 pm Home 2 (2925 Camp Leonard Rd, McFarland, WI,…" at bounding box center [250, 128] width 346 height 58
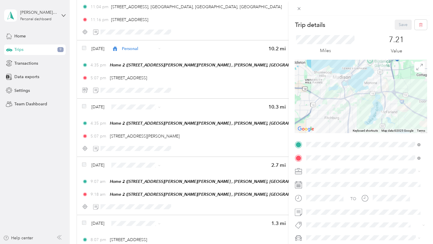
click at [85, 107] on div "Trip details Save This trip cannot be edited because it is either under review,…" at bounding box center [216, 122] width 433 height 244
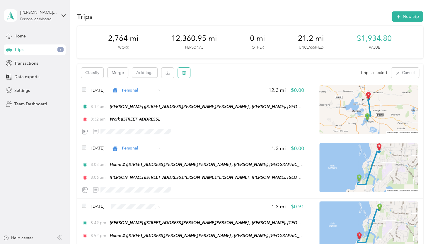
click at [186, 74] on button "button" at bounding box center [184, 73] width 12 height 10
click at [226, 98] on button "Yes" at bounding box center [227, 97] width 11 height 9
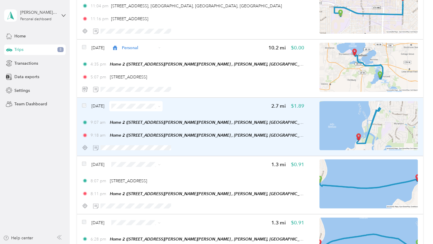
scroll to position [2518, 0]
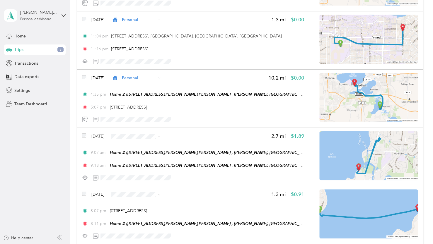
click at [140, 157] on span "Personal" at bounding box center [153, 157] width 35 height 6
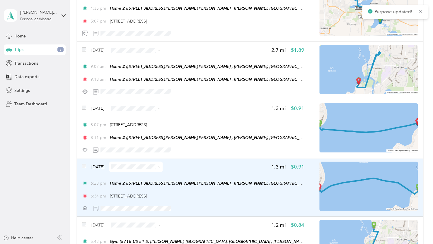
scroll to position [2635, 0]
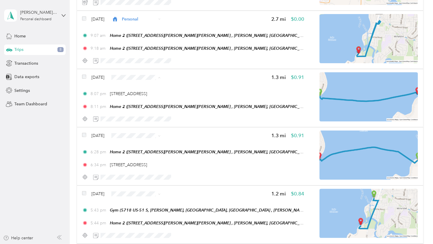
click at [136, 98] on span "Personal" at bounding box center [153, 98] width 35 height 6
click at [138, 158] on span "Personal" at bounding box center [153, 157] width 35 height 6
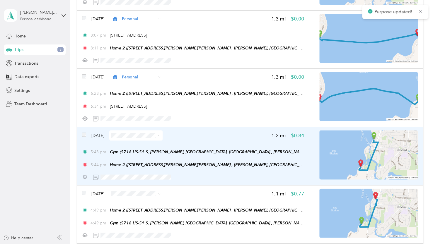
scroll to position [2723, 0]
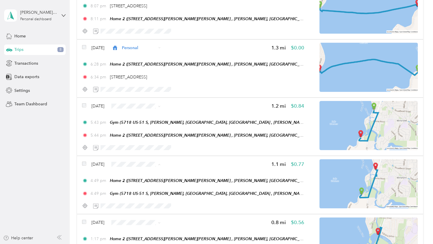
click at [140, 90] on span "Personal" at bounding box center [153, 92] width 35 height 6
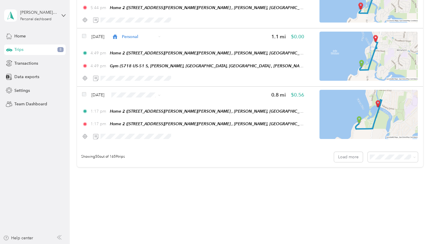
scroll to position [2854, 0]
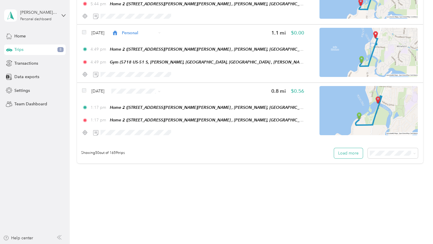
click at [355, 154] on button "Load more" at bounding box center [348, 153] width 29 height 10
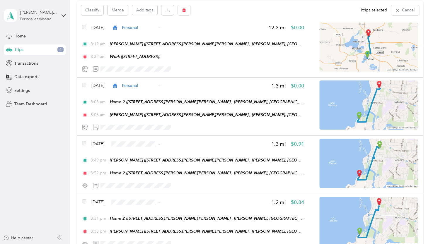
scroll to position [0, 0]
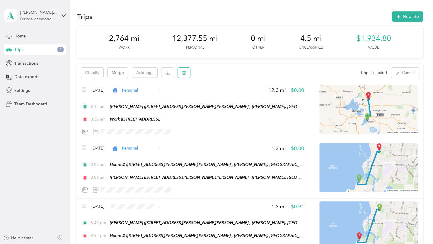
click at [186, 76] on button "button" at bounding box center [184, 73] width 12 height 10
click at [228, 97] on button "Yes" at bounding box center [227, 97] width 11 height 9
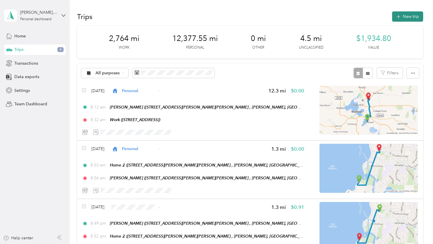
click at [401, 13] on button "New trip" at bounding box center [407, 16] width 31 height 10
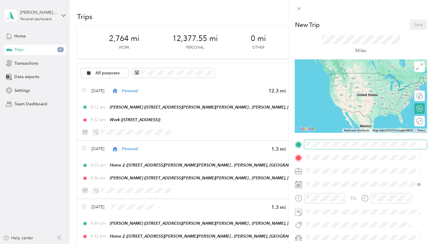
click at [319, 148] on span at bounding box center [365, 144] width 123 height 9
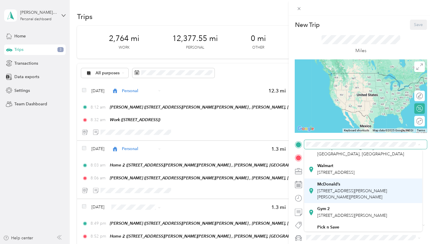
scroll to position [88, 0]
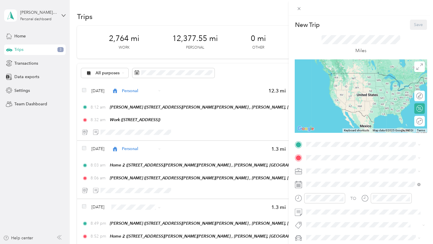
click at [329, 162] on div "Gym 5718 US-51 S, McFarland, WI, United States , 53558, McFarland, WI, United S…" at bounding box center [367, 160] width 101 height 31
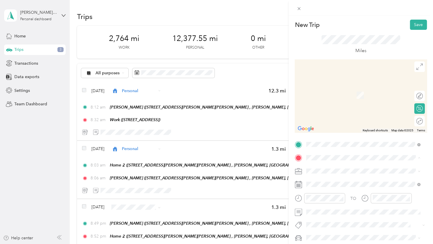
click at [339, 121] on span "2925 Camp Leonard Rd, McFarland, WI, United States , 53558, McFarland, WI, Unit…" at bounding box center [363, 119] width 93 height 17
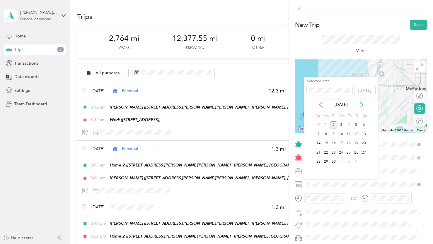
click at [319, 101] on div "[DATE]" at bounding box center [341, 104] width 74 height 11
click at [319, 105] on icon at bounding box center [321, 105] width 6 height 6
click at [343, 162] on div "27" at bounding box center [341, 161] width 8 height 7
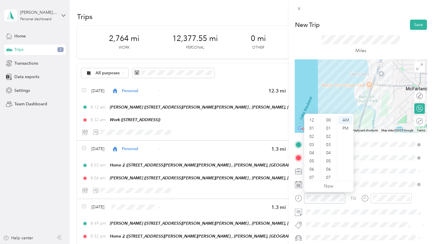
scroll to position [35, 0]
click at [312, 126] on div "05" at bounding box center [312, 126] width 14 height 8
drag, startPoint x: 329, startPoint y: 164, endPoint x: 335, endPoint y: 156, distance: 9.6
click at [329, 163] on div "42" at bounding box center [329, 165] width 14 height 8
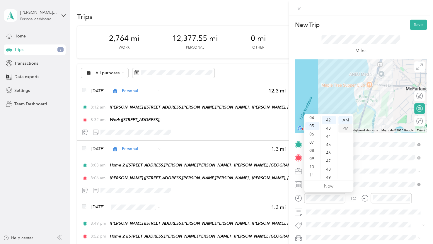
click at [347, 128] on div "PM" at bounding box center [345, 128] width 14 height 8
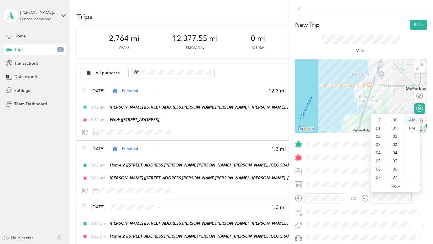
scroll to position [35, 0]
click at [376, 125] on div "05" at bounding box center [379, 126] width 14 height 8
click at [395, 152] on div "44" at bounding box center [395, 152] width 14 height 8
click at [412, 127] on div "PM" at bounding box center [412, 128] width 14 height 8
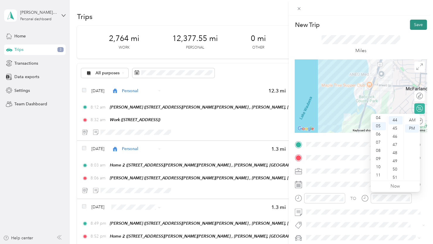
click at [412, 25] on button "Save" at bounding box center [418, 25] width 17 height 10
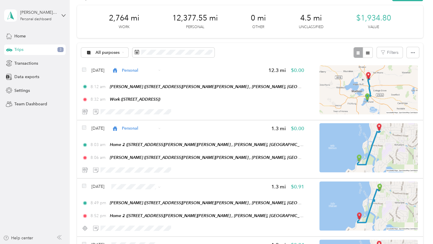
scroll to position [0, 0]
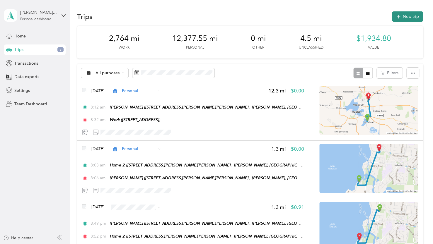
click at [402, 16] on button "New trip" at bounding box center [407, 16] width 31 height 10
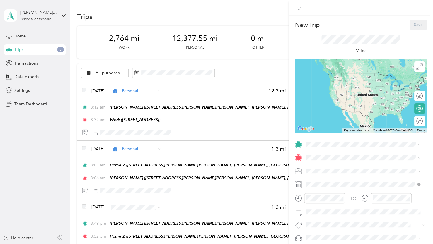
click at [312, 149] on div "TO Add photo" at bounding box center [361, 204] width 132 height 128
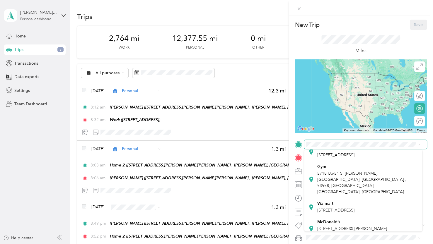
scroll to position [127, 0]
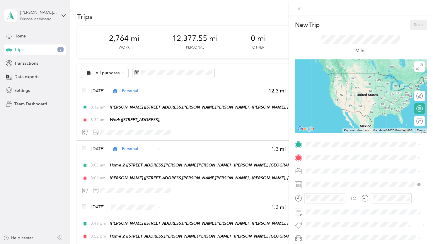
click at [333, 214] on div "Pick n Save 5709 US-51 N, McFarland, WI, United States , 53558, McFarland, WI, …" at bounding box center [367, 219] width 101 height 31
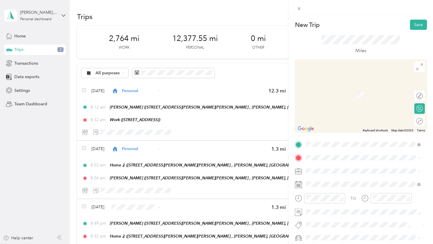
click at [335, 119] on span "2925 Camp Leonard Rd, McFarland, WI, United States , 53558, McFarland, WI, Unit…" at bounding box center [363, 119] width 93 height 17
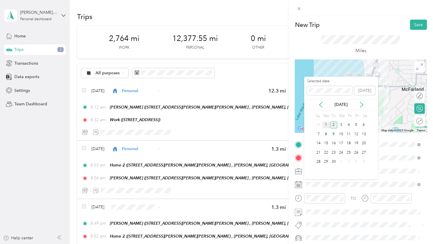
click at [324, 125] on div "1" at bounding box center [326, 125] width 8 height 7
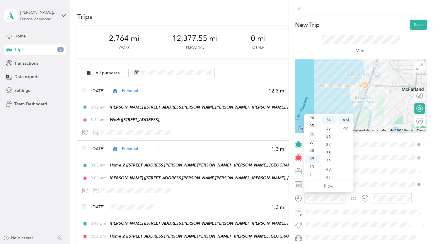
scroll to position [279, 0]
click at [312, 150] on div "08" at bounding box center [312, 151] width 14 height 8
drag, startPoint x: 326, startPoint y: 126, endPoint x: 333, endPoint y: 127, distance: 7.1
click at [326, 126] on div "49" at bounding box center [329, 126] width 14 height 8
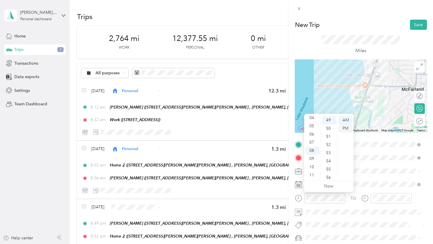
scroll to position [402, 0]
click at [341, 129] on div "PM" at bounding box center [345, 128] width 14 height 8
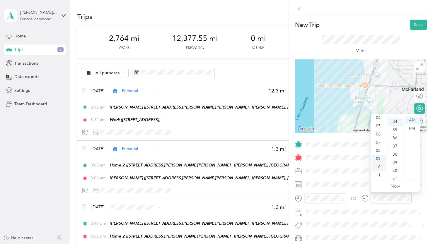
scroll to position [279, 0]
click at [380, 150] on div "08" at bounding box center [379, 151] width 14 height 8
click at [396, 153] on div "52" at bounding box center [395, 151] width 14 height 8
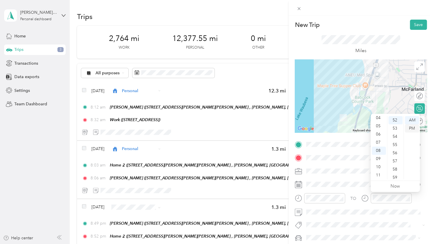
click at [412, 125] on div "PM" at bounding box center [412, 128] width 14 height 8
click at [415, 25] on button "Save" at bounding box center [418, 25] width 17 height 10
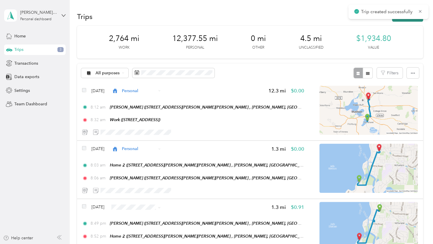
click at [399, 21] on button "New trip" at bounding box center [407, 16] width 31 height 10
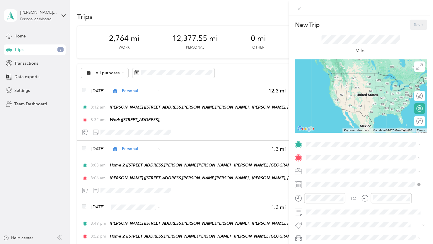
click at [324, 189] on strong "Home 2" at bounding box center [324, 186] width 15 height 5
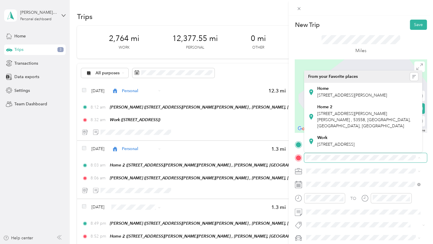
scroll to position [127, 0]
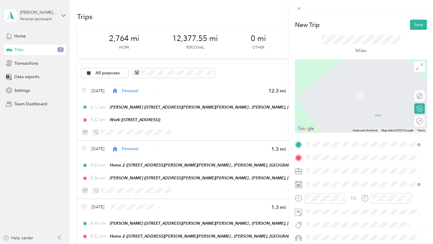
click at [330, 146] on span "5709 US-51 N, McFarland, WI, United States , 53558, McFarland, WI, United States" at bounding box center [361, 143] width 89 height 23
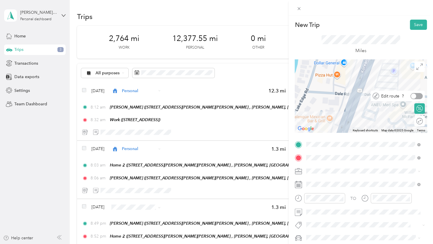
click at [415, 96] on div at bounding box center [416, 96] width 12 height 6
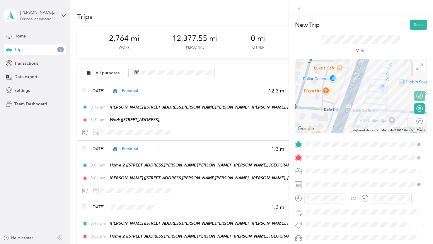
drag, startPoint x: 371, startPoint y: 112, endPoint x: 361, endPoint y: 127, distance: 17.9
click at [358, 130] on div "Keyboard shortcuts Map Data Map data ©2025 Google Map data ©2025 Google 50 m Cl…" at bounding box center [361, 95] width 132 height 73
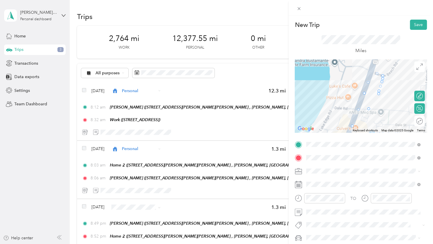
drag, startPoint x: 374, startPoint y: 75, endPoint x: 370, endPoint y: 113, distance: 38.2
drag, startPoint x: 365, startPoint y: 105, endPoint x: 375, endPoint y: 105, distance: 10.0
drag, startPoint x: 364, startPoint y: 102, endPoint x: 375, endPoint y: 101, distance: 10.6
drag, startPoint x: 367, startPoint y: 97, endPoint x: 377, endPoint y: 100, distance: 10.3
click at [297, 7] on icon at bounding box center [298, 8] width 5 height 5
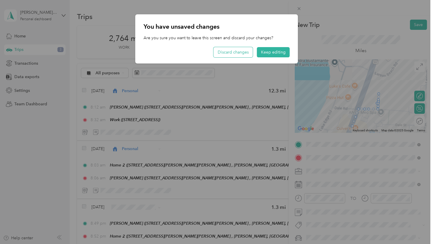
drag, startPoint x: 248, startPoint y: 56, endPoint x: 255, endPoint y: 58, distance: 7.7
click at [248, 56] on button "Discard changes" at bounding box center [232, 52] width 39 height 10
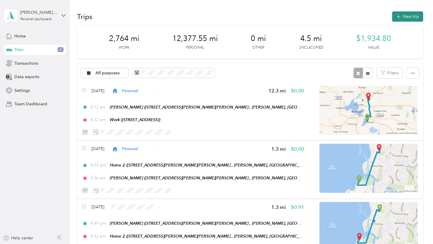
click at [398, 15] on icon "button" at bounding box center [398, 16] width 7 height 7
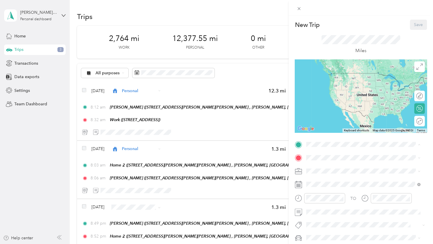
drag, startPoint x: 331, startPoint y: 195, endPoint x: 329, endPoint y: 179, distance: 16.2
click at [331, 195] on div "Home 2 2925 Camp Leonard Rd, McFarland, WI, United States , 53558, McFarland, W…" at bounding box center [367, 196] width 101 height 25
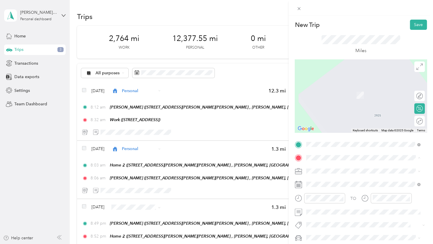
click at [332, 141] on span "5709 US-51 N, McFarland, WI, United States , 53558, McFarland, WI, United States" at bounding box center [361, 143] width 89 height 23
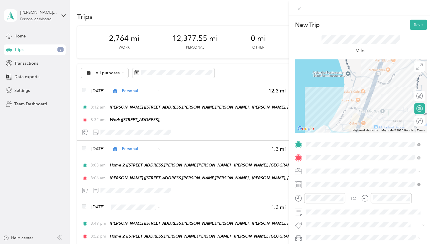
drag, startPoint x: 375, startPoint y: 73, endPoint x: 372, endPoint y: 111, distance: 37.3
click at [372, 111] on div at bounding box center [361, 95] width 132 height 73
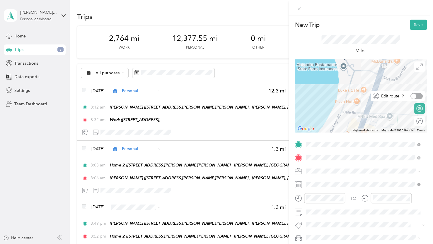
click at [413, 97] on div at bounding box center [416, 96] width 12 height 6
drag, startPoint x: 378, startPoint y: 76, endPoint x: 377, endPoint y: 114, distance: 38.1
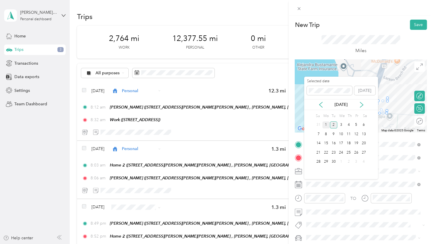
click at [326, 122] on div "1" at bounding box center [326, 125] width 8 height 7
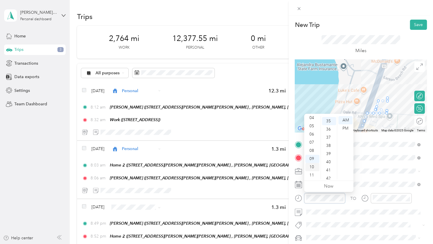
scroll to position [287, 0]
click at [313, 150] on div "08" at bounding box center [312, 151] width 14 height 8
click at [327, 141] on div "34" at bounding box center [329, 141] width 14 height 8
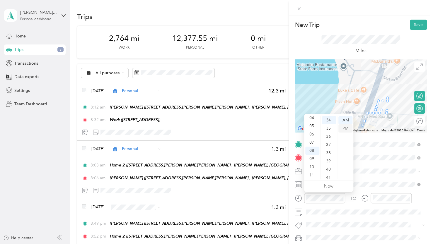
click at [343, 129] on div "PM" at bounding box center [345, 128] width 14 height 8
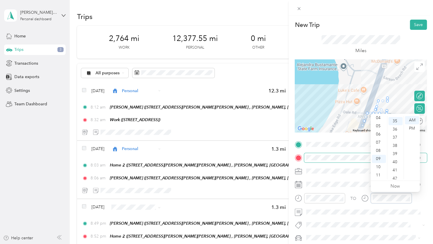
scroll to position [287, 0]
click at [375, 150] on div "08" at bounding box center [379, 151] width 14 height 8
click at [394, 146] on div "38" at bounding box center [395, 145] width 14 height 8
click at [410, 128] on div "PM" at bounding box center [412, 128] width 14 height 8
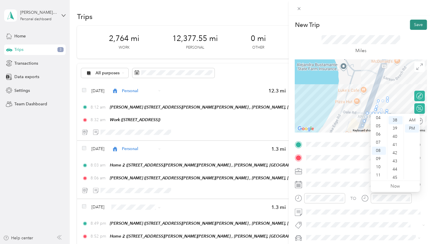
click at [413, 23] on button "Save" at bounding box center [418, 25] width 17 height 10
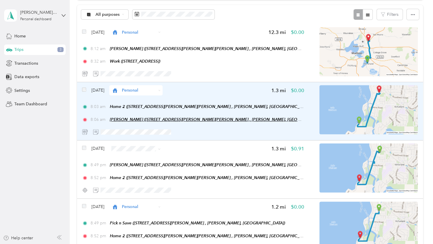
scroll to position [88, 0]
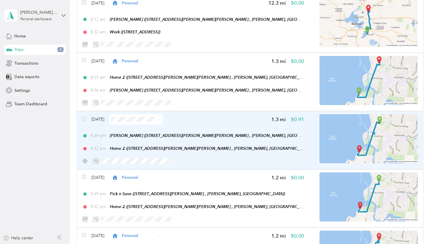
click at [81, 116] on div "Sep 1, 2025 1.3 mi $0.91 8:49 pm McDonald’s (4800 Larson Beach Rd, McFarland, W…" at bounding box center [250, 140] width 346 height 58
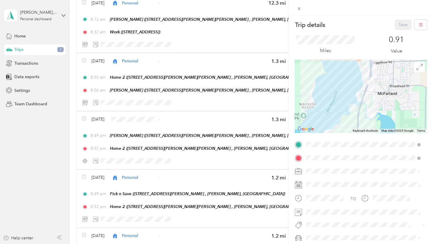
click at [84, 120] on div "Trip details Save This trip cannot be edited because it is either under review,…" at bounding box center [216, 122] width 433 height 244
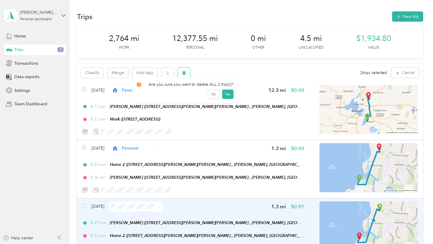
click at [182, 72] on icon "button" at bounding box center [184, 73] width 4 height 4
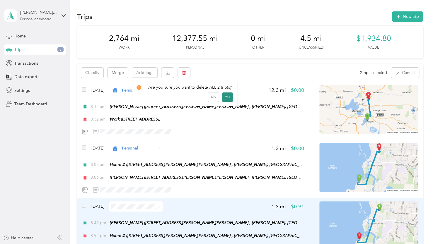
click at [223, 98] on button "Yes" at bounding box center [227, 97] width 11 height 9
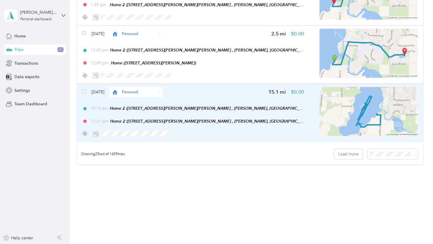
scroll to position [1398, 0]
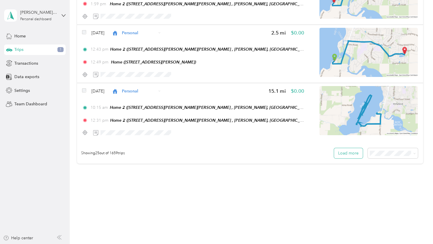
click at [350, 156] on button "Load more" at bounding box center [348, 153] width 29 height 10
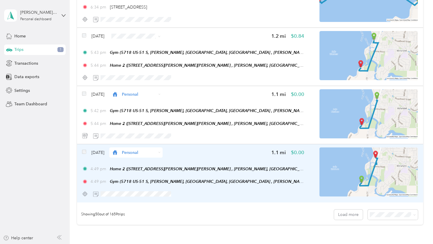
scroll to position [2803, 0]
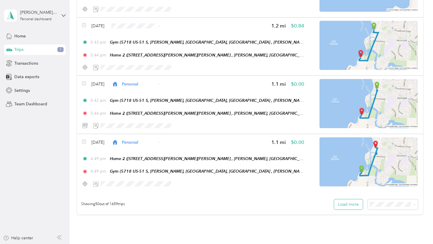
click at [338, 201] on button "Load more" at bounding box center [348, 204] width 29 height 10
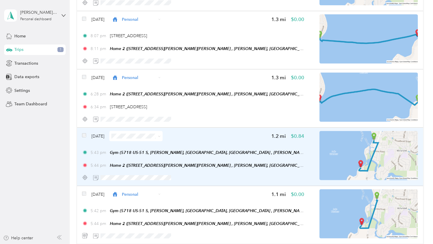
scroll to position [2686, 0]
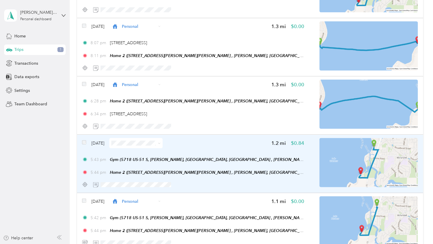
click at [81, 143] on div "[DATE] 1.2 mi $0.84 5:43 pm Gym (5718 US-51 S, [PERSON_NAME], [GEOGRAPHIC_DATA]…" at bounding box center [250, 164] width 346 height 58
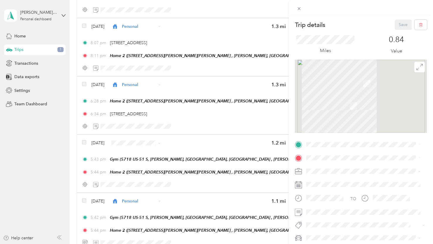
click at [82, 143] on div "Trip details Save This trip cannot be edited because it is either under review,…" at bounding box center [216, 122] width 433 height 244
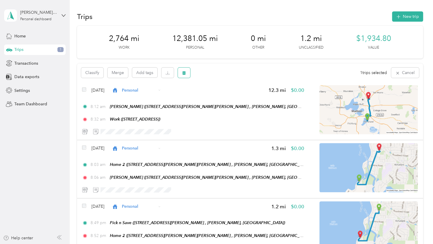
click at [182, 75] on button "button" at bounding box center [184, 73] width 12 height 10
click at [227, 97] on button "Yes" at bounding box center [227, 97] width 11 height 9
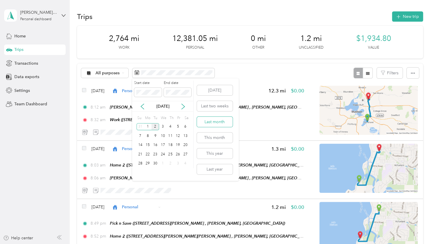
click at [212, 124] on button "Last month" at bounding box center [215, 122] width 36 height 10
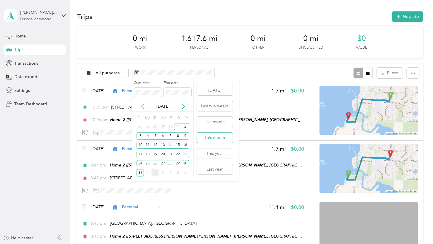
click at [206, 135] on button "This month" at bounding box center [215, 138] width 36 height 10
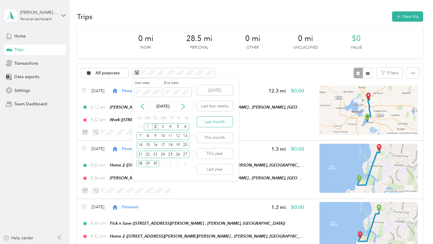
click at [211, 122] on button "Last month" at bounding box center [215, 122] width 36 height 10
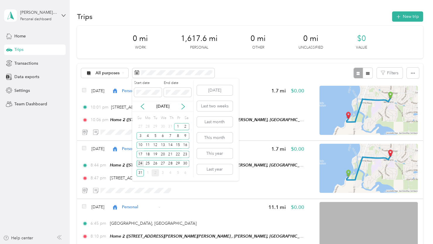
click at [143, 165] on div "24" at bounding box center [140, 163] width 8 height 7
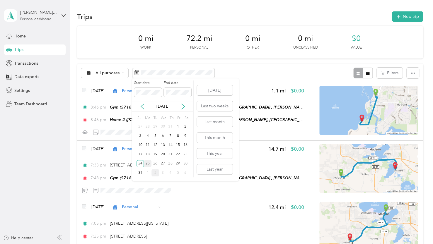
click at [146, 165] on div "25" at bounding box center [148, 163] width 8 height 7
click at [146, 164] on div "25" at bounding box center [148, 163] width 8 height 7
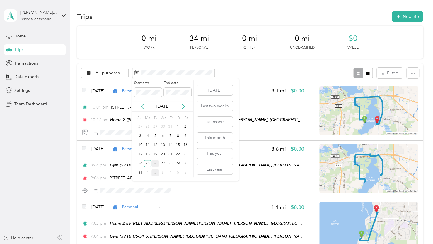
click at [156, 161] on div "26" at bounding box center [155, 163] width 8 height 7
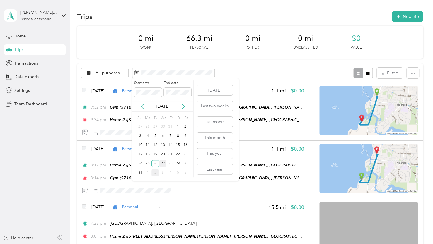
click at [164, 161] on div "27" at bounding box center [163, 163] width 8 height 7
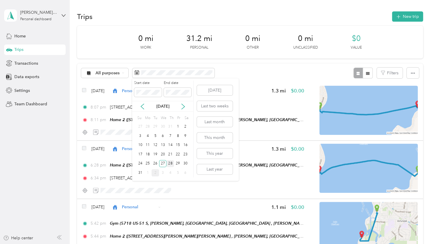
click at [170, 164] on div "28" at bounding box center [170, 163] width 8 height 7
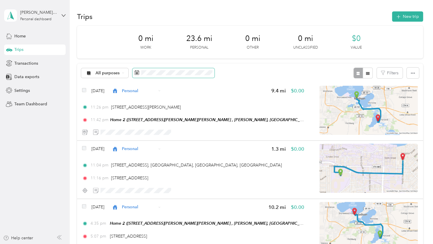
click at [172, 68] on span at bounding box center [173, 73] width 82 height 10
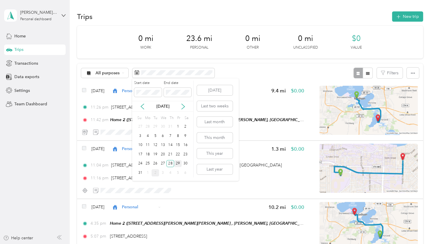
click at [178, 164] on div "29" at bounding box center [178, 163] width 8 height 7
click at [177, 165] on div "29" at bounding box center [178, 163] width 8 height 7
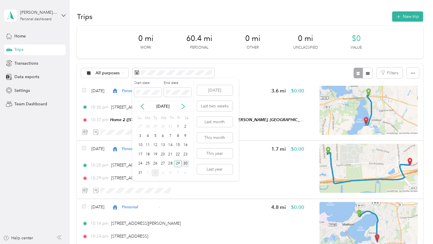
click at [186, 162] on div "30" at bounding box center [186, 163] width 8 height 7
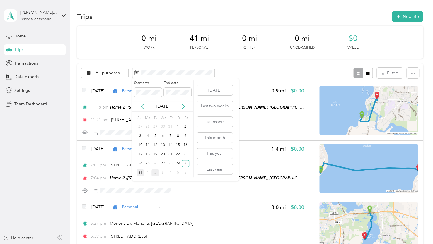
click at [140, 174] on div "31" at bounding box center [140, 172] width 8 height 7
click at [139, 174] on div "31" at bounding box center [140, 172] width 8 height 7
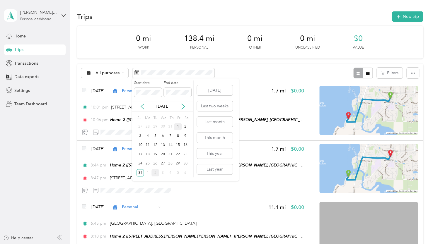
click at [175, 126] on div "1" at bounding box center [178, 126] width 8 height 7
click at [185, 164] on div "30" at bounding box center [186, 163] width 8 height 7
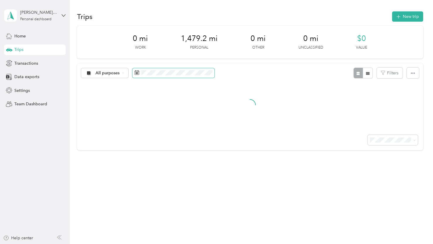
click at [172, 69] on span at bounding box center [173, 73] width 82 height 10
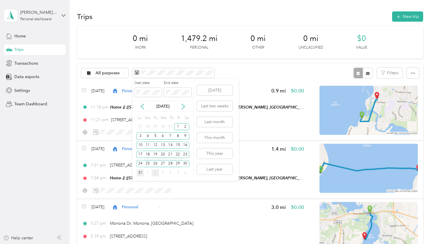
click at [139, 174] on div "31" at bounding box center [140, 172] width 8 height 7
click at [140, 174] on div "31" at bounding box center [140, 172] width 8 height 7
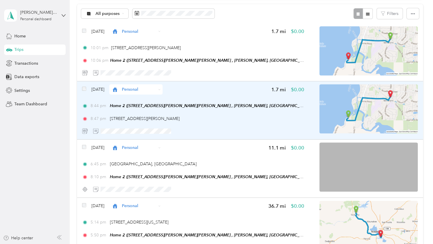
scroll to position [26, 0]
